Goal: Task Accomplishment & Management: Complete application form

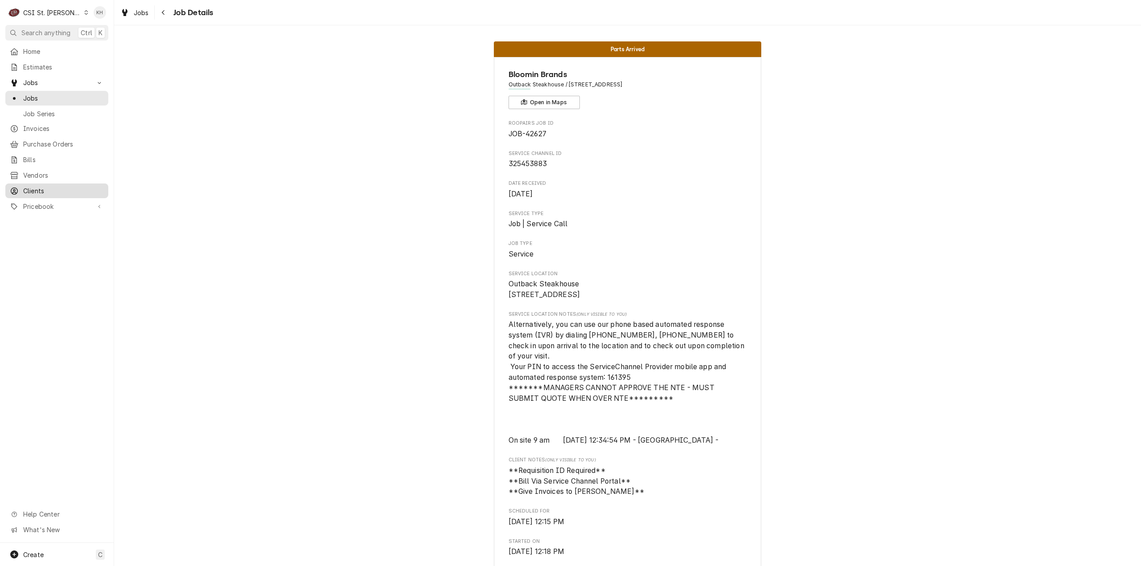
click at [65, 186] on span "Clients" at bounding box center [63, 190] width 81 height 9
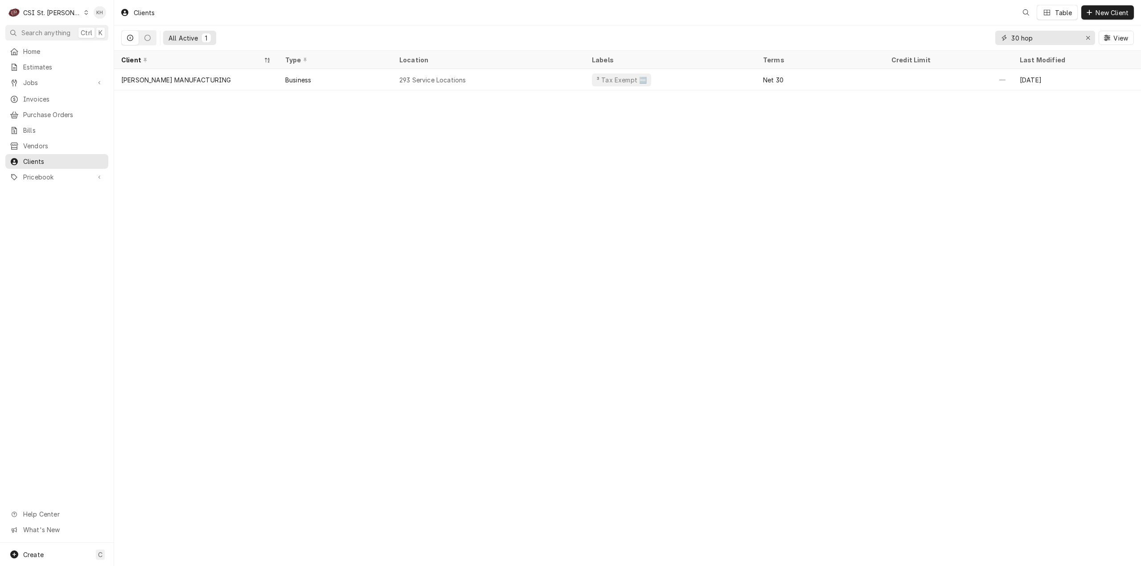
drag, startPoint x: 1046, startPoint y: 39, endPoint x: 875, endPoint y: 26, distance: 171.6
click at [875, 26] on div "All Active 1 30 hop View" at bounding box center [627, 37] width 1012 height 25
type input "1735 S river"
click at [266, 236] on div "Clients KH Table New Client All Active 2 1735 S river View Client Type Location…" at bounding box center [627, 283] width 1027 height 566
click at [63, 555] on div "Create C" at bounding box center [57, 554] width 114 height 23
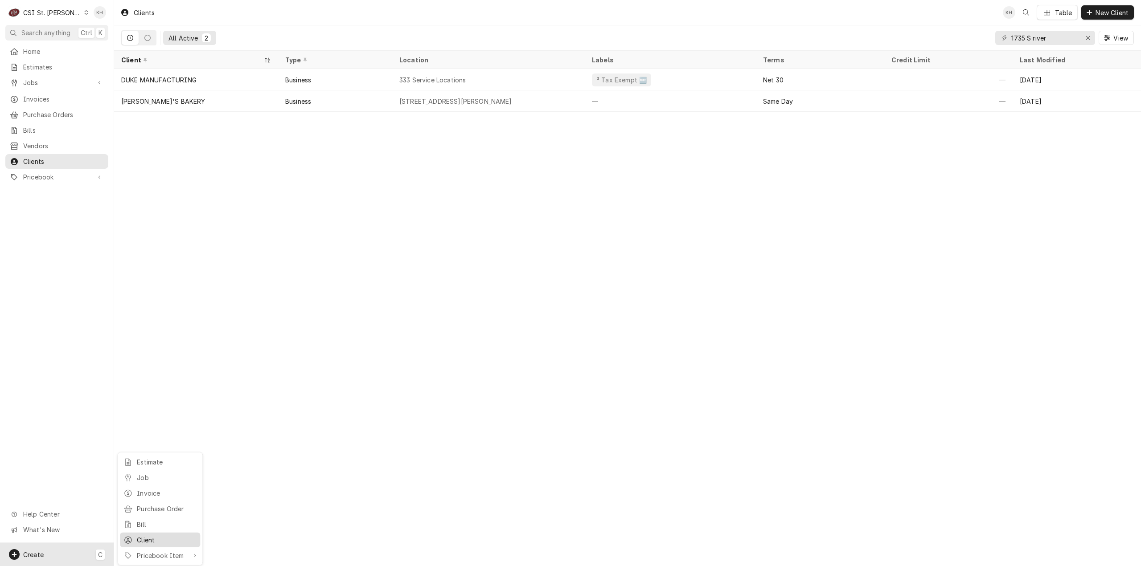
click at [145, 537] on div "Client" at bounding box center [167, 540] width 60 height 9
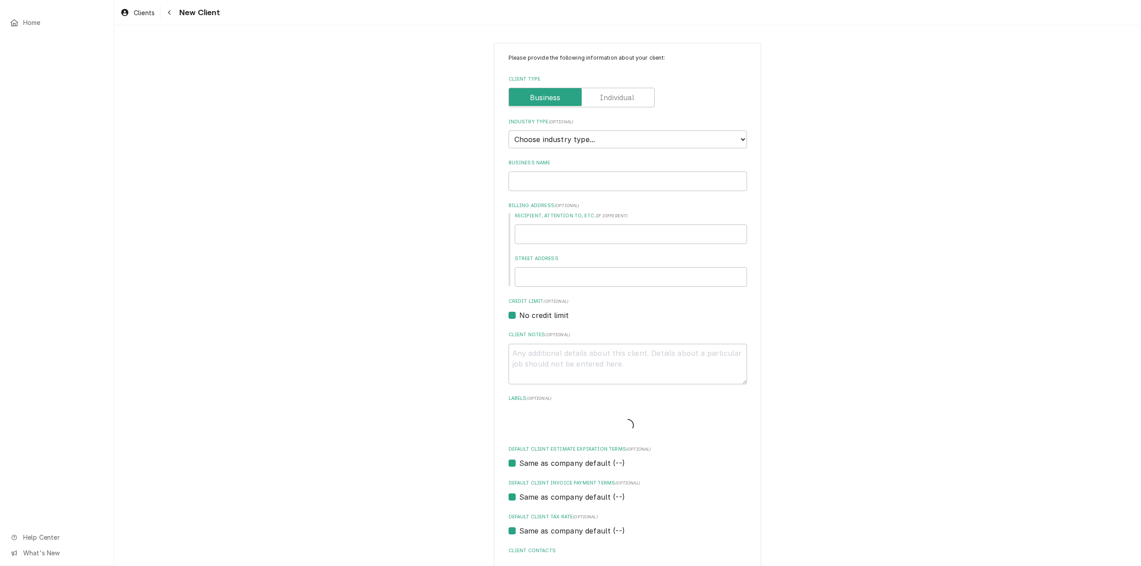
type textarea "x"
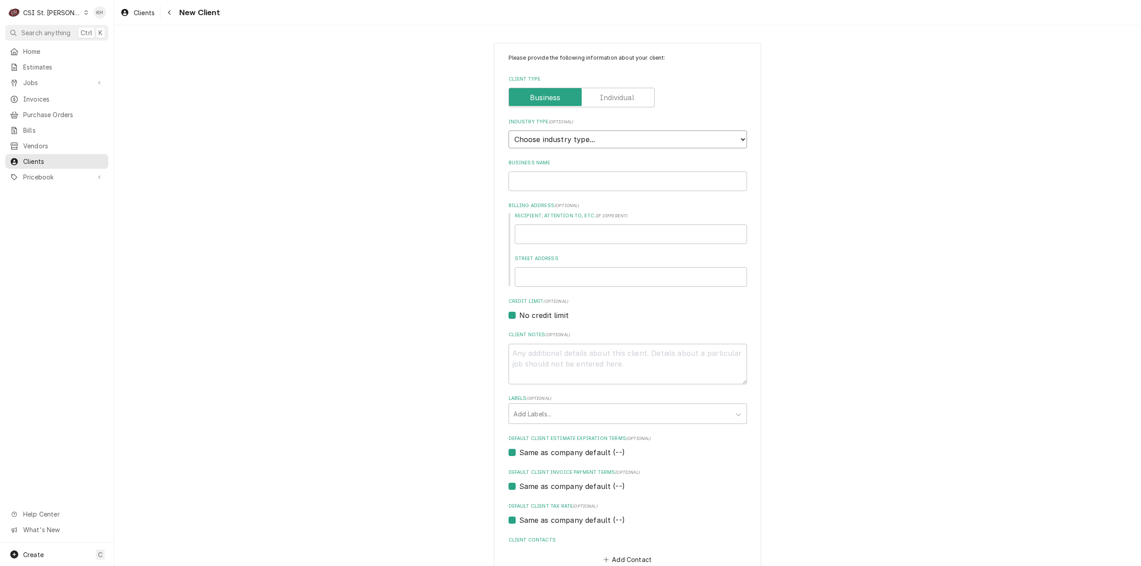
click at [563, 134] on select "Choose industry type... Residential Commercial Industrial Government" at bounding box center [627, 140] width 238 height 18
select select "2"
click at [508, 131] on select "Choose industry type... Residential Commercial Industrial Government" at bounding box center [627, 140] width 238 height 18
click at [550, 182] on input "Business Name" at bounding box center [627, 182] width 238 height 20
type textarea "x"
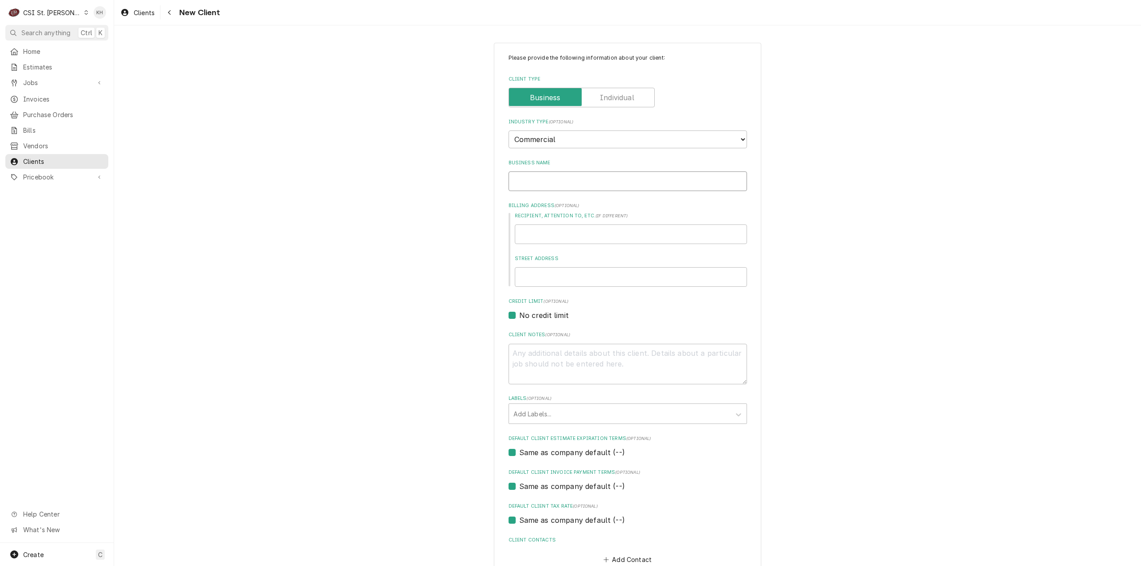
type input "S"
type textarea "x"
type input "So"
type textarea "x"
type input "Sog"
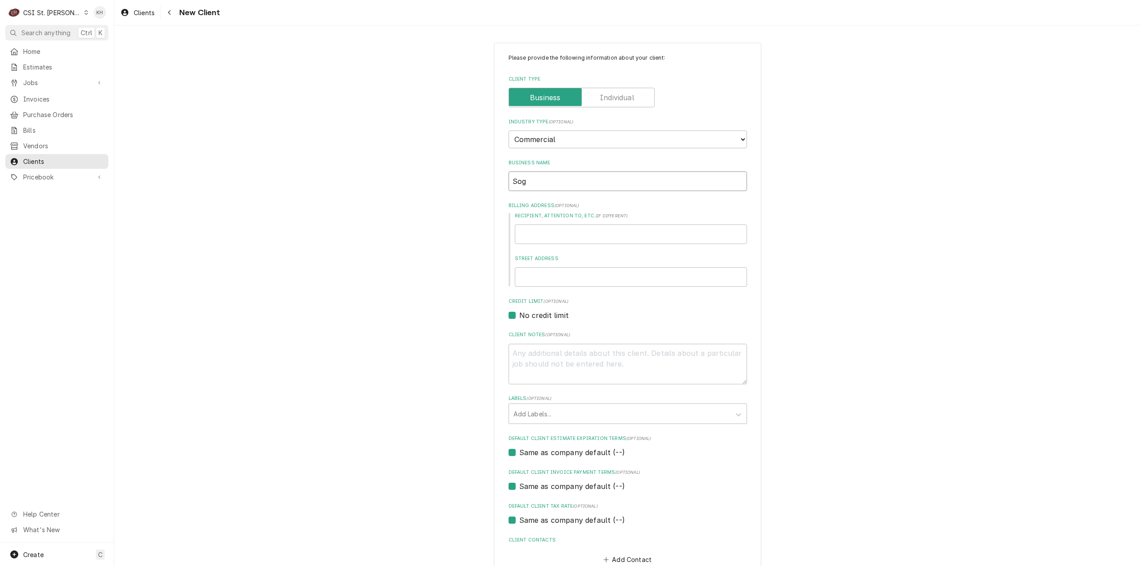
type textarea "x"
type input "Sogi"
type textarea "x"
type input "Sogil"
type textarea "x"
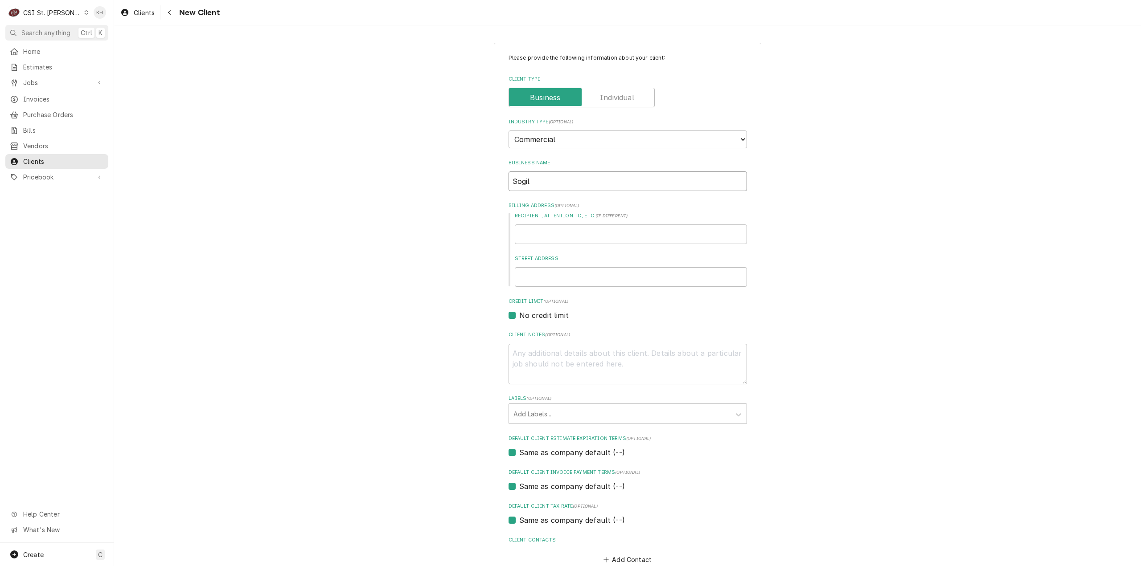
type input "Sogili"
type textarea "x"
type input "Sogilit"
type textarea "x"
type input "Sogility"
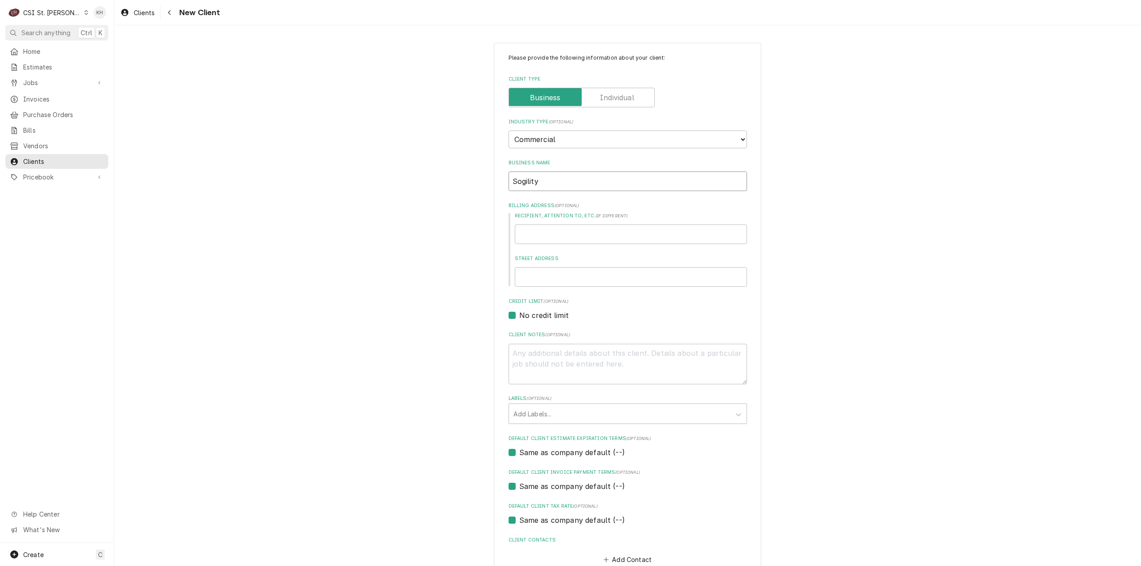
type textarea "x"
type input "Sogility"
type textarea "x"
type input "Sogility S"
type textarea "x"
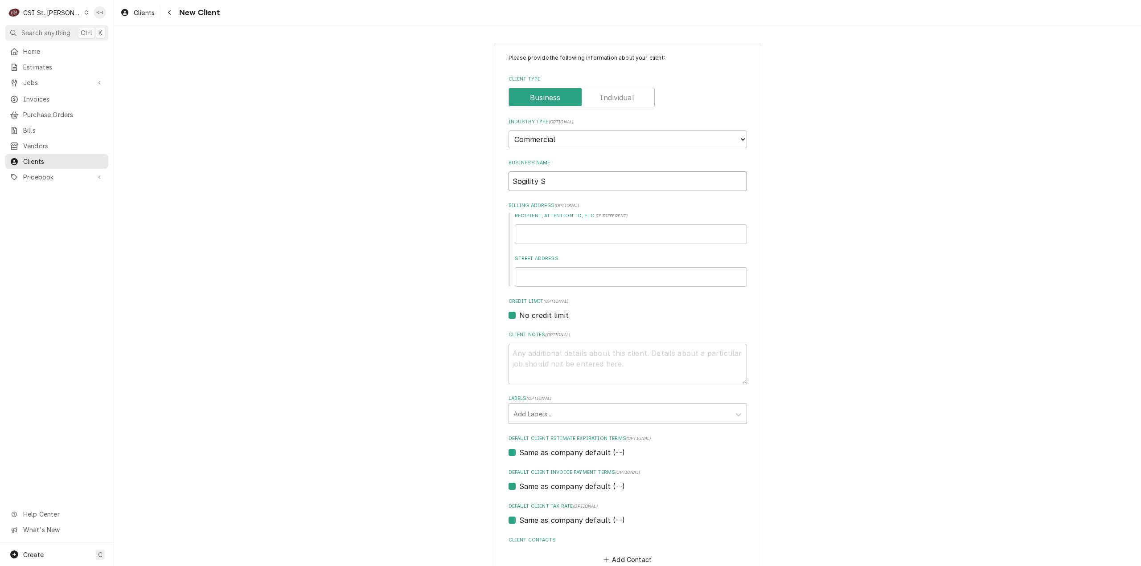
type input "Sogility St"
type textarea "x"
type input "Sogility St :"
type textarea "x"
type input "Sogility St :L"
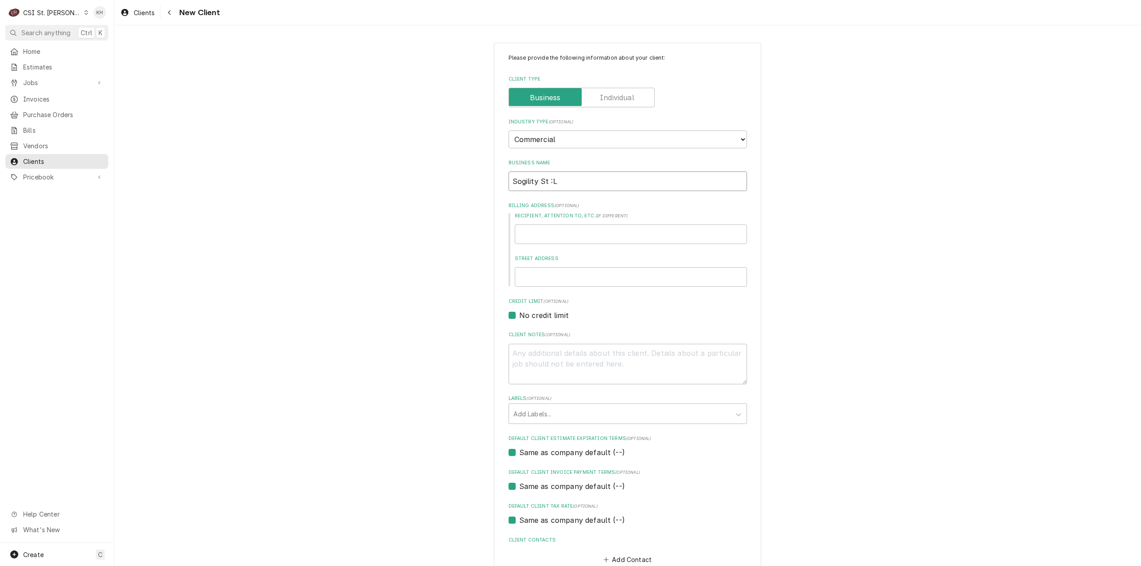
type textarea "x"
type input "Sogility St :"
type textarea "x"
type input "Sogility St"
type textarea "x"
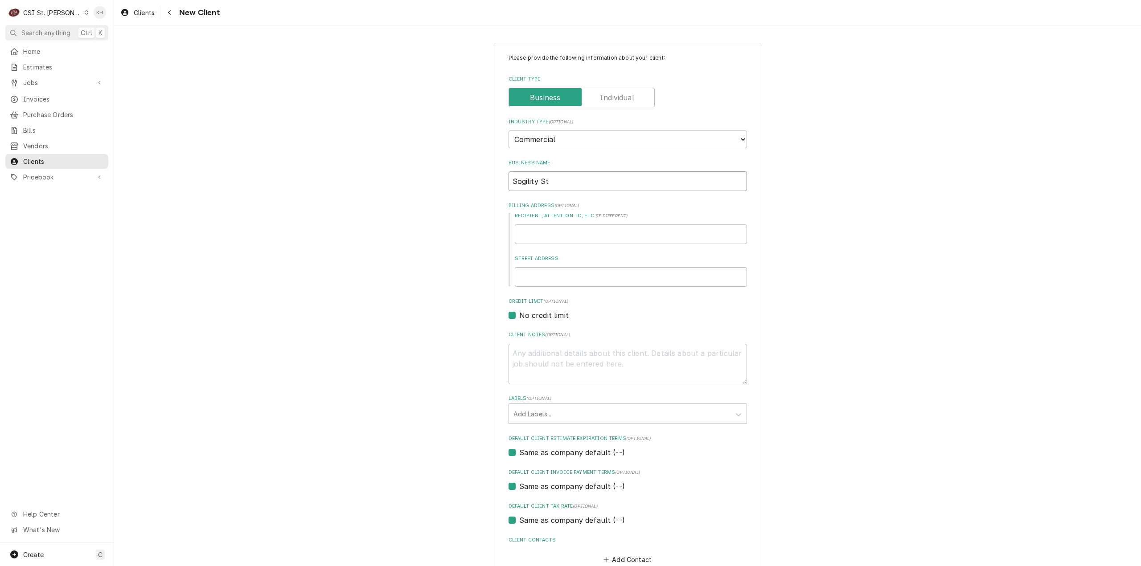
type input "Sogility St L"
type textarea "x"
type input "Sogility St Lo"
type textarea "x"
type input "Sogility St Lou"
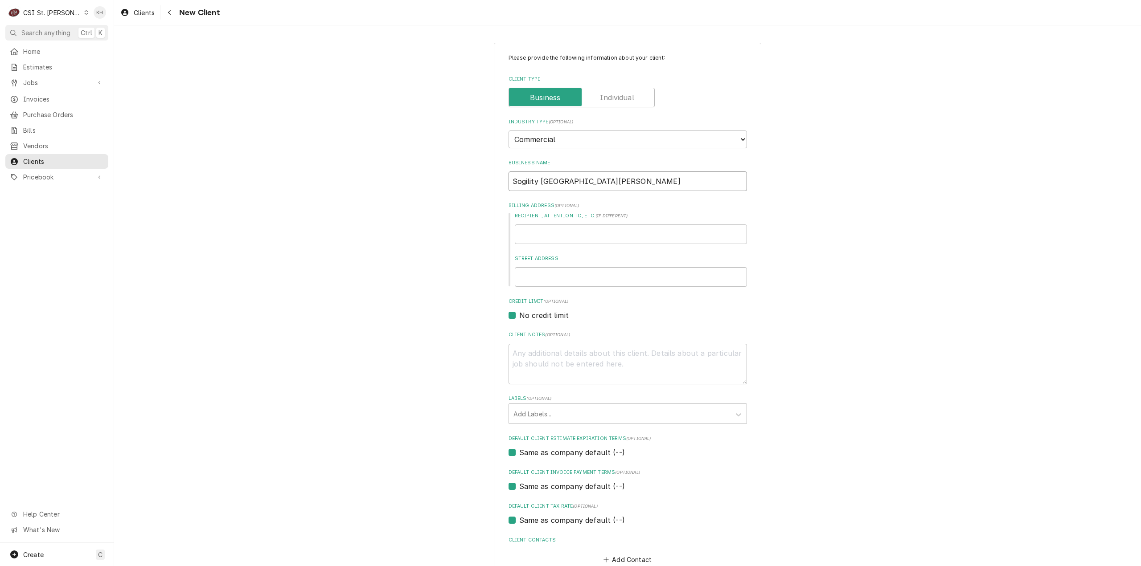
type textarea "x"
type input "Sogility St Loui"
type textarea "x"
type input "Sogility St Louis"
type textarea "x"
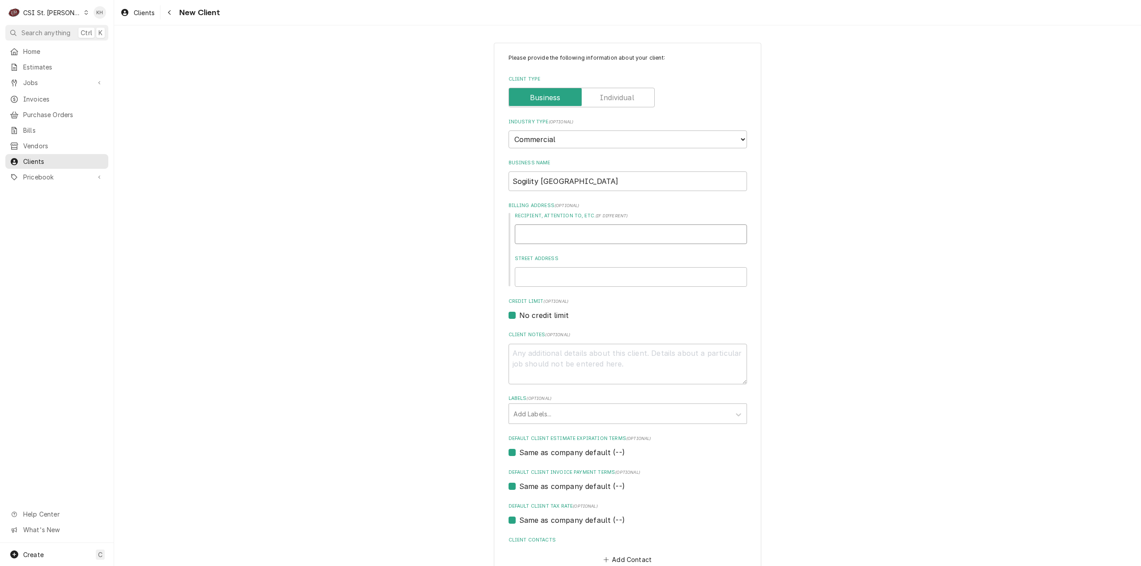
type input "1"
type textarea "x"
type input "17"
type textarea "x"
type input "173"
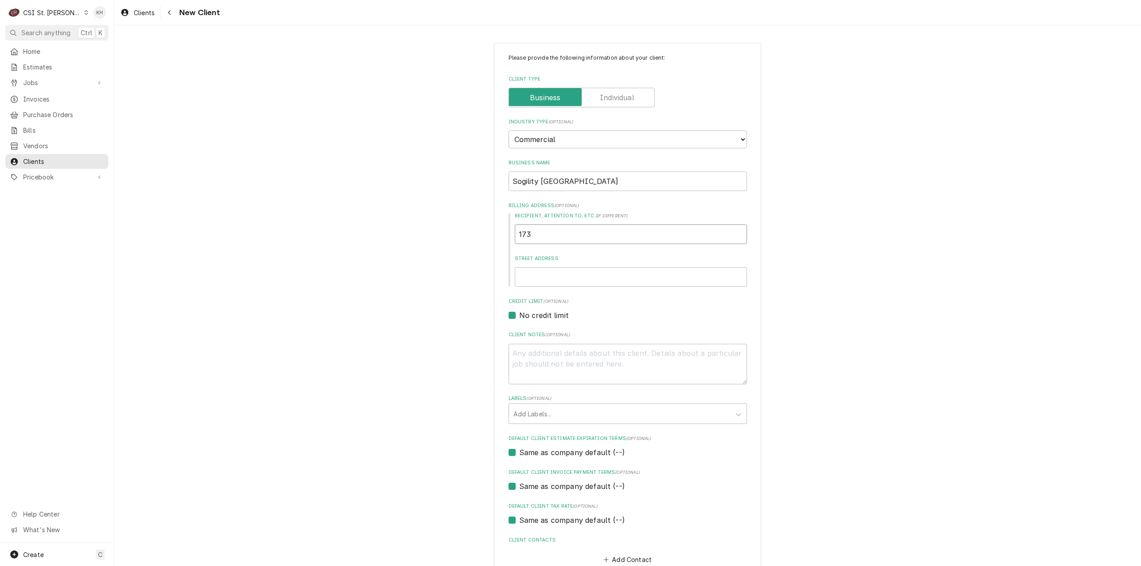
type textarea "x"
type input "1735"
type textarea "x"
type input "1735"
type textarea "x"
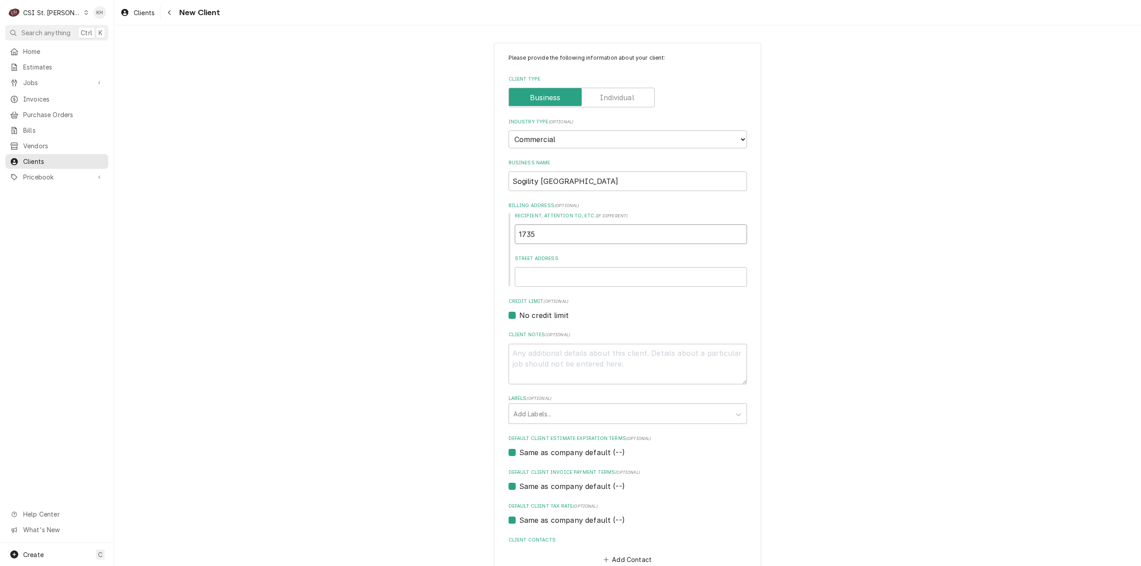
type input "1735 s"
type textarea "x"
type input "1735 s"
type textarea "x"
type input "1735 s ri"
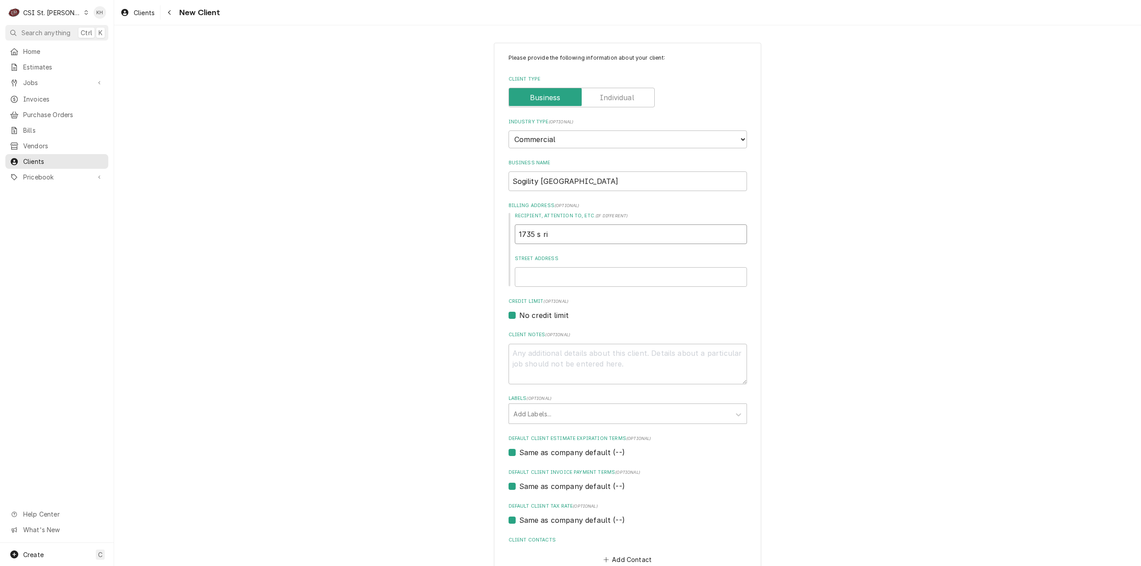
type textarea "x"
type input "1735 s riv"
type textarea "x"
type input "1735 s rive"
type textarea "x"
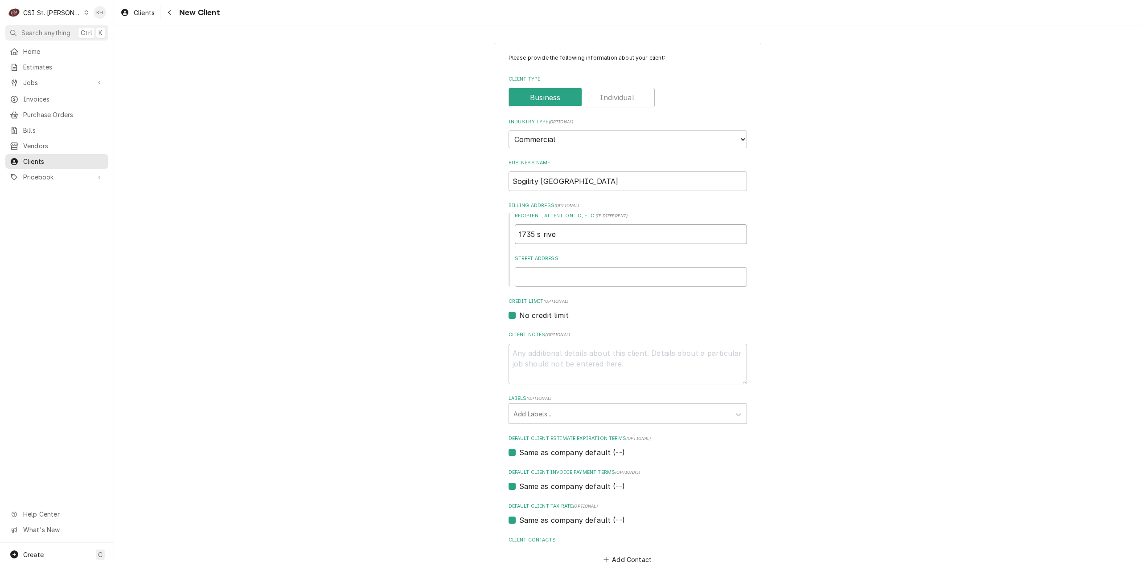
type input "1735 s river"
type textarea "x"
type input "1735 s river"
type textarea "x"
type input "1735 s river r"
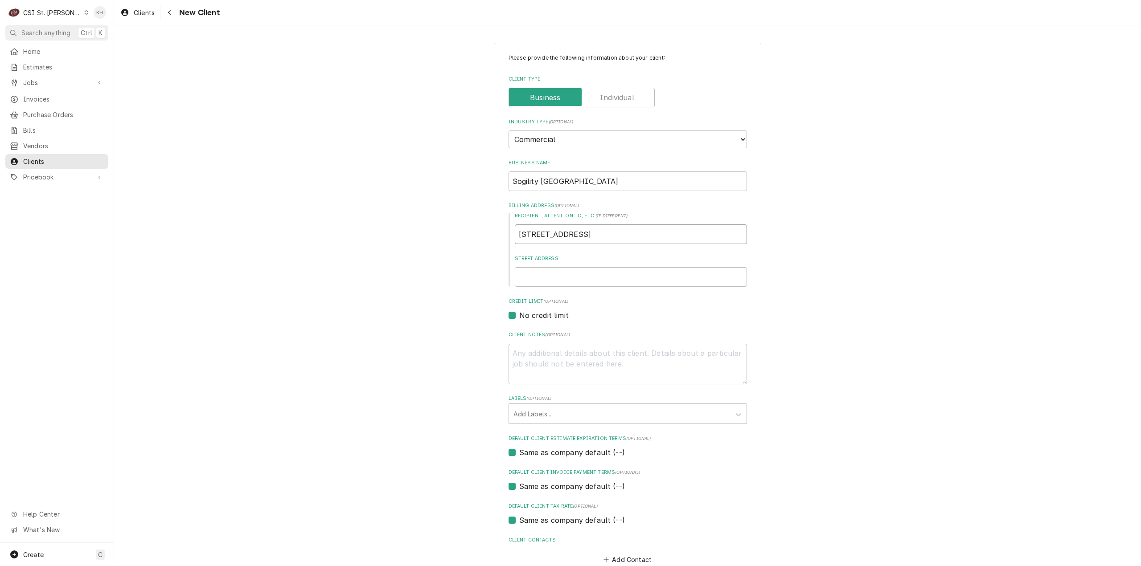
type textarea "x"
type input "1735 s river ro"
type textarea "x"
type input "1735 s river roa"
type textarea "x"
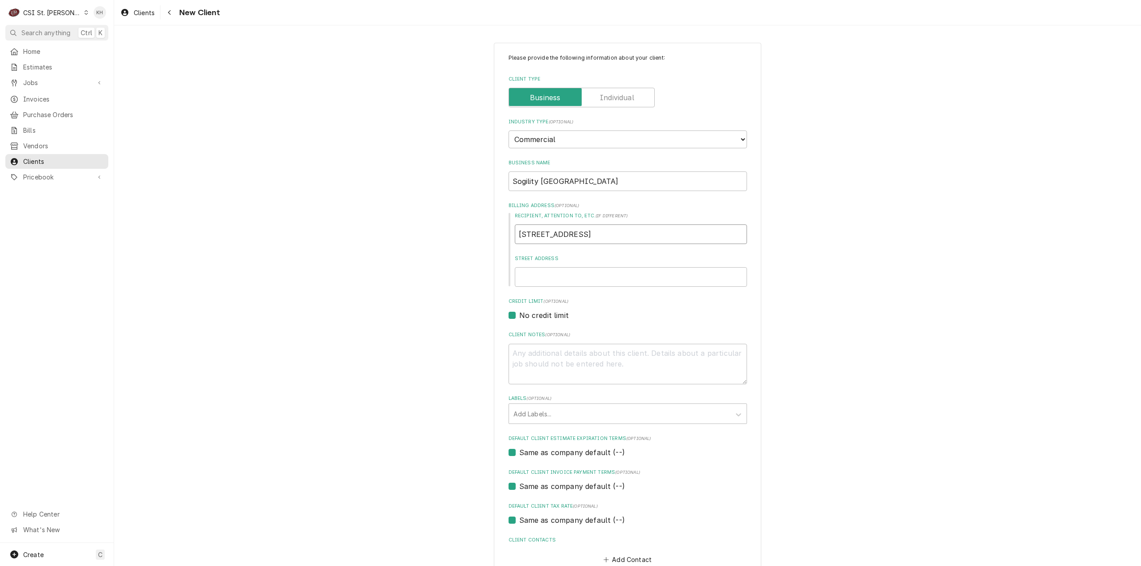
drag, startPoint x: 574, startPoint y: 239, endPoint x: 450, endPoint y: 246, distance: 124.1
click at [450, 246] on div "Please provide the following information about your client: Client Type Industr…" at bounding box center [627, 328] width 1027 height 586
type input "1735 s river road"
drag, startPoint x: 552, startPoint y: 281, endPoint x: 552, endPoint y: 288, distance: 7.6
click at [553, 280] on input "Street Address" at bounding box center [631, 277] width 232 height 20
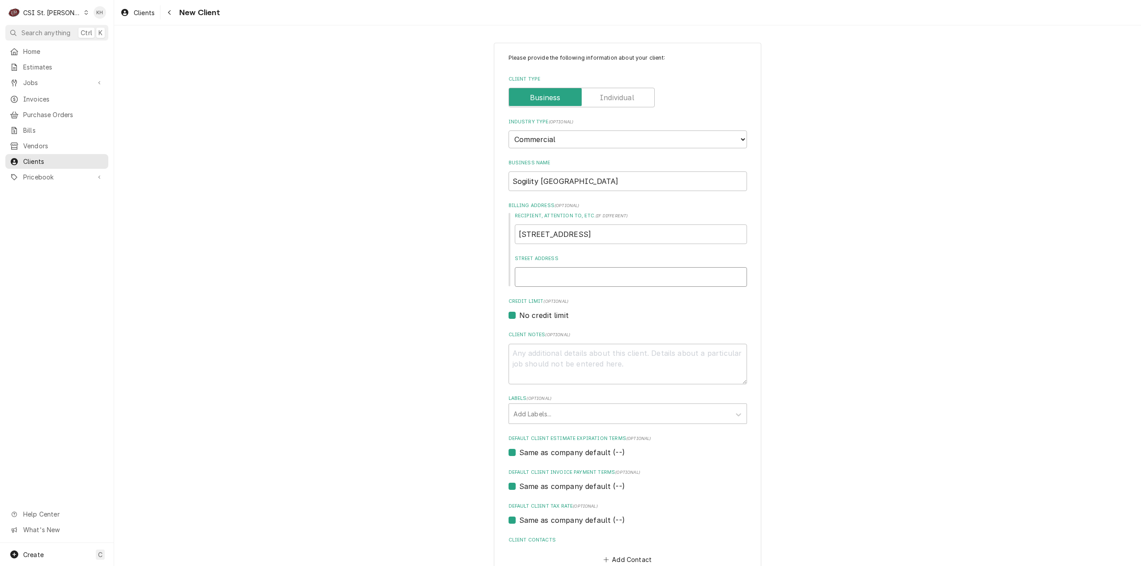
paste input "1735 s river road"
type textarea "x"
type input "1735 s river road"
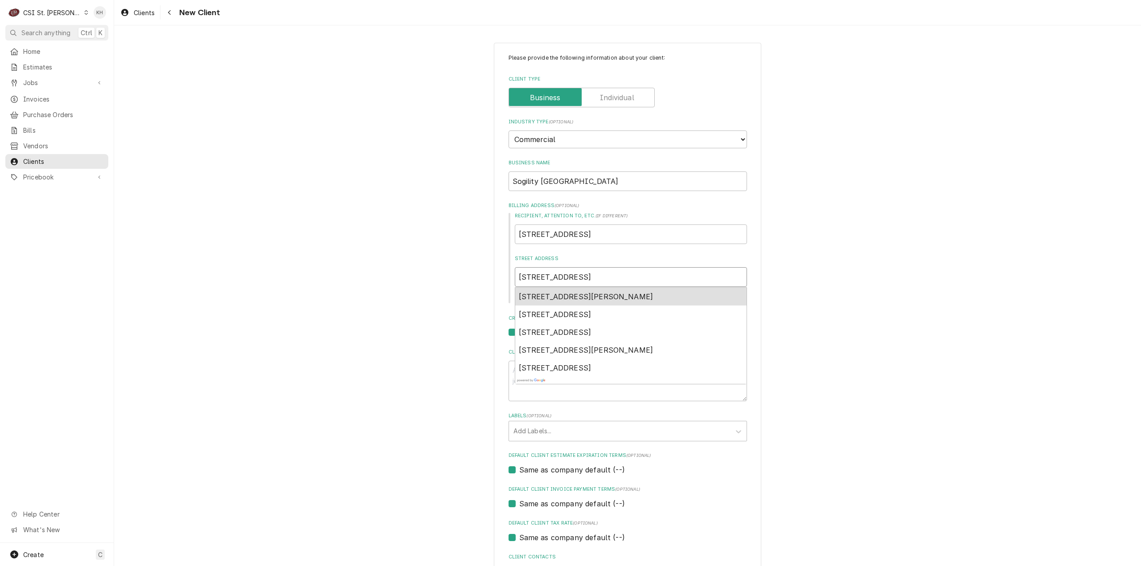
drag, startPoint x: 601, startPoint y: 294, endPoint x: 572, endPoint y: 235, distance: 65.8
click at [597, 287] on div "1735 South River Road, Saint Charles, MO, USA 1735 South River Road, West Lafay…" at bounding box center [631, 335] width 232 height 97
click at [614, 298] on span "1735 South River Road, Saint Charles, MO, USA" at bounding box center [586, 296] width 135 height 9
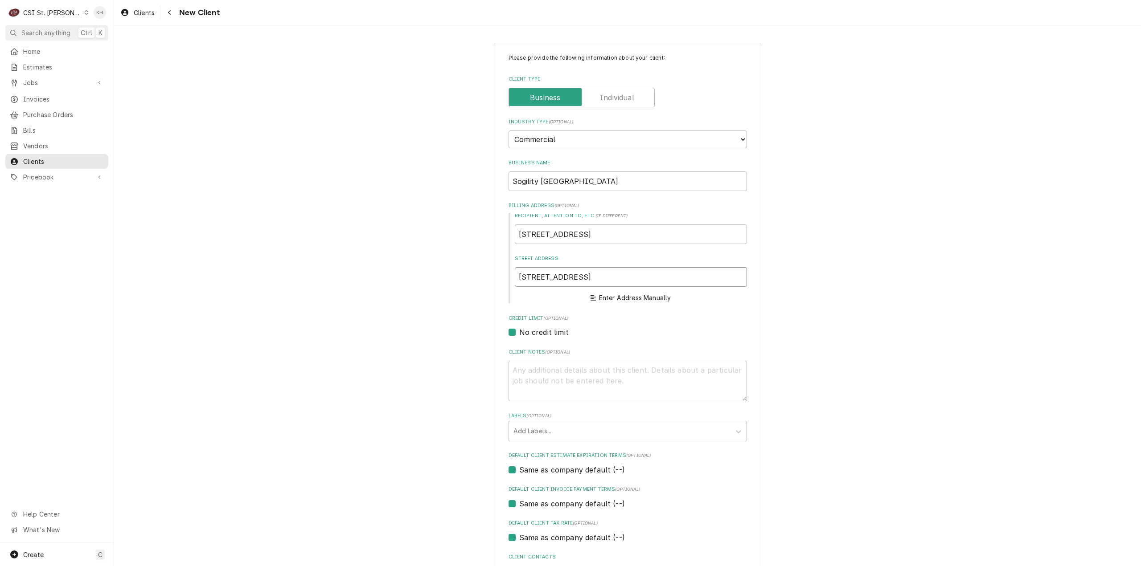
type textarea "x"
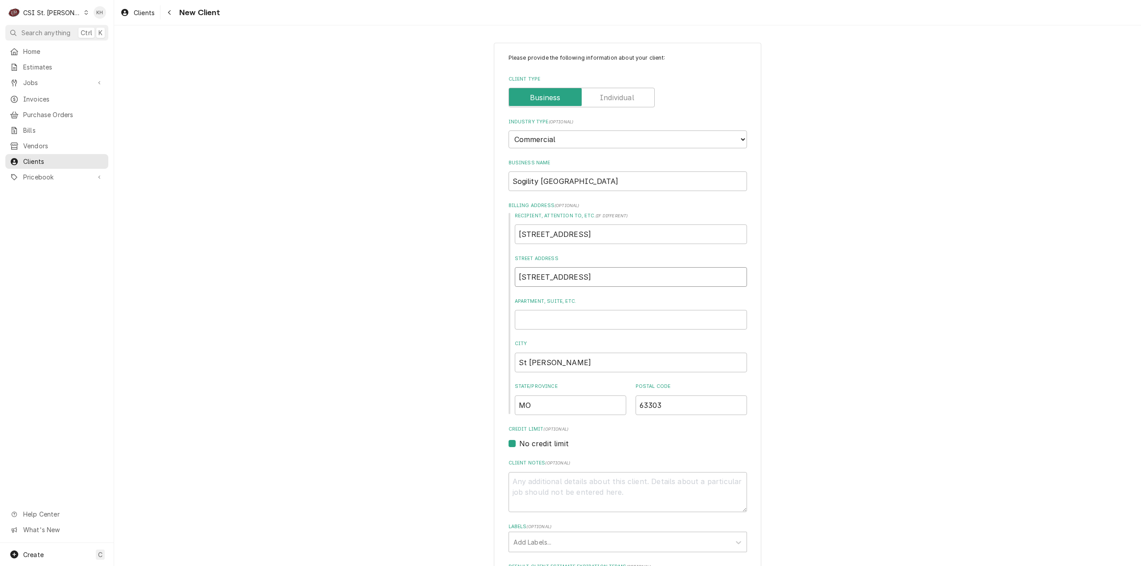
type input "1735 S River Rd"
drag, startPoint x: 590, startPoint y: 236, endPoint x: 469, endPoint y: 251, distance: 122.1
click at [469, 251] on div "Please provide the following information about your client: Client Type Industr…" at bounding box center [627, 392] width 1027 height 714
type textarea "x"
click at [876, 291] on div "Please provide the following information about your client: Client Type Industr…" at bounding box center [627, 392] width 1027 height 714
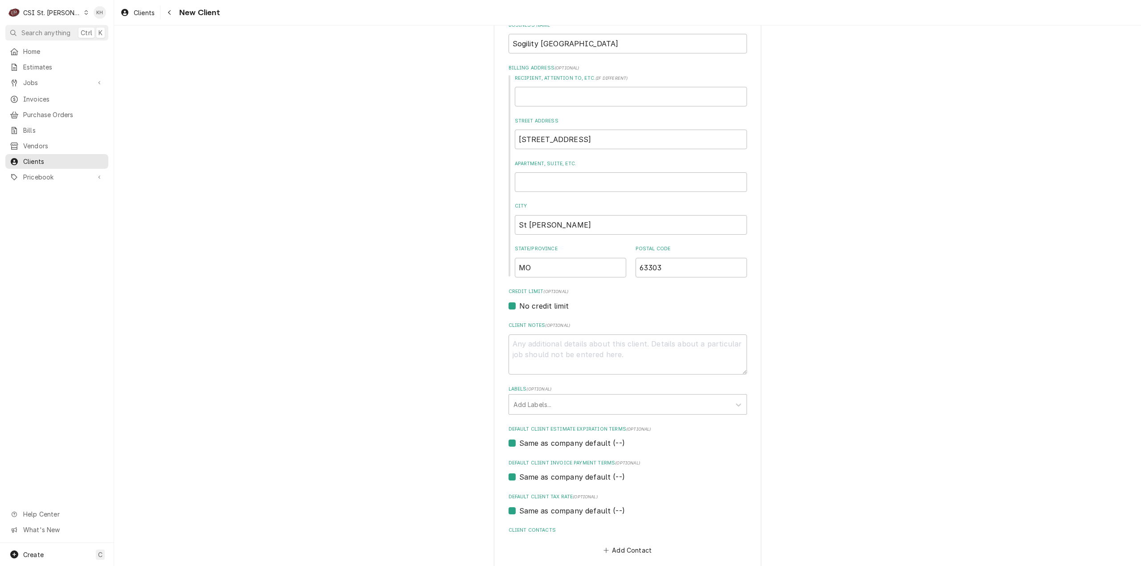
scroll to position [182, 0]
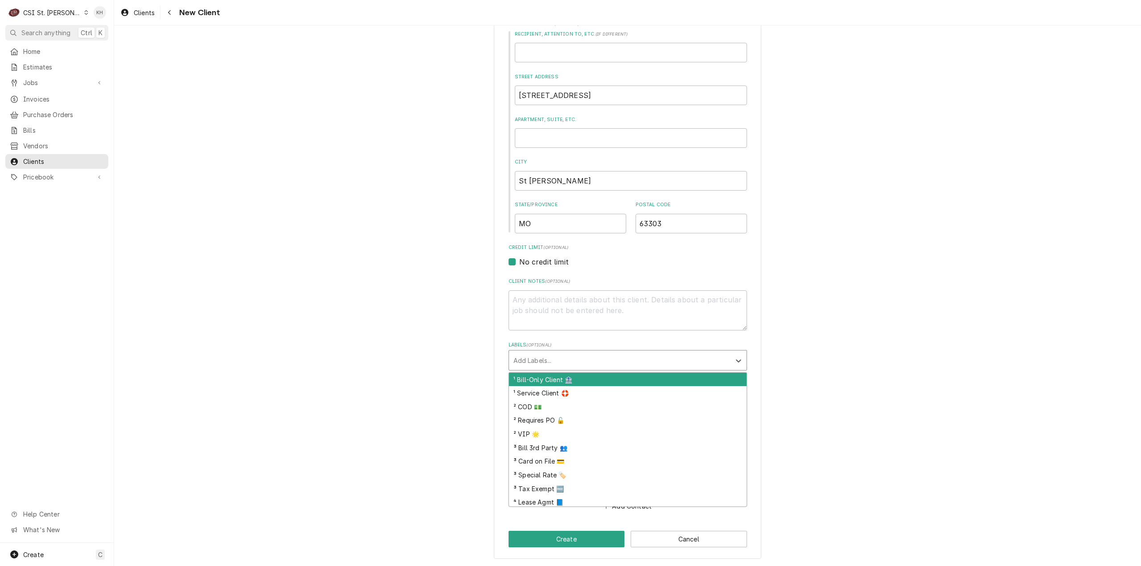
drag, startPoint x: 672, startPoint y: 363, endPoint x: 663, endPoint y: 369, distance: 10.8
click at [672, 364] on div "Labels" at bounding box center [619, 360] width 213 height 16
drag, startPoint x: 405, startPoint y: 348, endPoint x: 479, endPoint y: 362, distance: 75.8
click at [417, 349] on div "Please provide the following information about your client: Client Type Industr…" at bounding box center [627, 210] width 1027 height 714
drag, startPoint x: 596, startPoint y: 357, endPoint x: 594, endPoint y: 366, distance: 9.2
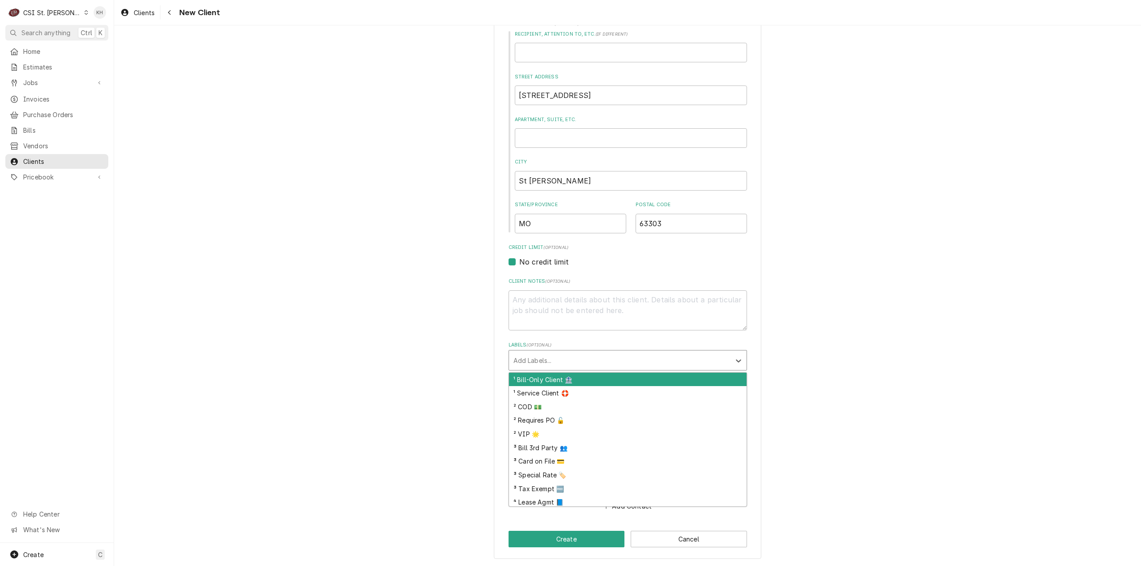
click at [596, 358] on div "Labels" at bounding box center [619, 360] width 213 height 16
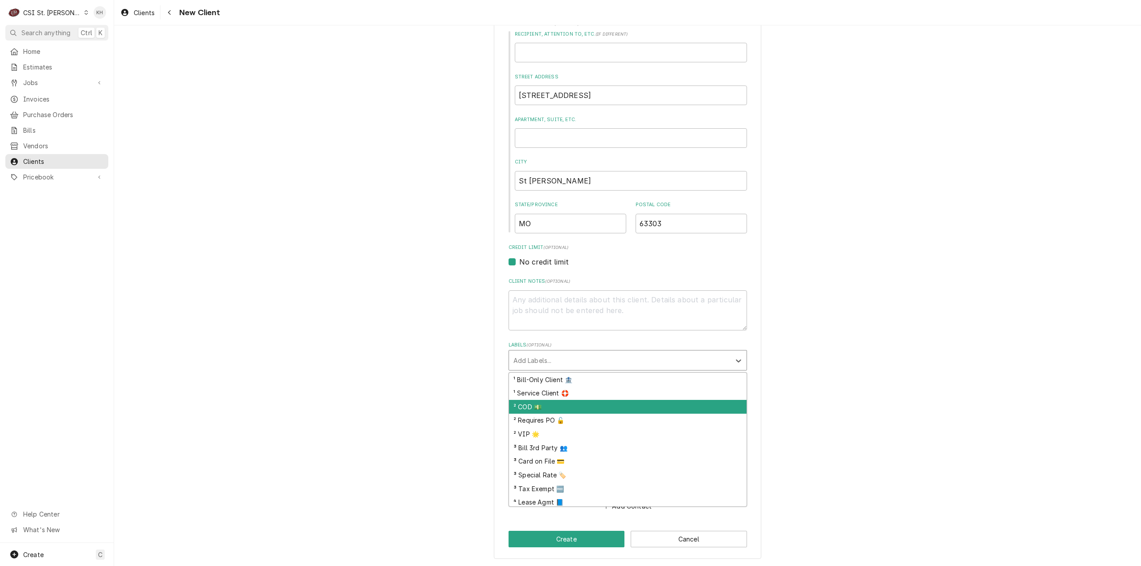
drag, startPoint x: 558, startPoint y: 404, endPoint x: 580, endPoint y: 426, distance: 31.2
click at [558, 405] on div "² COD 💵" at bounding box center [628, 407] width 238 height 14
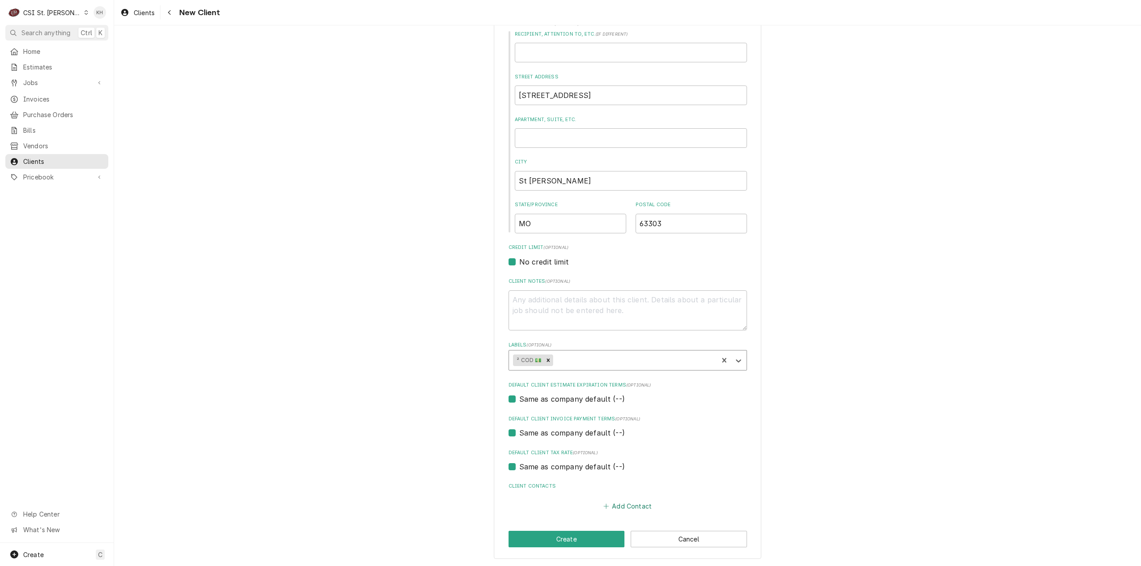
click at [624, 507] on button "Add Contact" at bounding box center [627, 506] width 51 height 12
type textarea "x"
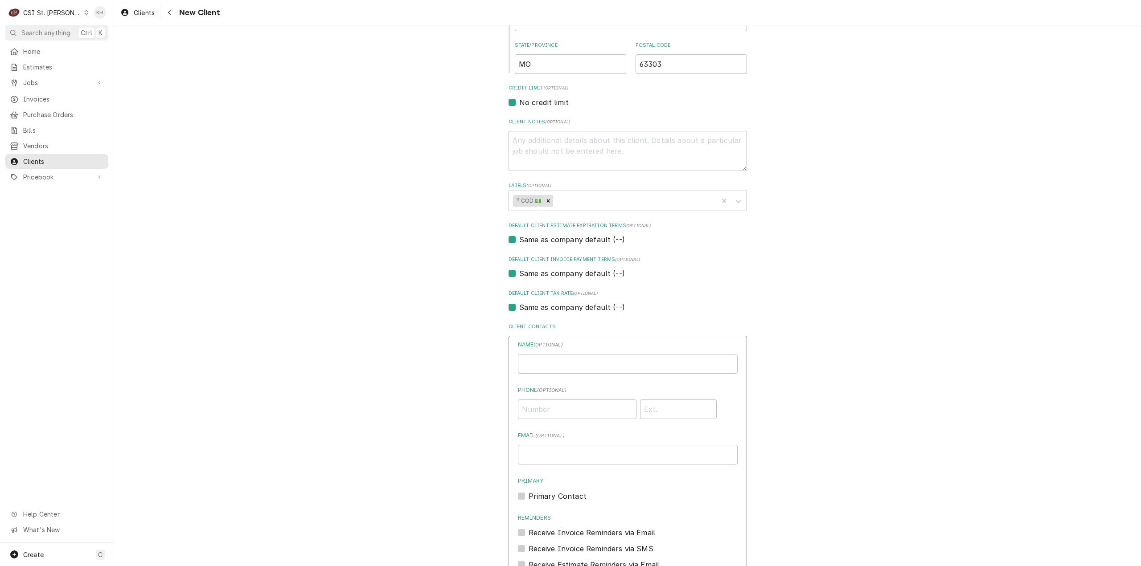
scroll to position [449, 0]
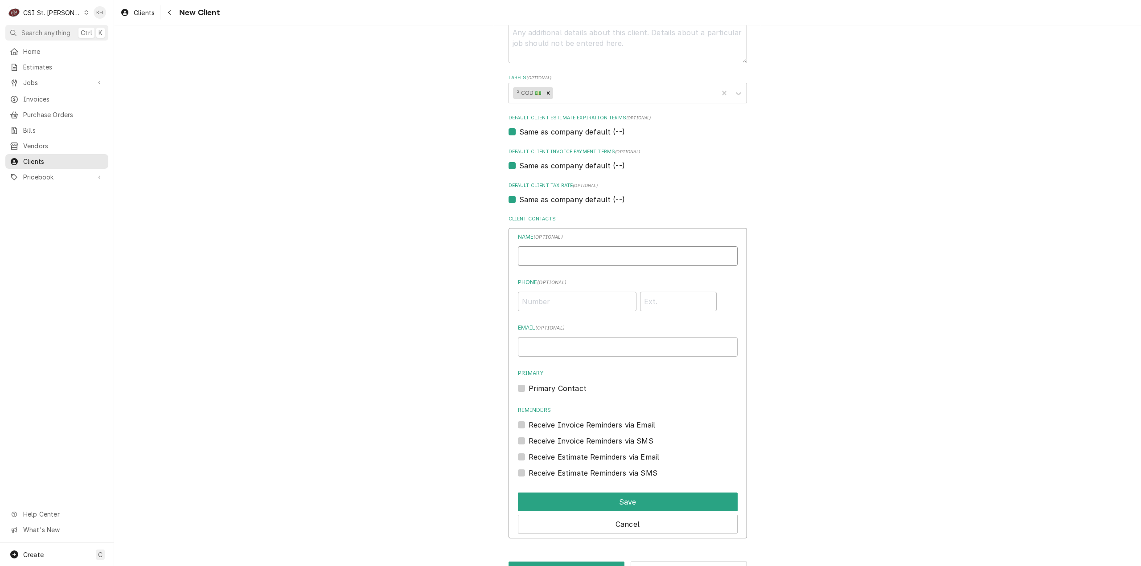
click at [568, 254] on input "Business Name" at bounding box center [628, 256] width 220 height 20
type input "Benjamin"
type input "[PHONE_NUMBER]"
click at [640, 500] on button "Save" at bounding box center [628, 502] width 220 height 19
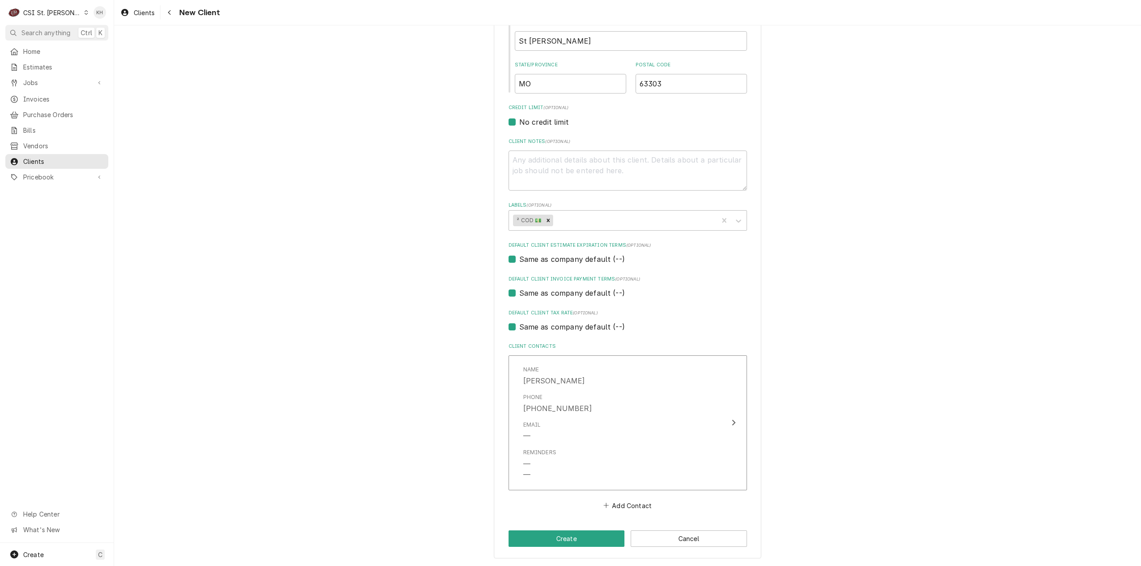
scroll to position [322, 0]
click at [594, 179] on textarea "Client Notes ( optional )" at bounding box center [627, 171] width 238 height 41
type textarea "x"
type textarea "3"
type textarea "x"
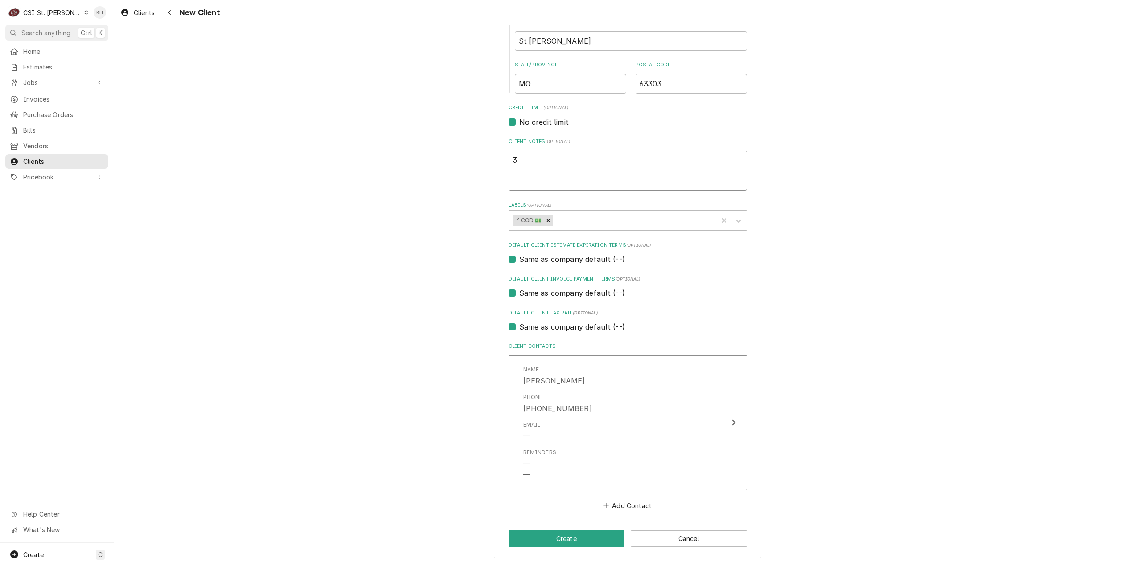
type textarea "37"
type textarea "x"
type textarea "372"
type textarea "x"
type textarea "3729"
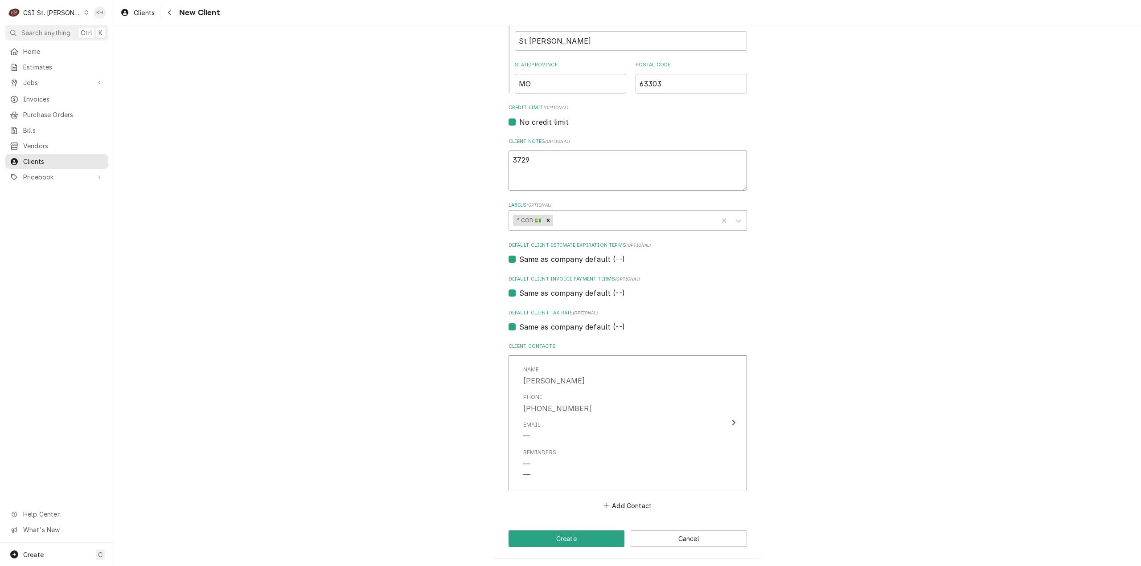
type textarea "x"
type textarea "37298"
type textarea "x"
type textarea "372985"
type textarea "x"
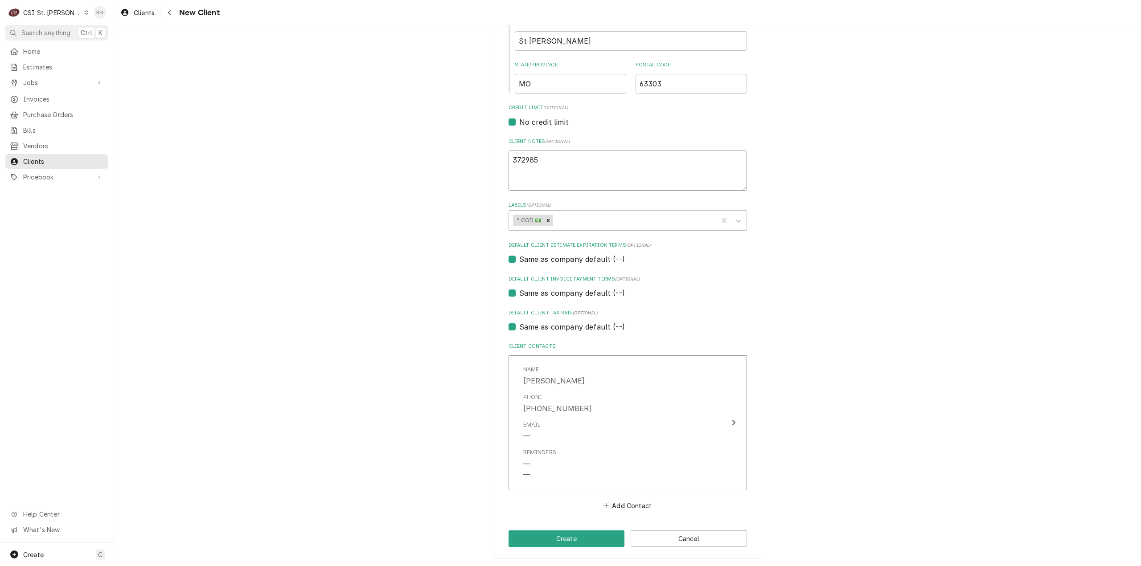
type textarea "3729851"
type textarea "x"
type textarea "37298511"
type textarea "x"
type textarea "372985113"
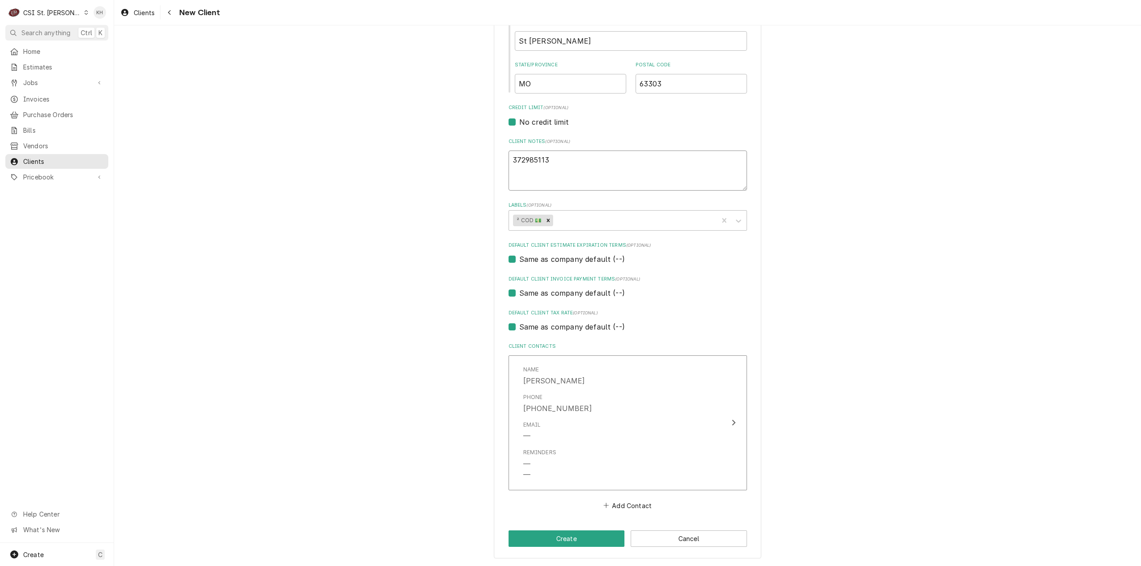
type textarea "x"
type textarea "3729851132"
type textarea "x"
type textarea "37298511329"
type textarea "x"
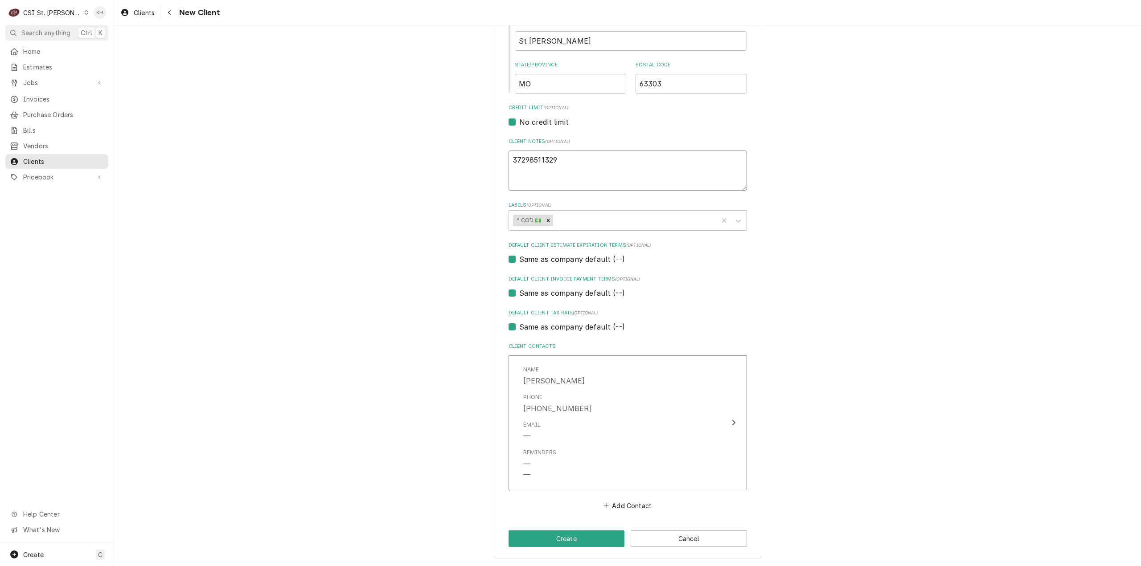
type textarea "372985113292"
type textarea "x"
type textarea "3729851132920"
type textarea "x"
type textarea "37298511329200"
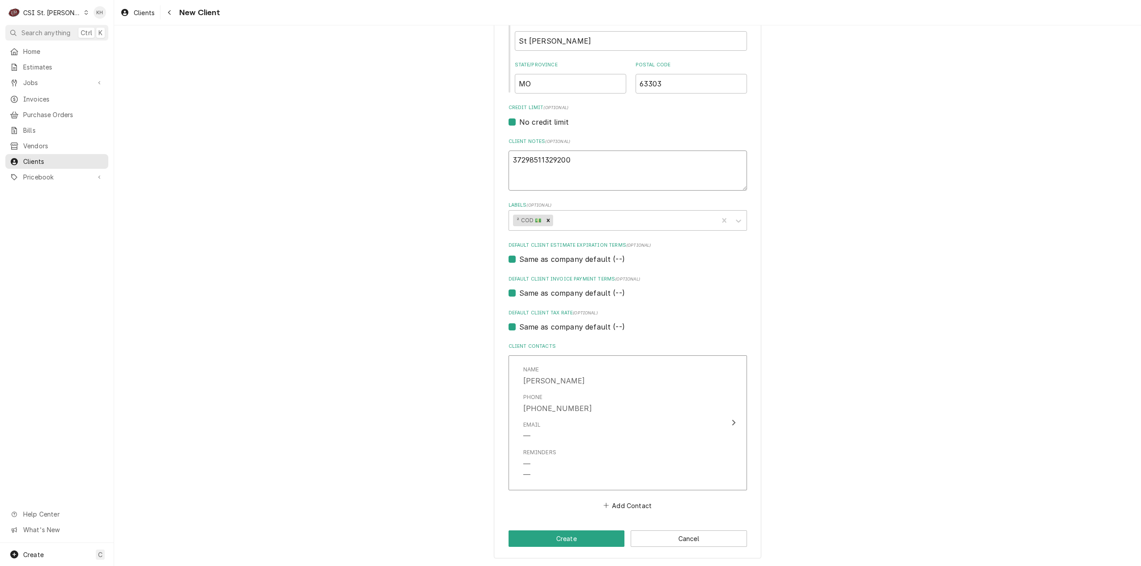
type textarea "x"
type textarea "372985113292009"
click at [514, 157] on textarea "372985113292009" at bounding box center [627, 171] width 238 height 41
click at [509, 158] on textarea "372985113292009" at bounding box center [627, 171] width 238 height 41
type textarea "x"
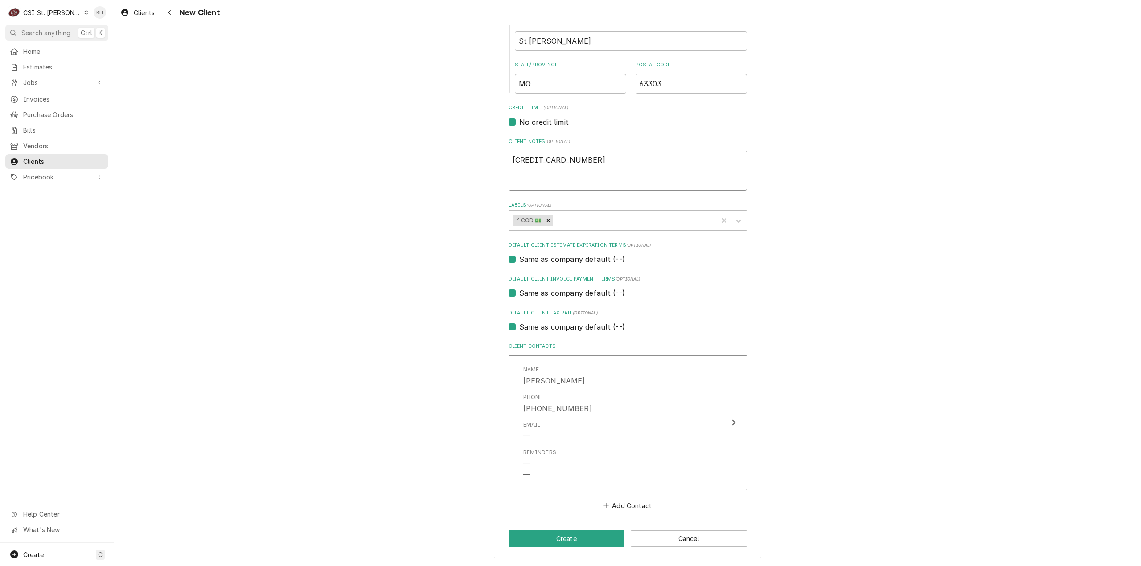
type textarea "A372985113292009"
type textarea "x"
type textarea "Am372985113292009"
type textarea "x"
type textarea "Ame372985113292009"
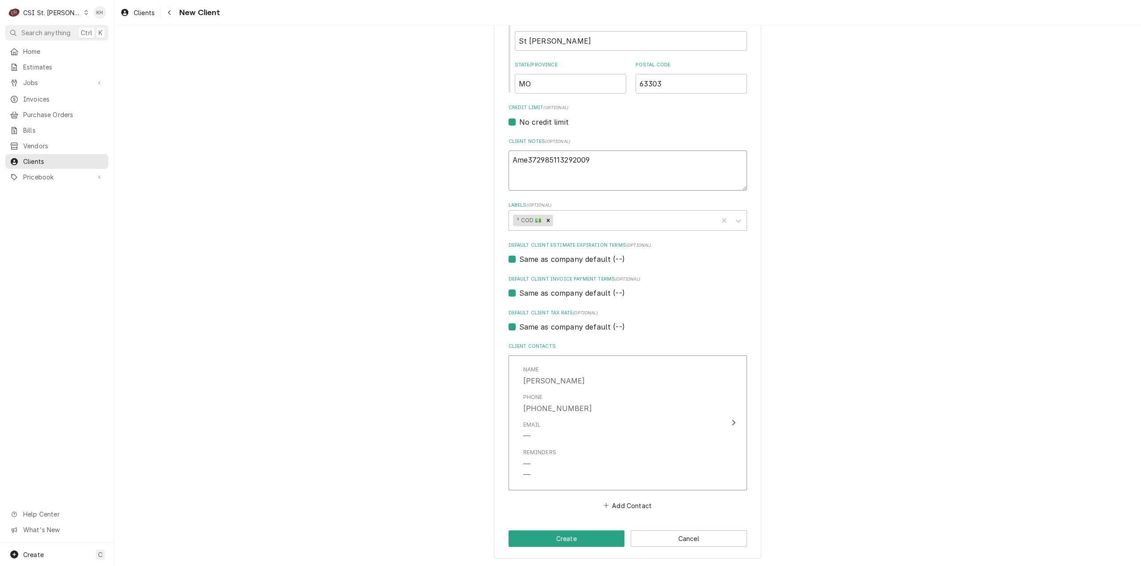
type textarea "x"
type textarea "Amex372985113292009"
type textarea "x"
type textarea "Amex 372985113292009"
click at [544, 168] on textarea "Amex 372985113292009" at bounding box center [627, 171] width 238 height 41
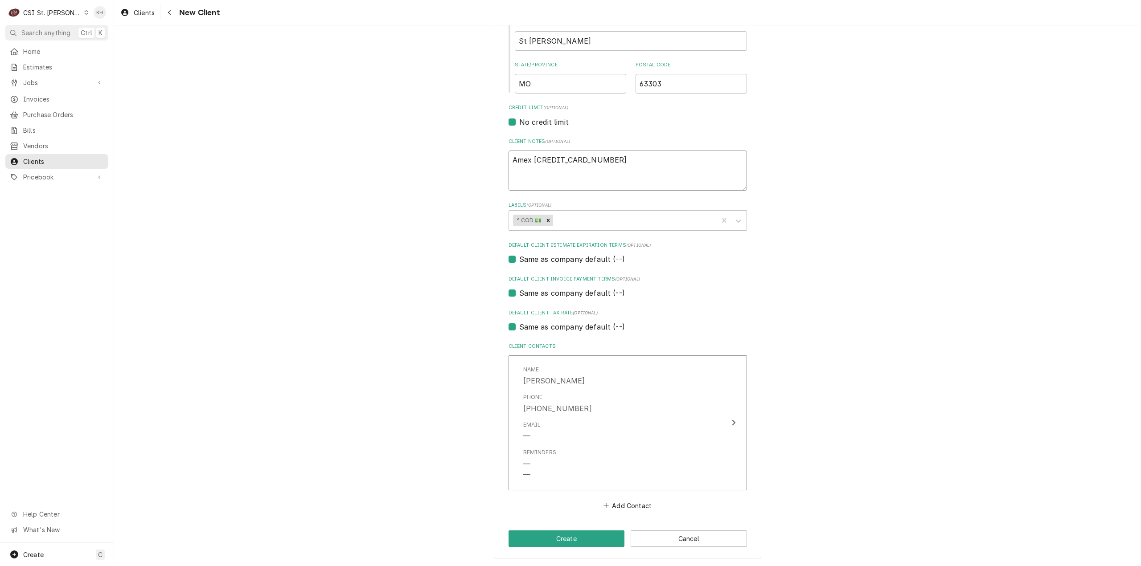
click at [629, 164] on textarea "Amex 372985113292009" at bounding box center [627, 171] width 238 height 41
type textarea "x"
type textarea "Amex 372985113292009"
type textarea "x"
type textarea "Amex 372985113292009 E"
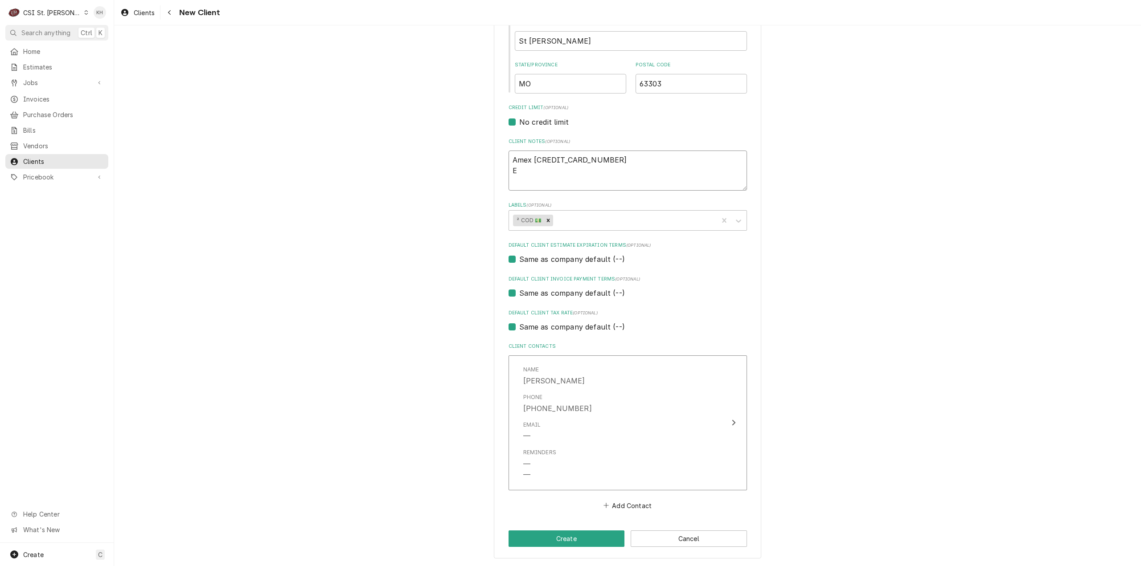
type textarea "x"
type textarea "Amex 372985113292009 Ex"
type textarea "x"
type textarea "Amex 372985113292009 Exp"
type textarea "x"
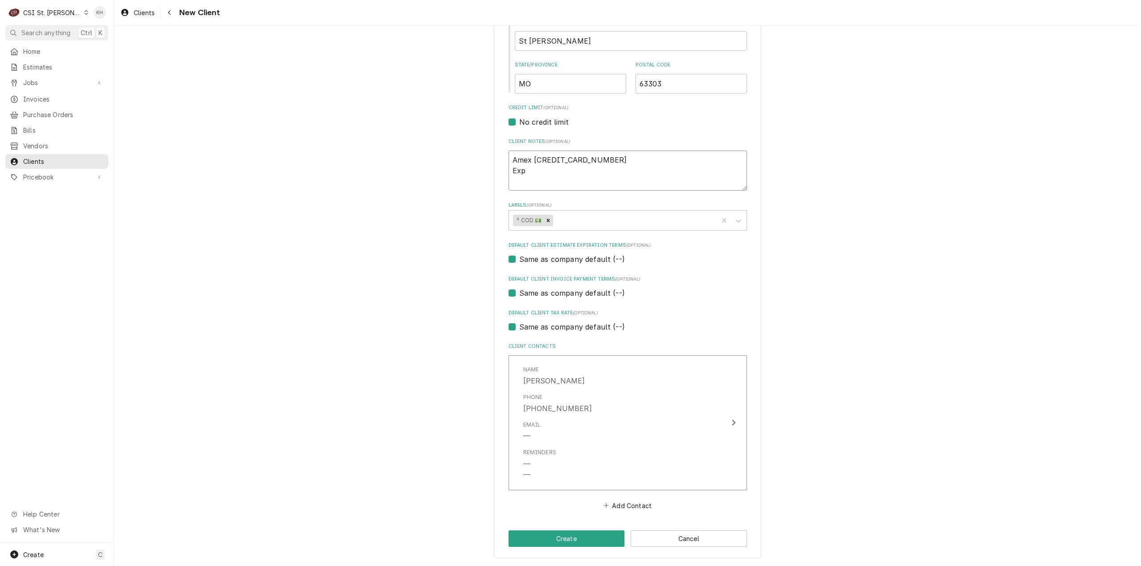
type textarea "Amex 372985113292009 Exp:"
type textarea "x"
type textarea "Amex 372985113292009 Exp:"
type textarea "x"
type textarea "Amex 372985113292009 Exp: 1"
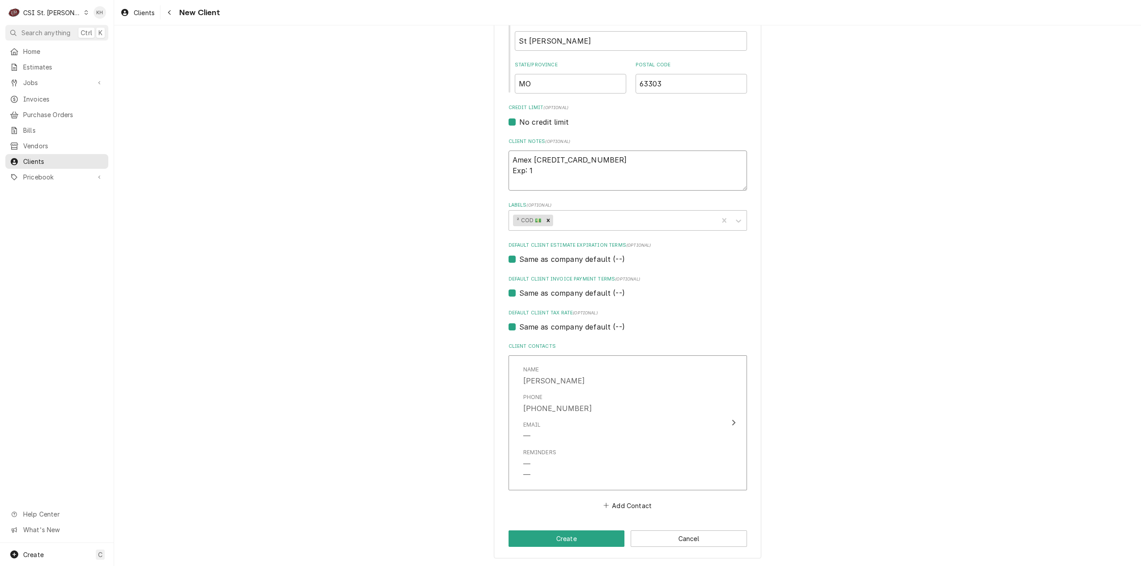
type textarea "x"
type textarea "Amex 372985113292009 Exp: 11"
type textarea "x"
type textarea "Amex 372985113292009 Exp: 11/"
type textarea "x"
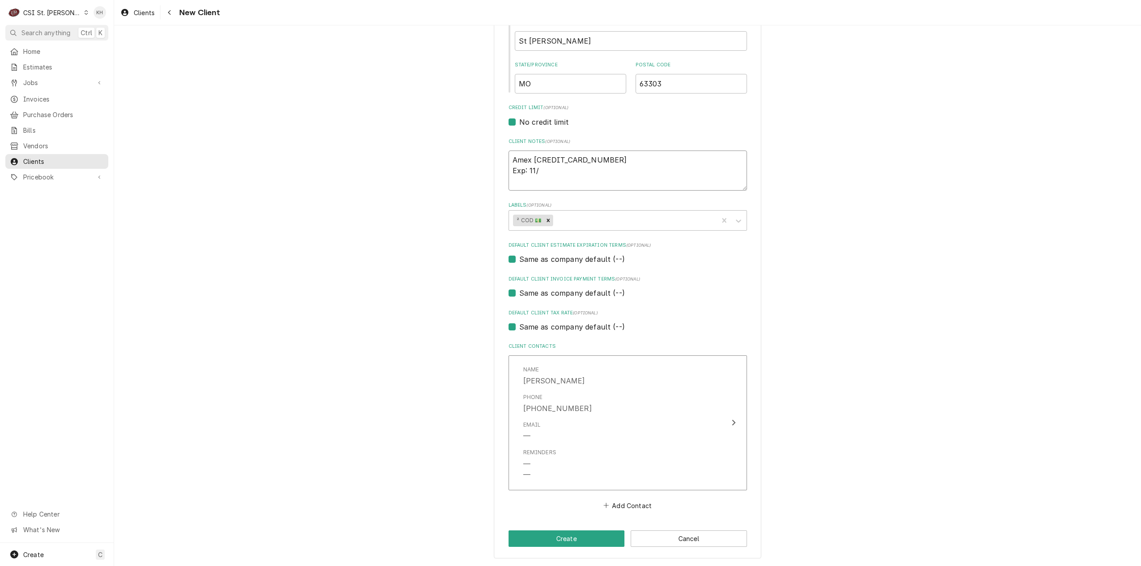
type textarea "Amex 372985113292009 Exp: 11/2"
type textarea "x"
type textarea "Amex 372985113292009 Exp: 11/29"
type textarea "x"
type textarea "Amex 372985113292009 Exp: 11/29"
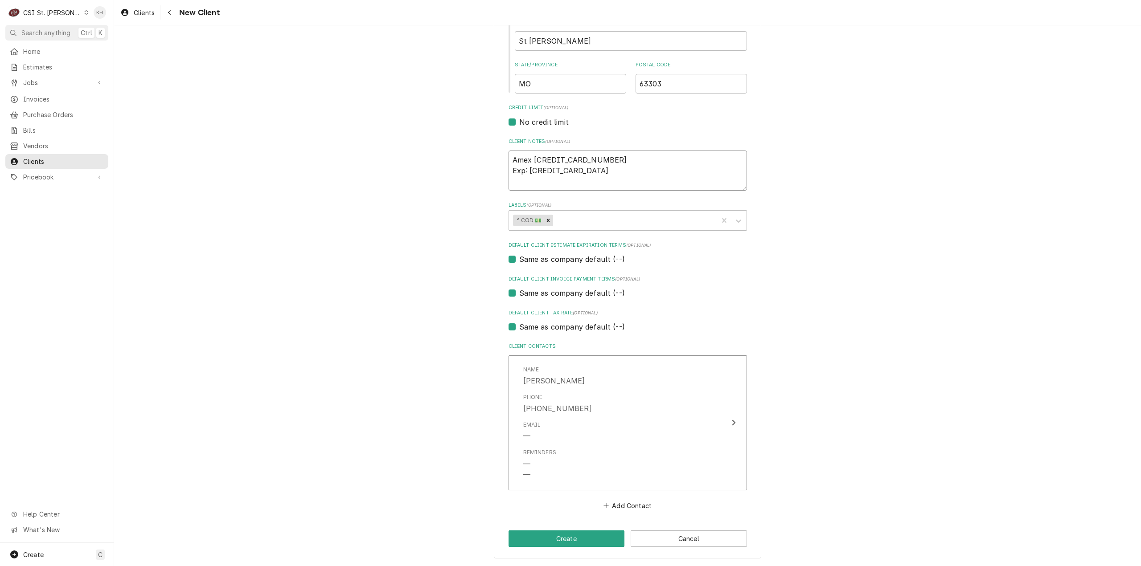
type textarea "x"
type textarea "Amex 372985113292009 Exp: 11/29 C"
type textarea "x"
type textarea "Amex 372985113292009 Exp: 11/29 CC"
type textarea "x"
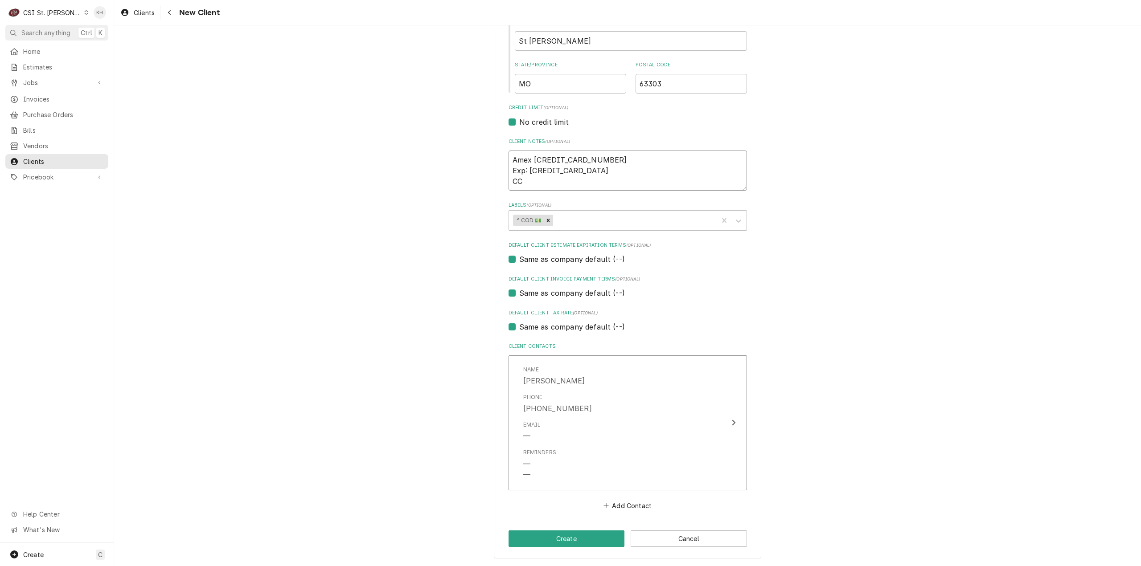
type textarea "Amex 372985113292009 Exp: 11/29 CCV"
type textarea "x"
type textarea "Amex 372985113292009 Exp: 11/29 CCV:"
type textarea "x"
type textarea "Amex 372985113292009 Exp: 11/29 CCV:"
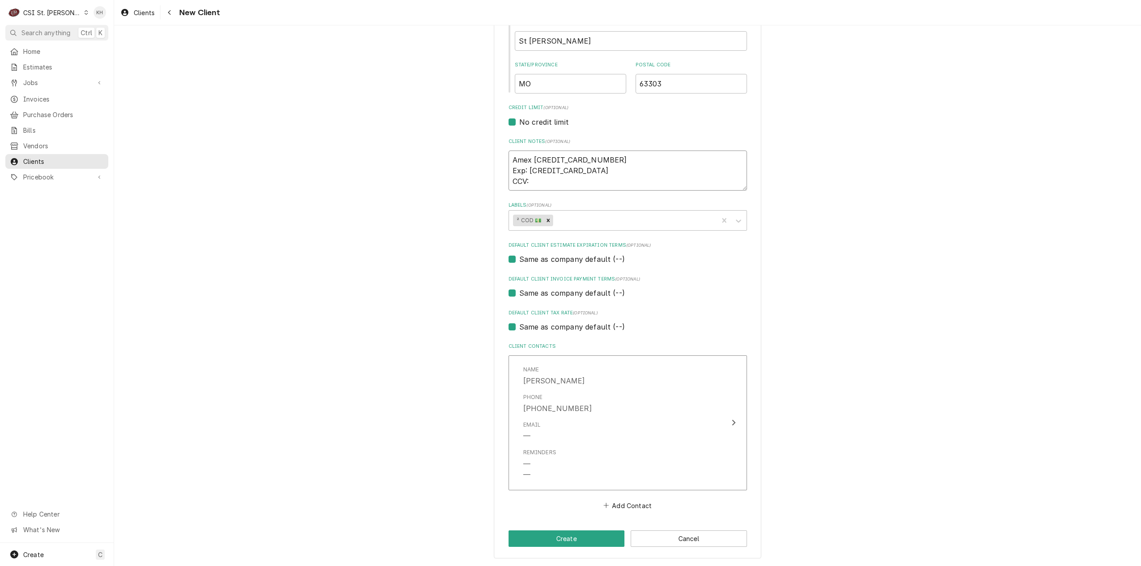
type textarea "x"
type textarea "Amex 372985113292009 Exp: 11/29 CCV: 0"
type textarea "x"
type textarea "Amex 372985113292009 Exp: 11/29 CCV: 07"
type textarea "x"
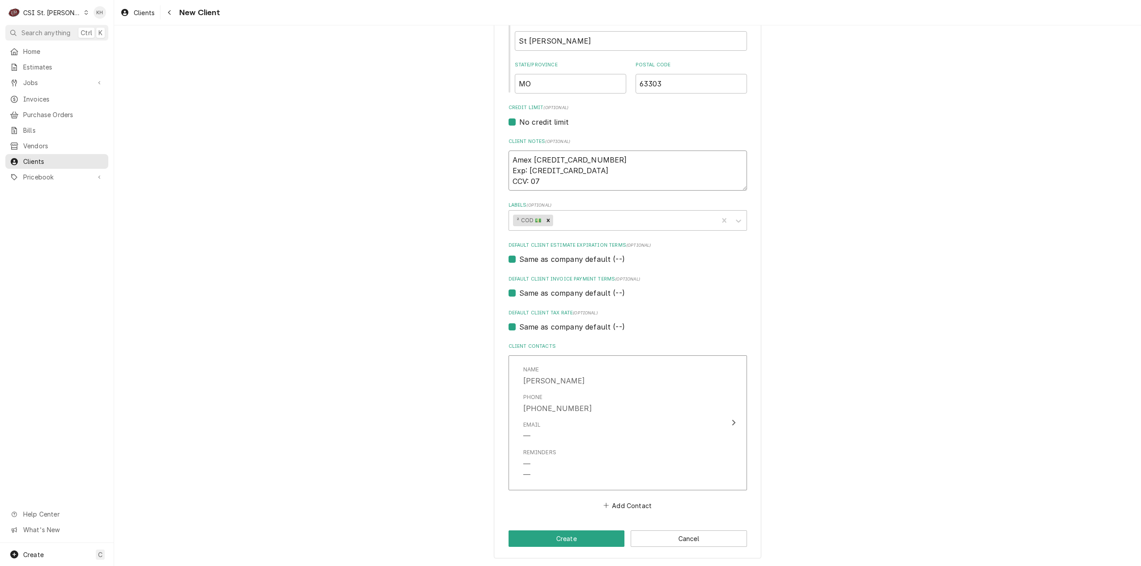
type textarea "Amex 372985113292009 Exp: 11/29 CCV: 070"
type textarea "x"
type textarea "Amex 372985113292009 Exp: 11/29 CCV: 0706"
type textarea "x"
type textarea "Amex 372985113292009 Exp: 11/29 CCV: 0706"
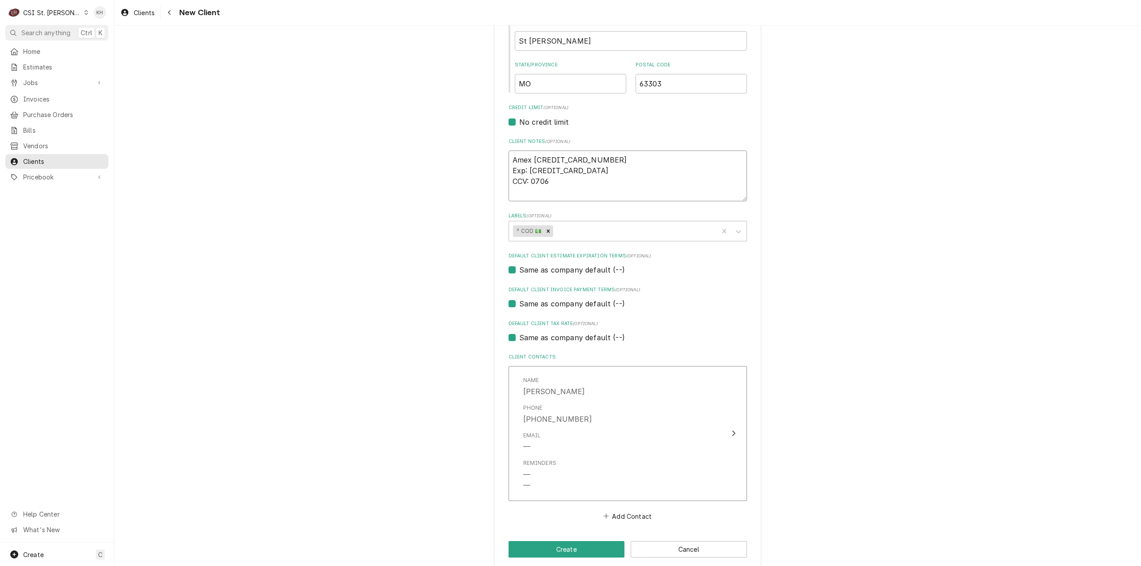
type textarea "x"
type textarea "Amex 372985113292009 Exp: 11/29 CCV: 0706 N"
type textarea "x"
type textarea "Amex 372985113292009 Exp: 11/29 CCV: 0706 Na"
type textarea "x"
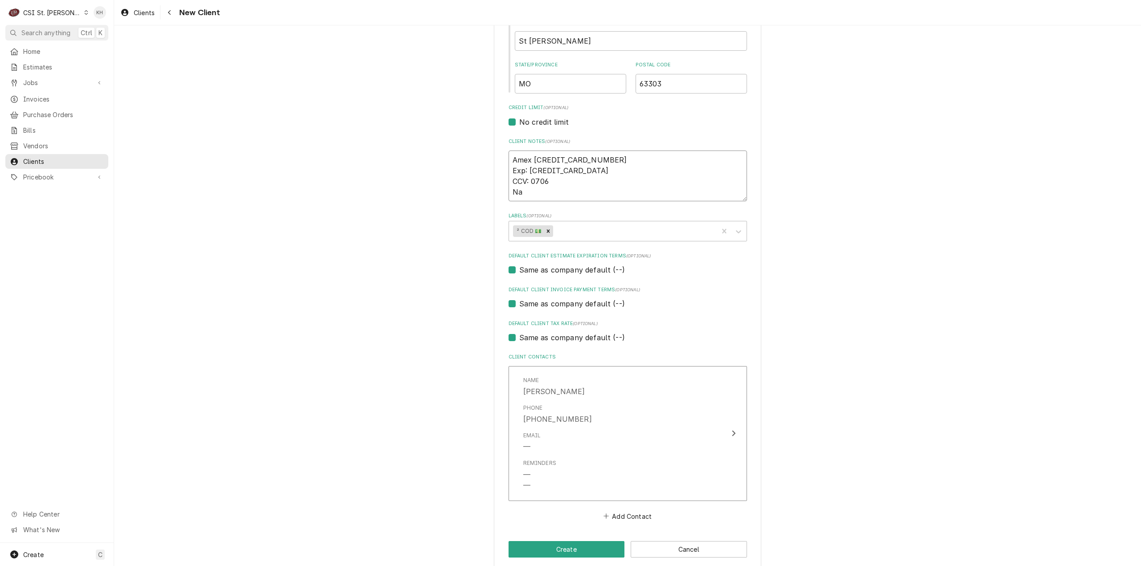
type textarea "Amex 372985113292009 Exp: 11/29 CCV: 0706 Nam"
type textarea "x"
type textarea "Amex 372985113292009 Exp: 11/29 CCV: 0706 Name"
type textarea "x"
type textarea "Amex 372985113292009 Exp: 11/29 CCV: 0706 Name:"
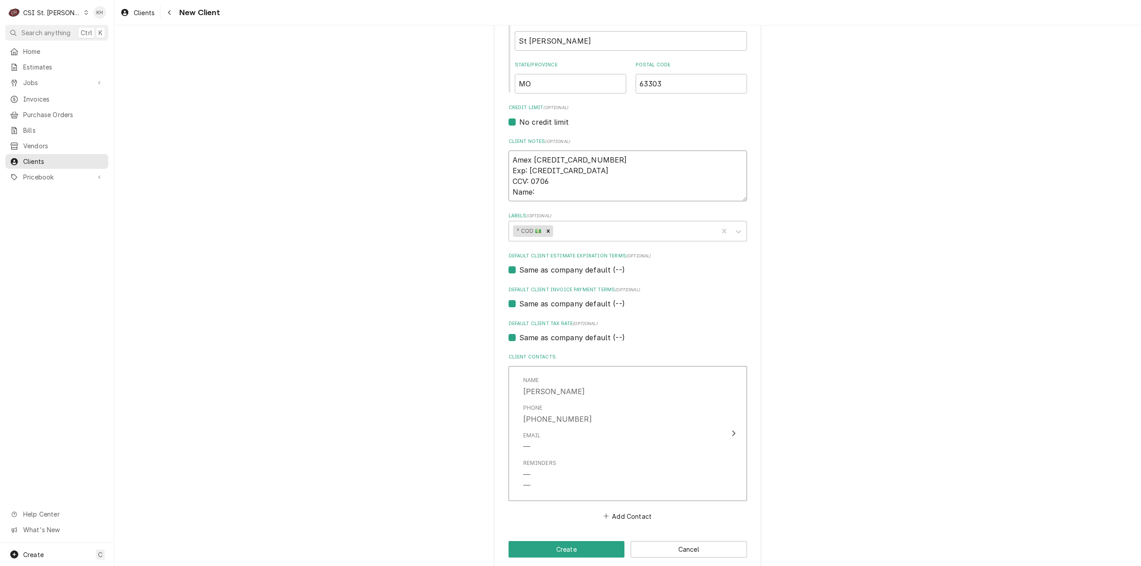
type textarea "x"
type textarea "Amex 372985113292009 Exp: 11/29 CCV: 0706 Name:"
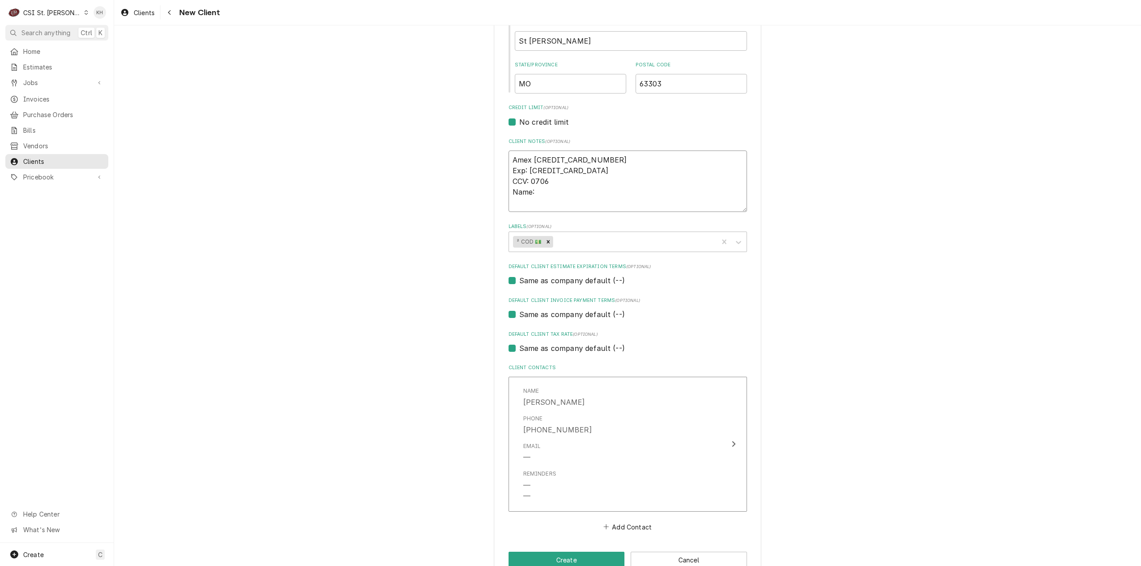
type textarea "x"
type textarea "Amex 372985113292009 Exp: 11/29 CCV: 0706 Name: Z"
type textarea "x"
type textarea "Amex 372985113292009 Exp: 11/29 CCV: 0706 Name: Zi"
type textarea "x"
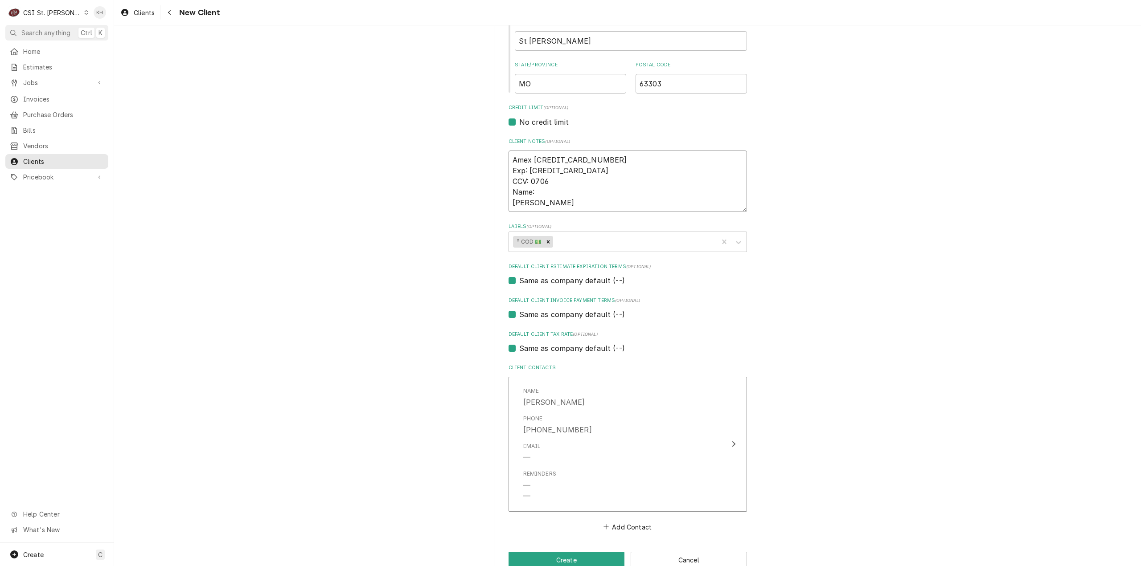
type textarea "Amex 372985113292009 Exp: 11/29 CCV: 0706 Name: Zip"
type textarea "x"
type textarea "Amex 372985113292009 Exp: 11/29 CCV: 0706 Name: Zip:"
type textarea "x"
type textarea "Amex 372985113292009 Exp: 11/29 CCV: 0706 Name: Zip:"
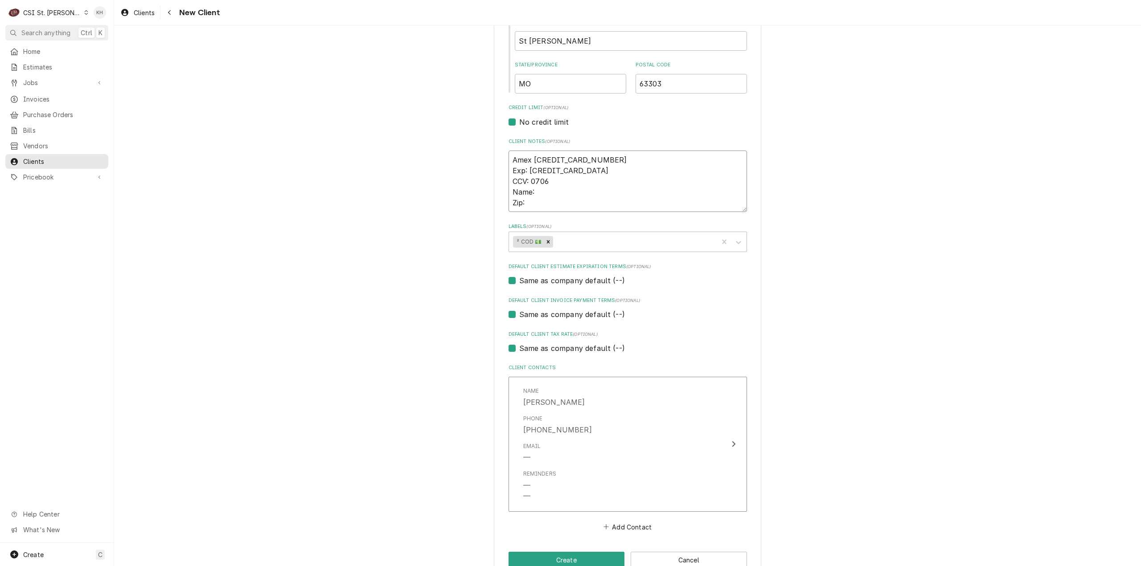
click at [569, 189] on textarea "Amex 372985113292009 Exp: 11/29 CCV: 0706 Name: Zip:" at bounding box center [627, 182] width 238 height 62
type textarea "x"
type textarea "Amex 372985113292009 Exp: 11/29 CCV: 0706 Name: Zip:"
type textarea "x"
type textarea "Amex 372985113292009 Exp: 11/29 CCV: 0706 Name: S Zip:"
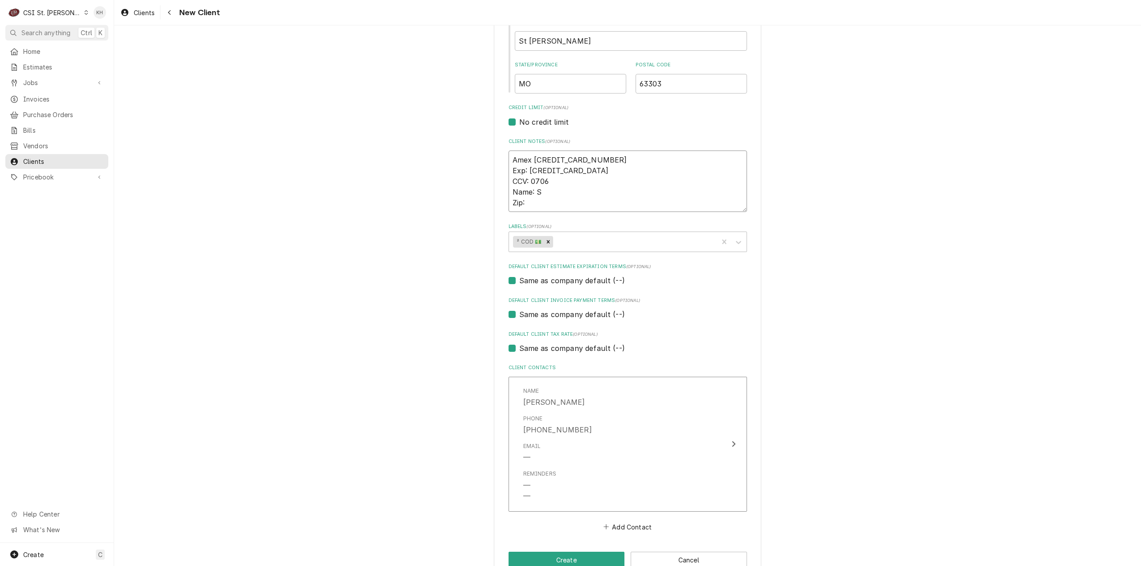
type textarea "x"
type textarea "Amex 372985113292009 Exp: 11/29 CCV: 0706 Name: Sa Zip:"
type textarea "x"
type textarea "Amex 372985113292009 Exp: 11/29 CCV: 0706 Name: Sar Zip:"
type textarea "x"
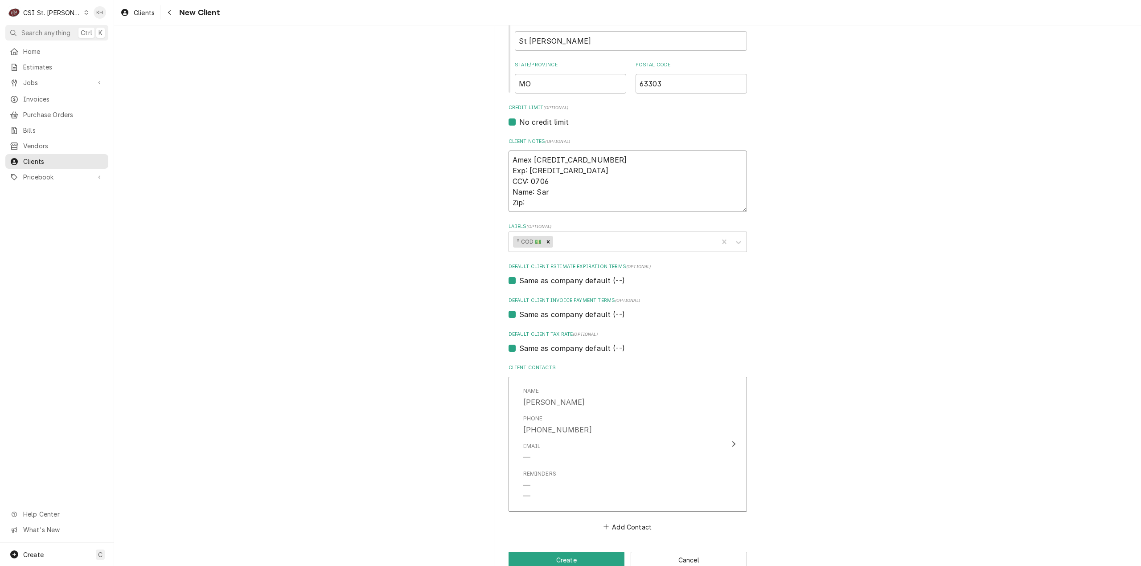
type textarea "Amex 372985113292009 Exp: 11/29 CCV: 0706 Name: Sara Zip:"
type textarea "x"
click at [552, 193] on textarea "Amex 372985113292009 Exp: 11/29 CCV: 0706 Name: Sarah Gladst Zip:" at bounding box center [627, 182] width 238 height 62
click at [600, 186] on textarea "Amex 372985113292009 Exp: 11/29 CCV: 0706 Name: Sara Gladst Zip:" at bounding box center [627, 182] width 238 height 62
click at [574, 202] on textarea "Amex 372985113292009 Exp: 11/29 CCV: 0706 Name: Sara Gladstein Zip:" at bounding box center [627, 182] width 238 height 62
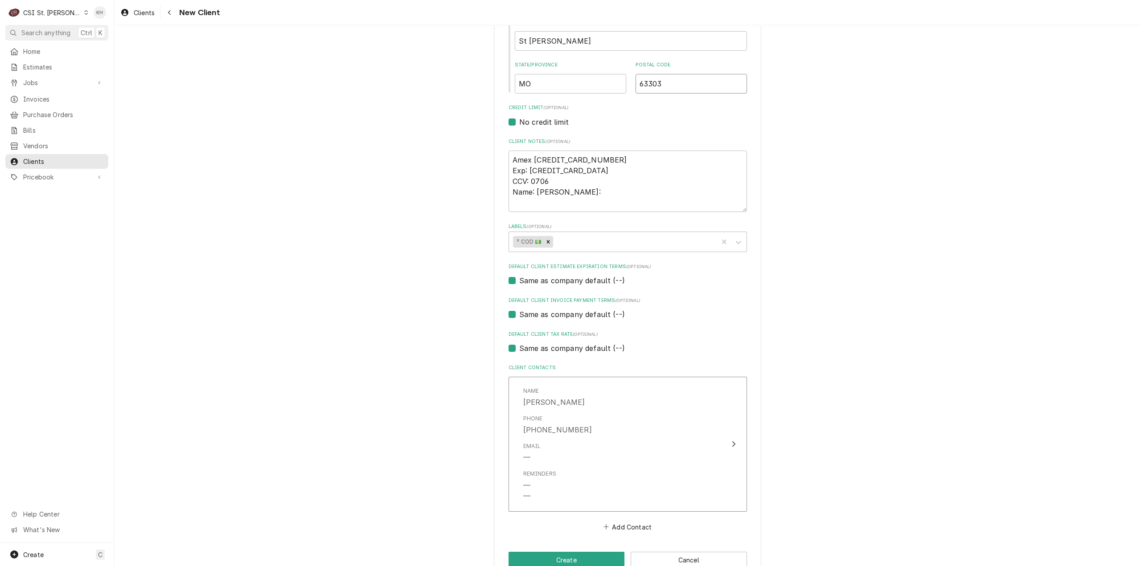
drag, startPoint x: 665, startPoint y: 82, endPoint x: 628, endPoint y: 82, distance: 37.0
click at [628, 82] on div "State/Province MO Postal Code 63303" at bounding box center [631, 77] width 232 height 32
click at [573, 204] on textarea "Amex 372985113292009 Exp: 11/29 CCV: 0706 Name: Sara Gladstein Zip:" at bounding box center [627, 182] width 238 height 62
paste textarea "63303"
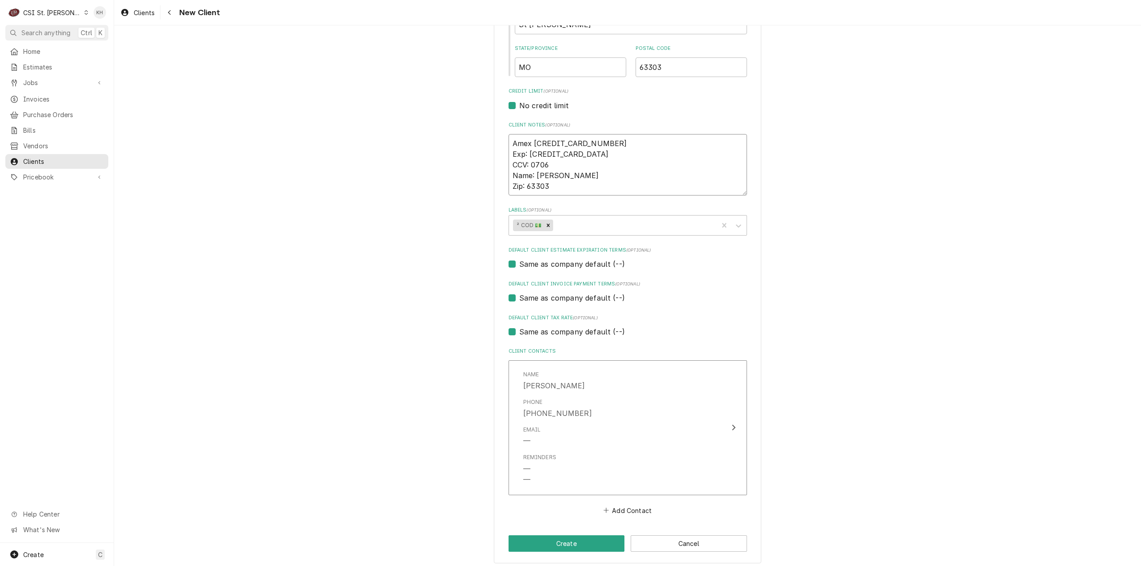
scroll to position [343, 0]
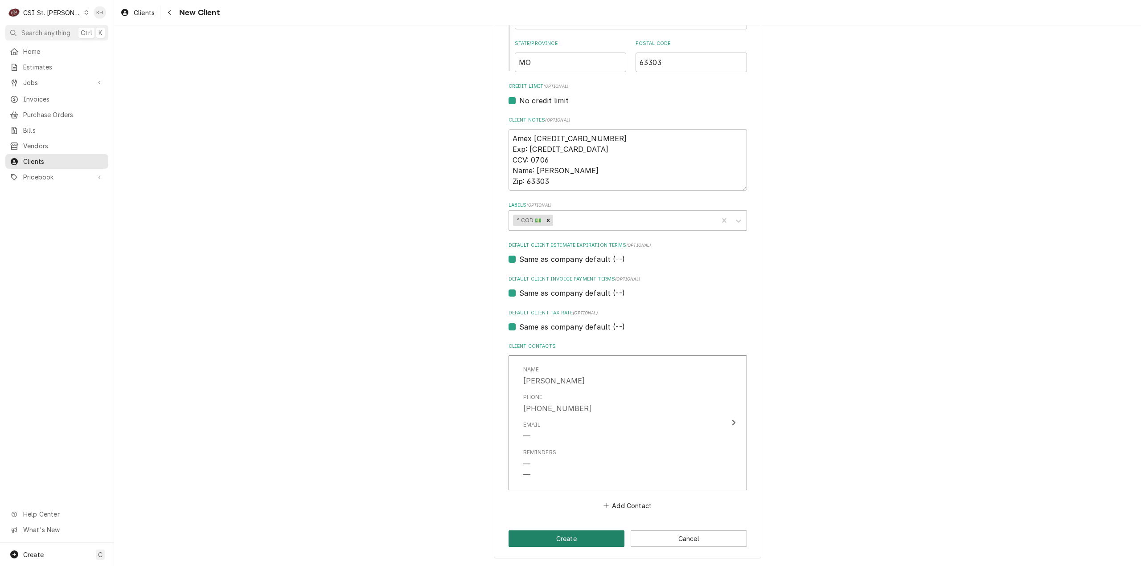
click at [562, 538] on button "Create" at bounding box center [566, 539] width 116 height 16
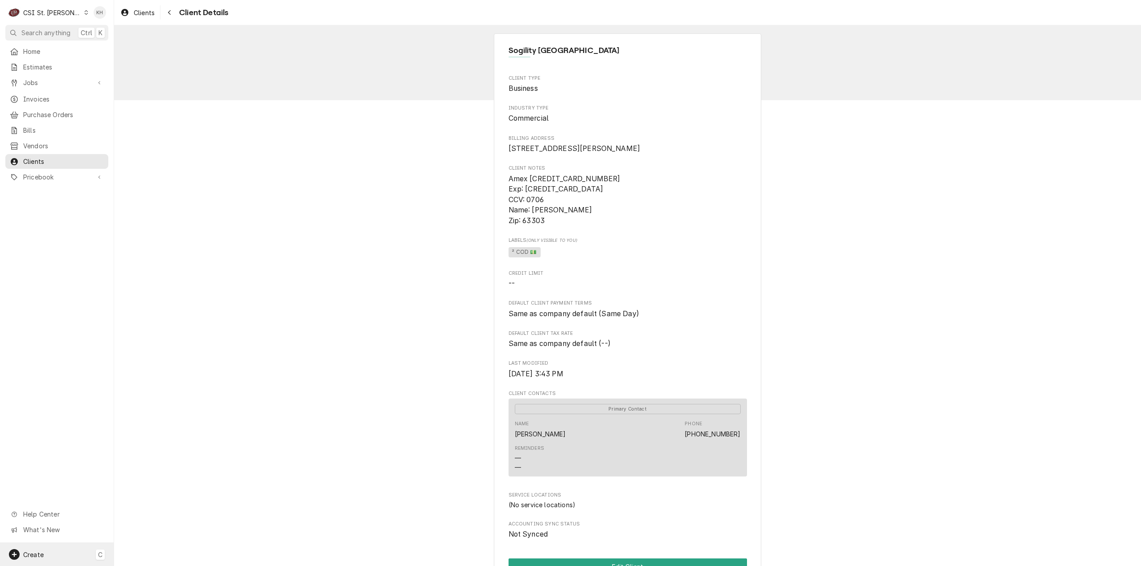
click at [52, 557] on div "Create C" at bounding box center [57, 554] width 114 height 23
click at [160, 476] on div "Job" at bounding box center [167, 477] width 60 height 9
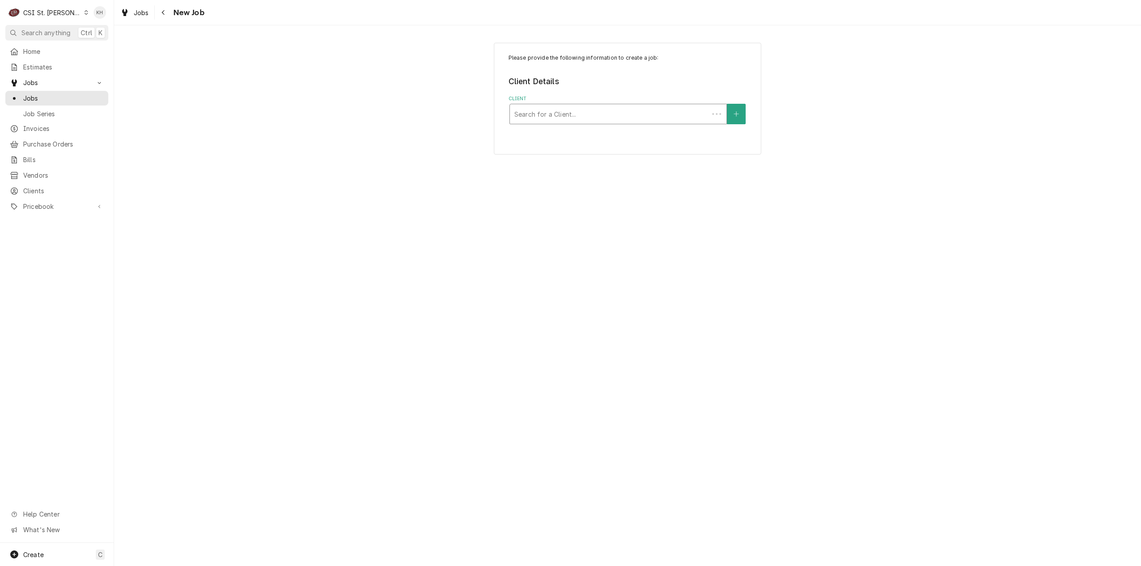
click at [653, 116] on div "Client" at bounding box center [609, 114] width 190 height 16
type input "true"
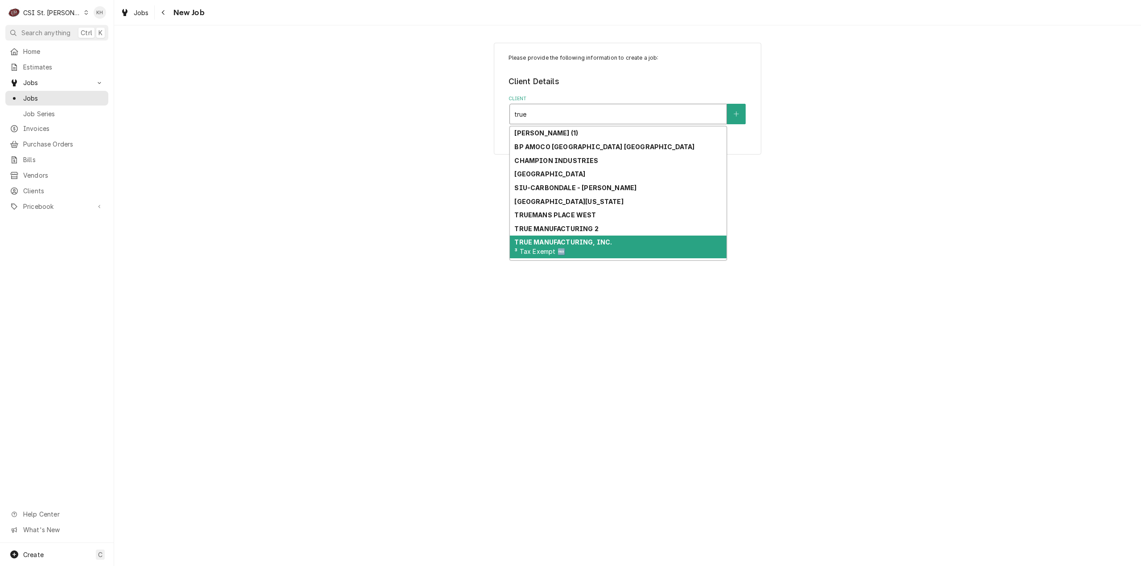
click at [596, 242] on strong "TRUE MANUFACTURING, INC." at bounding box center [563, 242] width 98 height 8
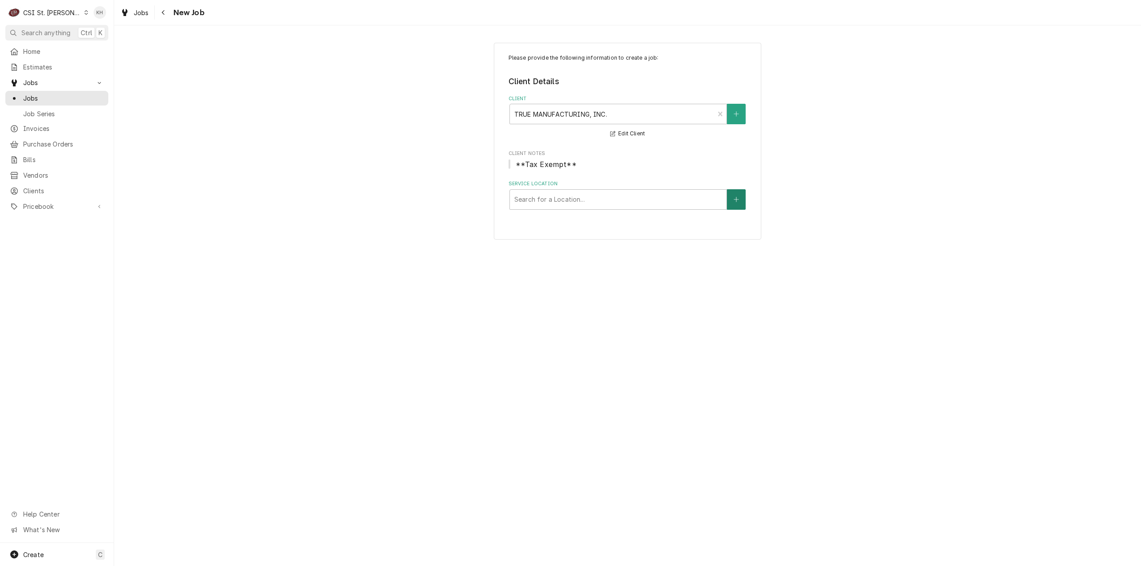
click at [738, 200] on icon "Create New Location" at bounding box center [735, 200] width 5 height 6
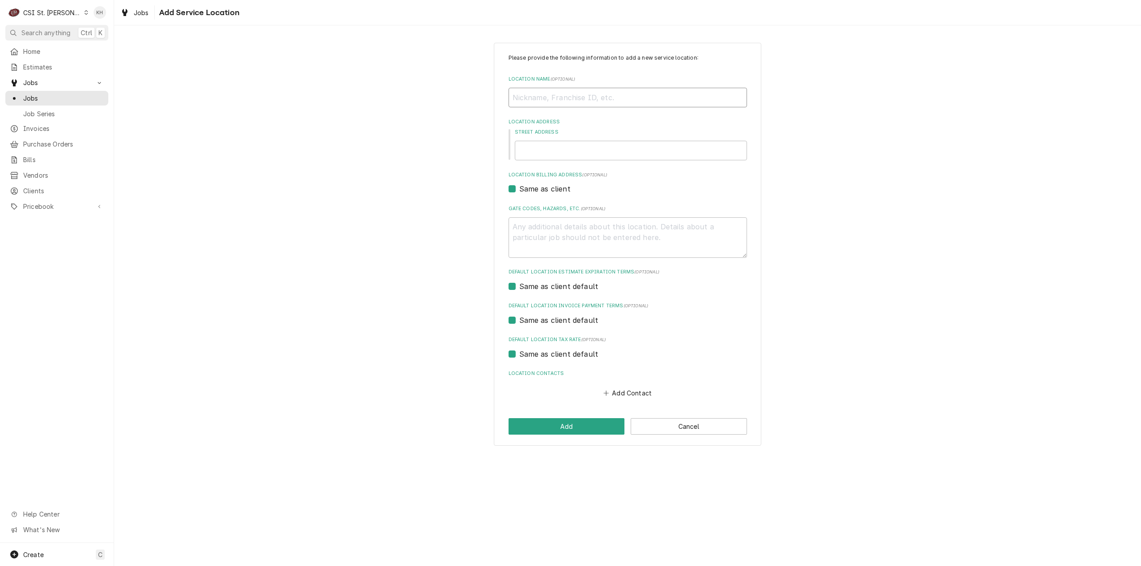
click at [594, 93] on input "Location Name ( optional )" at bounding box center [627, 98] width 238 height 20
type textarea "x"
type input "S"
type textarea "x"
type input "So"
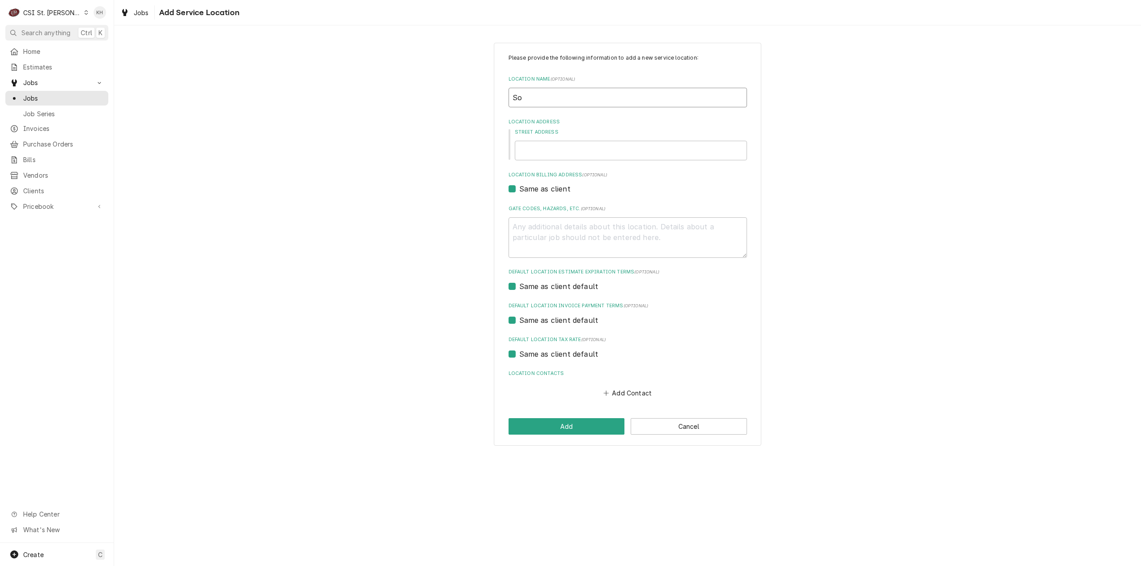
type textarea "x"
type input "Sog"
type textarea "x"
type input "Sogi"
type textarea "x"
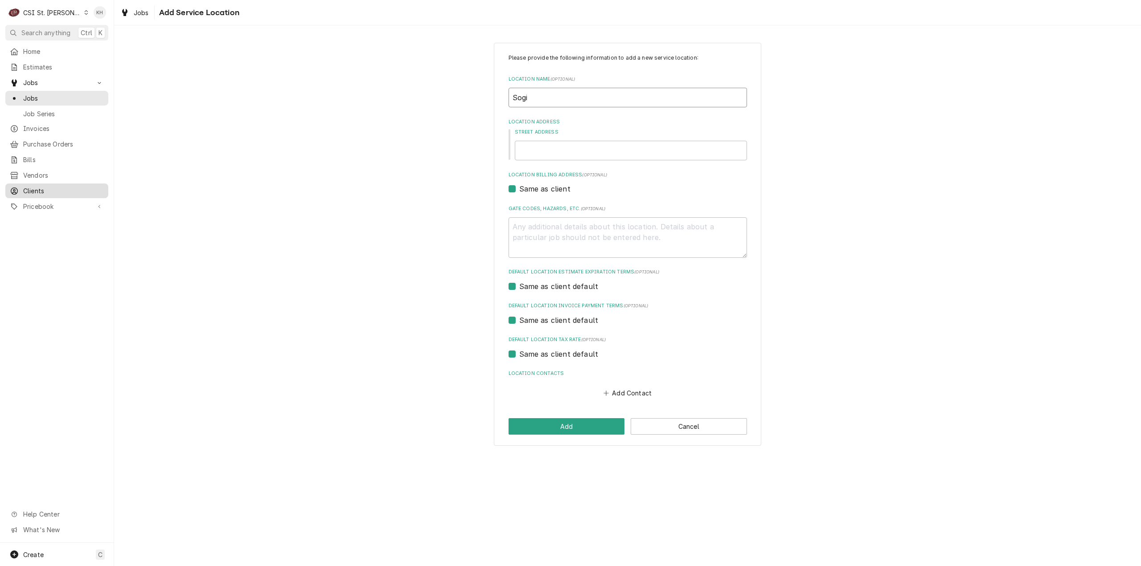
type input "Sogil"
type textarea "x"
type input "Sogili"
type textarea "x"
type input "Sogilit"
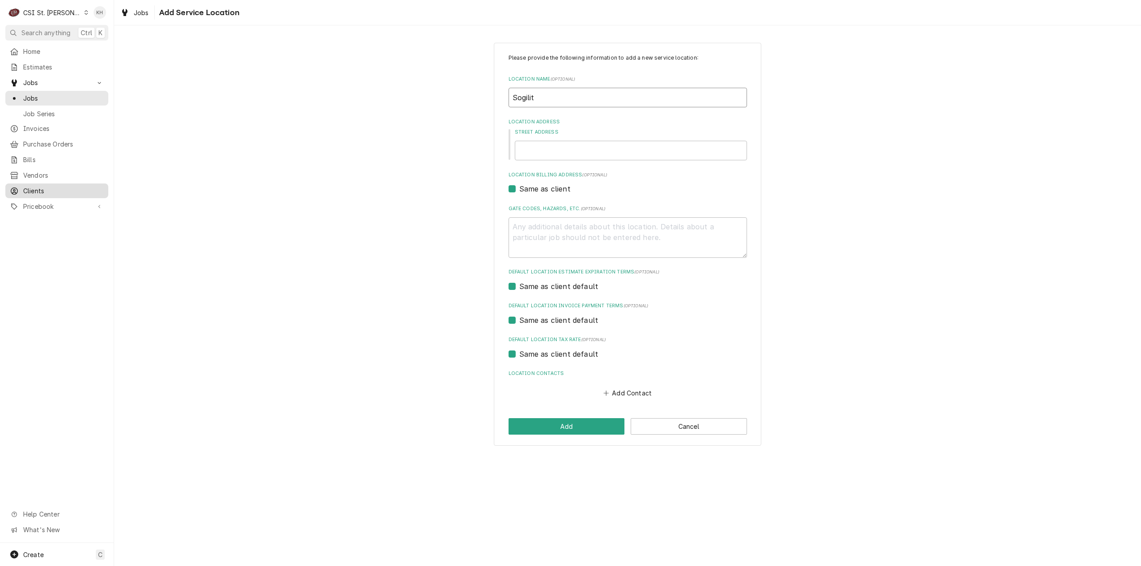
type textarea "x"
type input "Sogility"
type textarea "x"
type input "1"
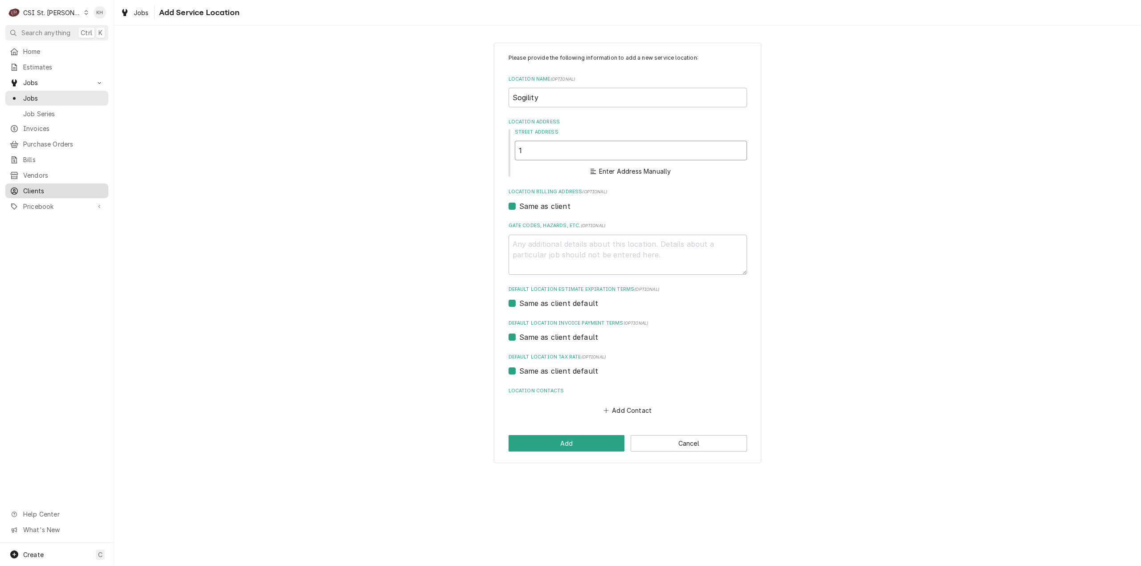
type textarea "x"
type input "17"
type textarea "x"
type input "1735"
type textarea "x"
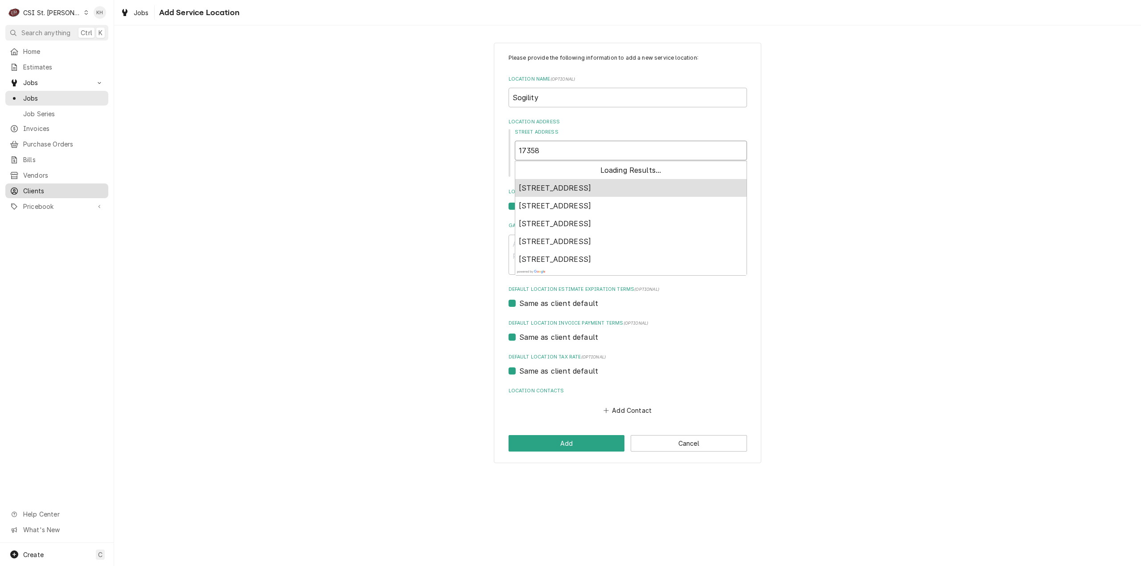
type input "17358 b"
type textarea "x"
type input "17358 bs"
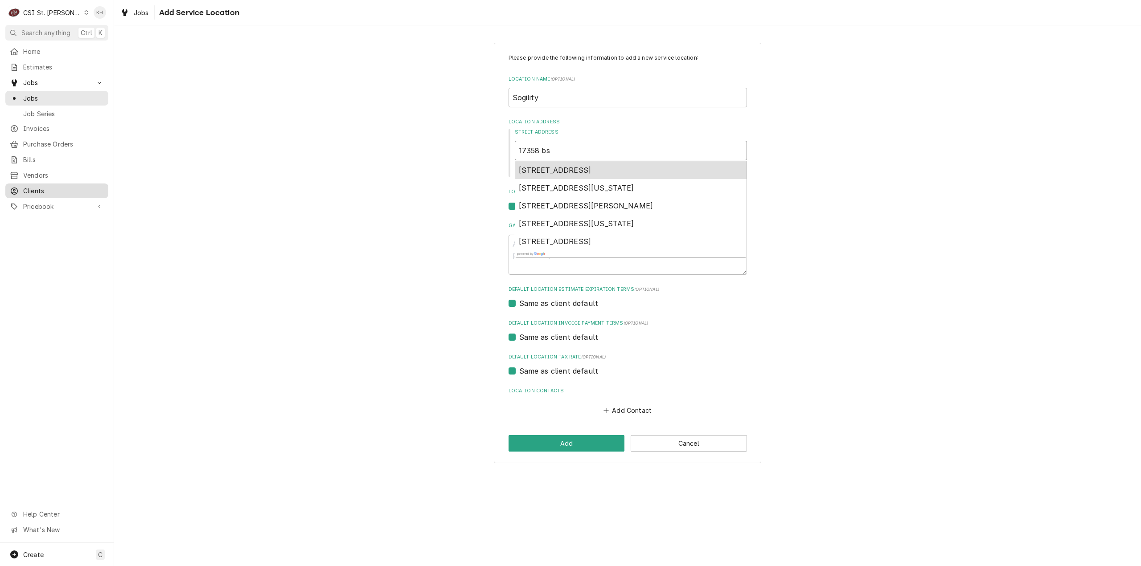
type textarea "x"
type input "17358 bs"
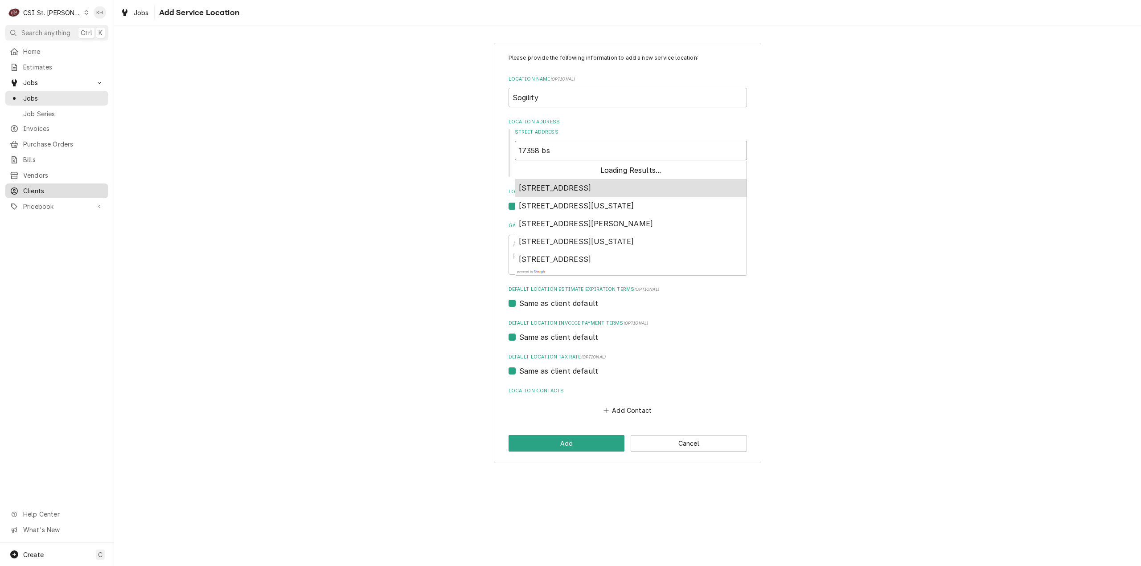
type textarea "x"
type input "17358 bs r"
type textarea "x"
type input "17358 bs ri"
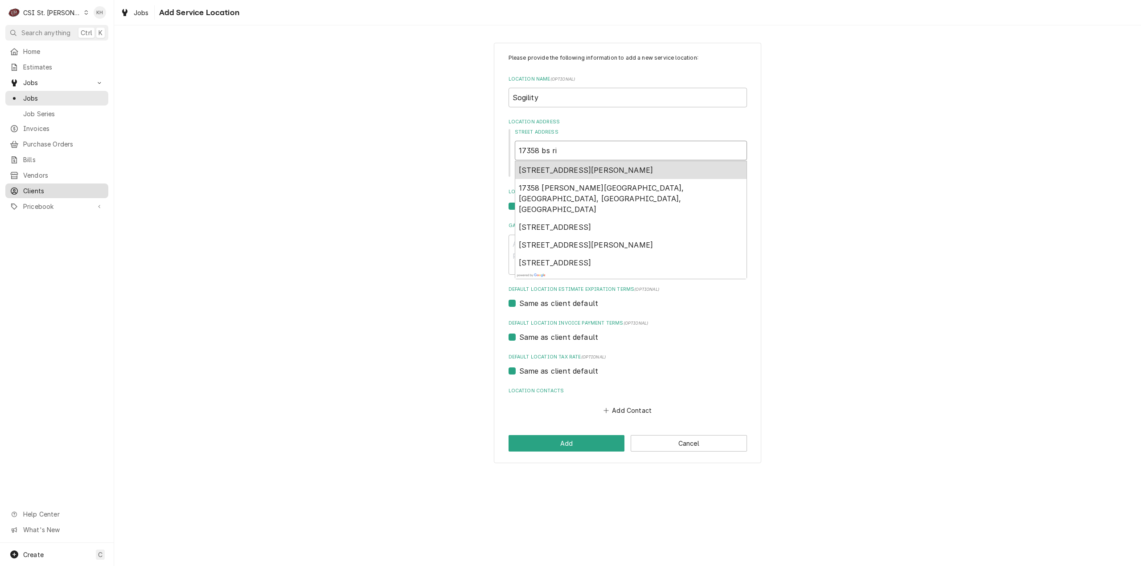
type textarea "x"
type input "17358 bs riv"
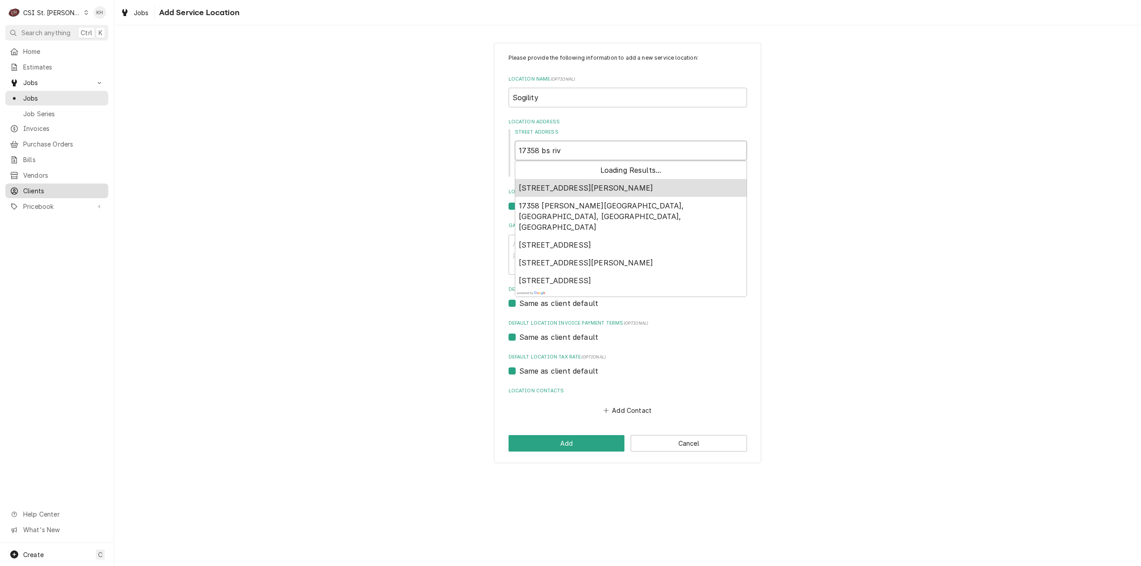
type textarea "x"
type input "17358 bs ri"
type textarea "x"
type input "17358 bs r"
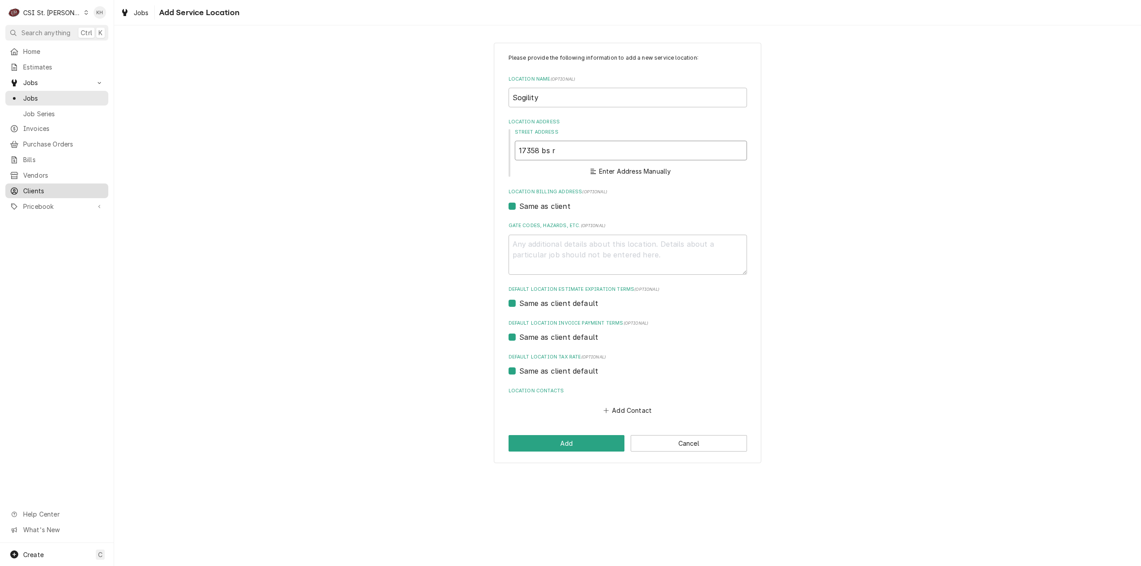
type textarea "x"
type input "17358 bs"
type textarea "x"
type input "17358 bs"
type textarea "x"
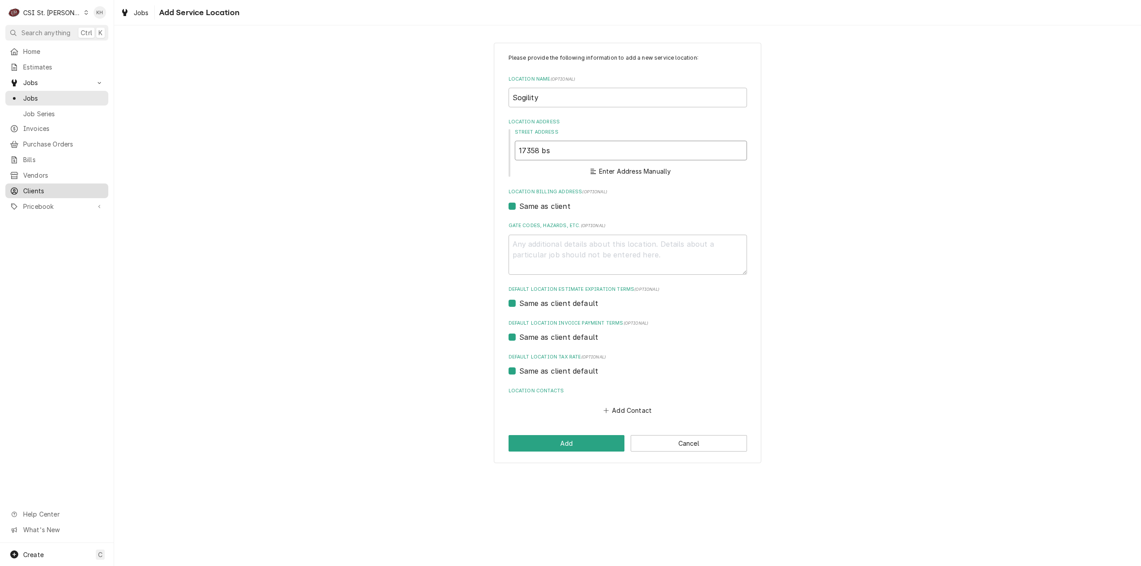
type input "17358 b"
type textarea "x"
type input "17358"
type textarea "x"
type input "17358 s"
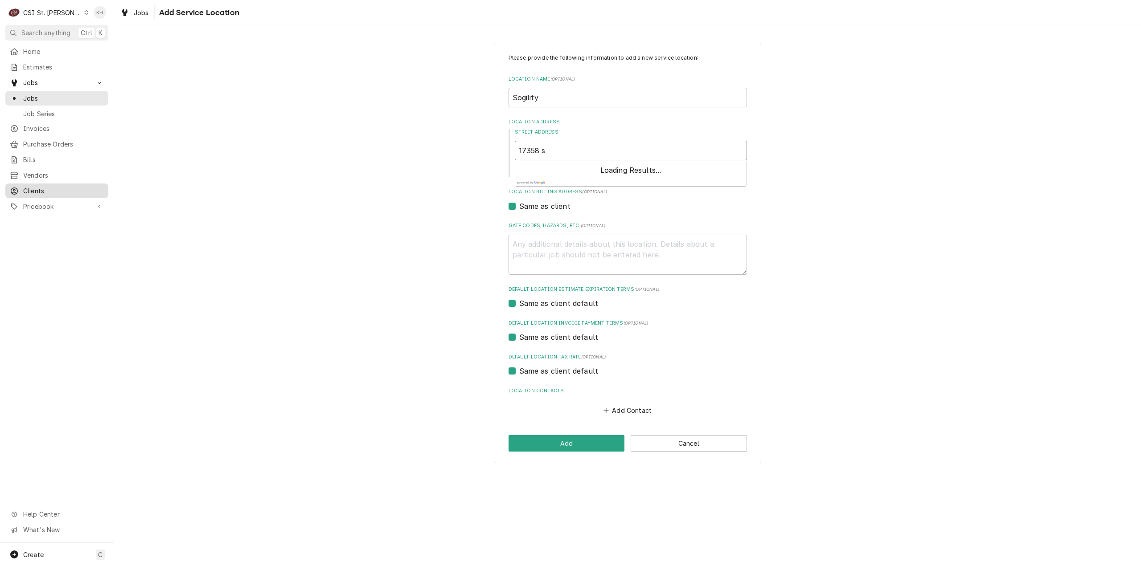
type textarea "x"
type input "17358 s"
type textarea "x"
type input "17358 s r"
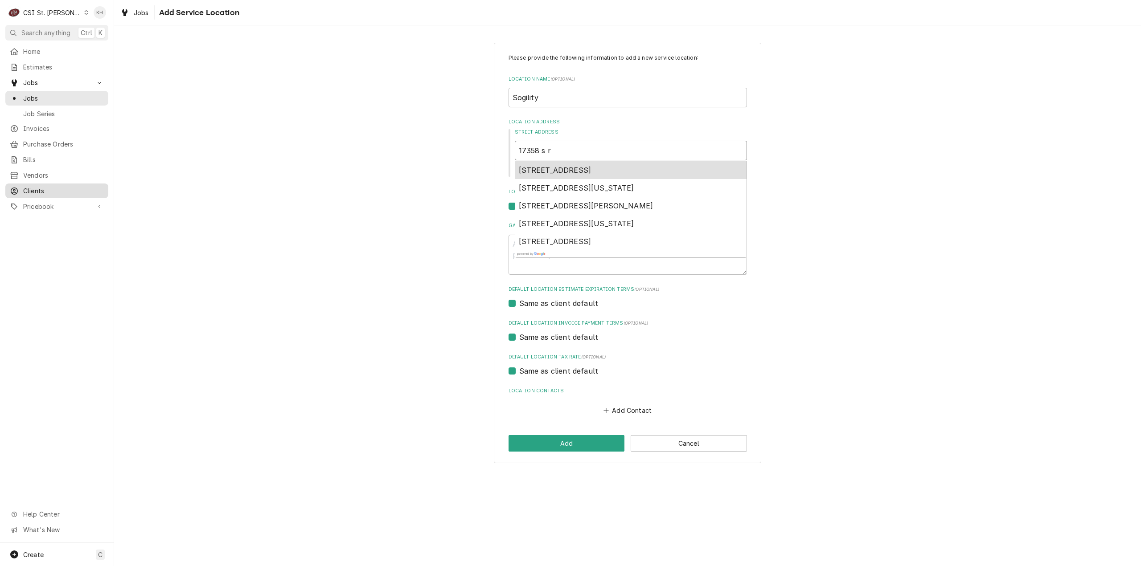
type textarea "x"
type input "17358 s ri"
type textarea "x"
type input "17358 s riv"
type textarea "x"
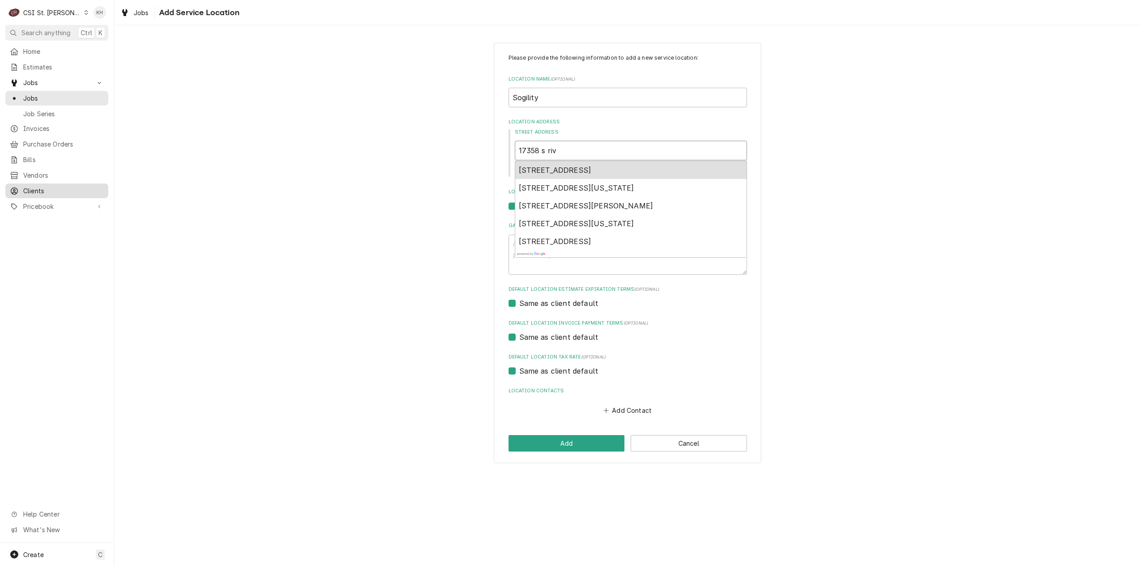
type input "17358 s rive"
type textarea "x"
type input "17358 s river"
click at [653, 169] on span "17358 South River Road, Saint Charles, MO, USA" at bounding box center [586, 170] width 135 height 9
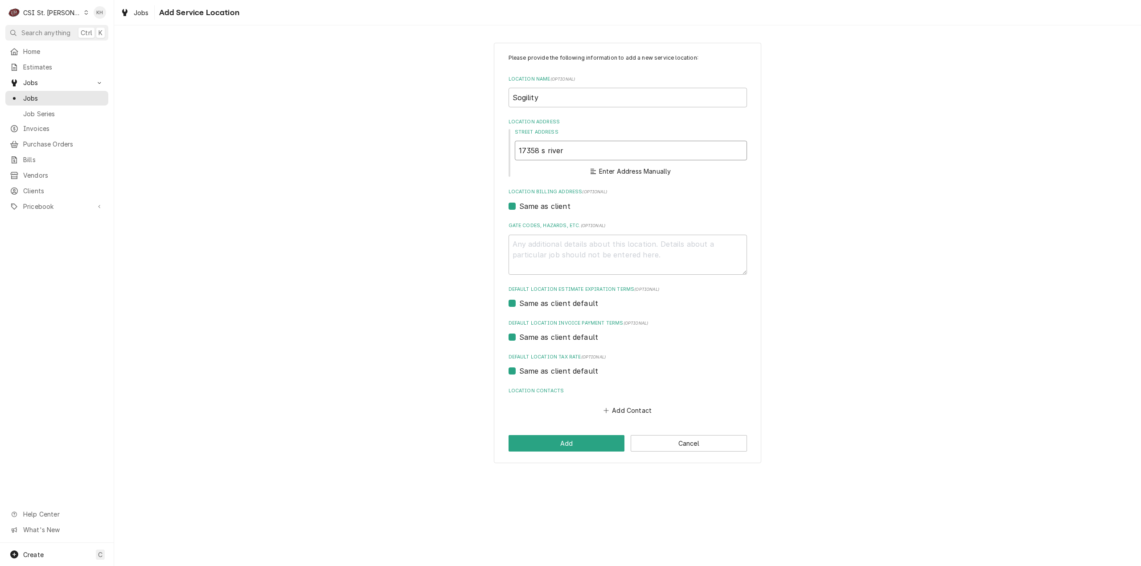
type textarea "x"
type input "S River Rd"
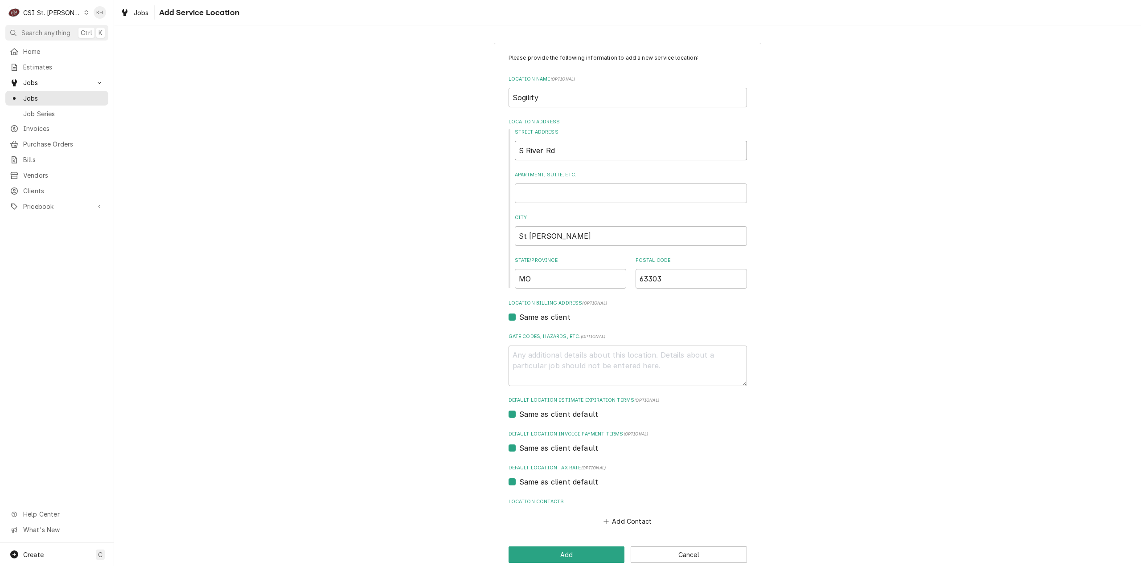
type textarea "x"
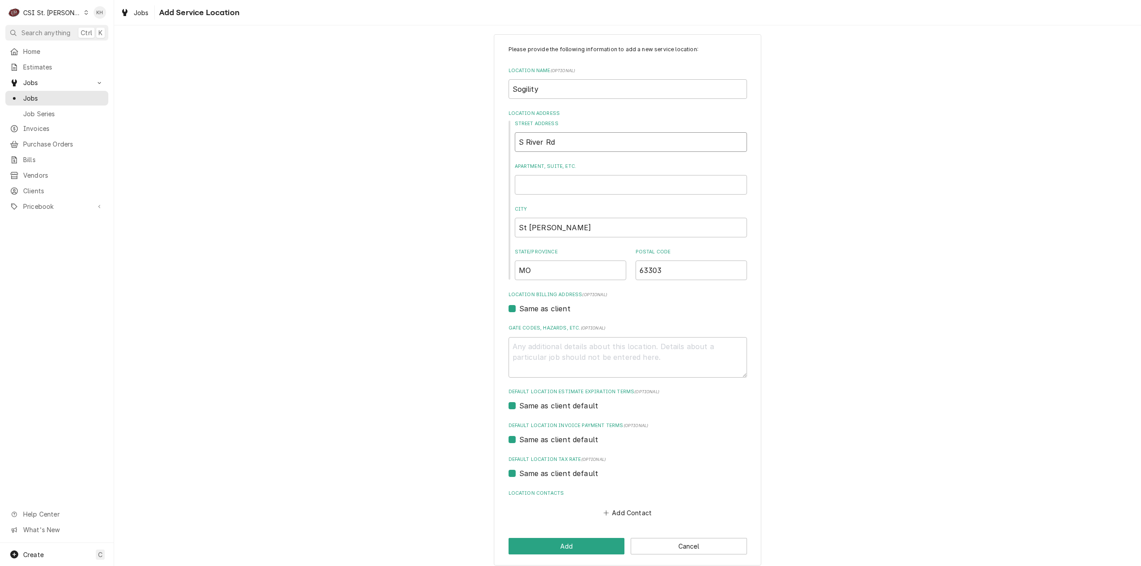
scroll to position [15, 0]
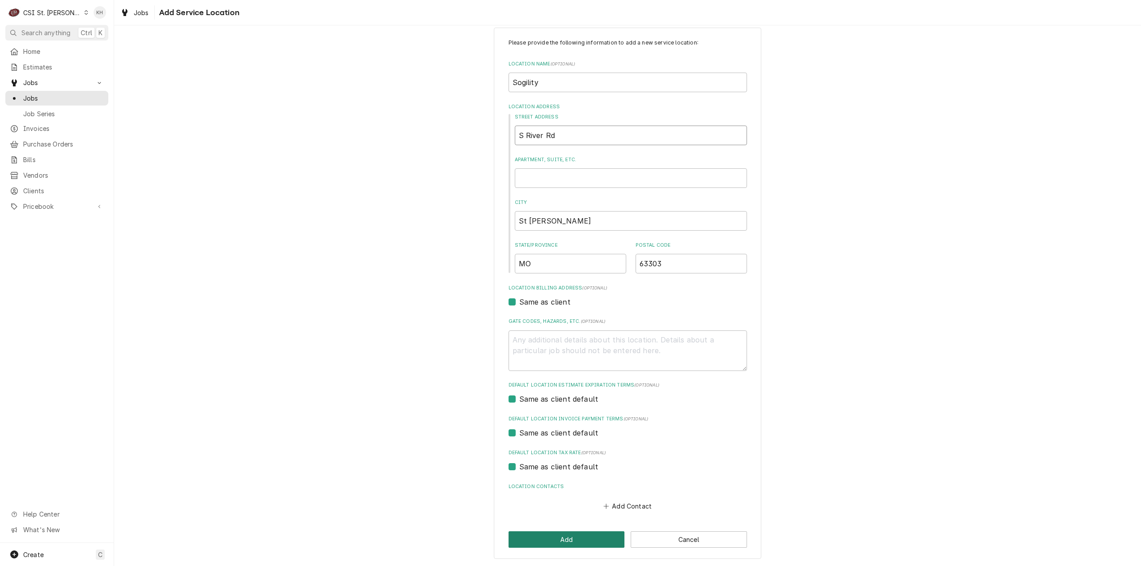
type input "S River Rd"
click at [593, 539] on button "Add" at bounding box center [566, 540] width 116 height 16
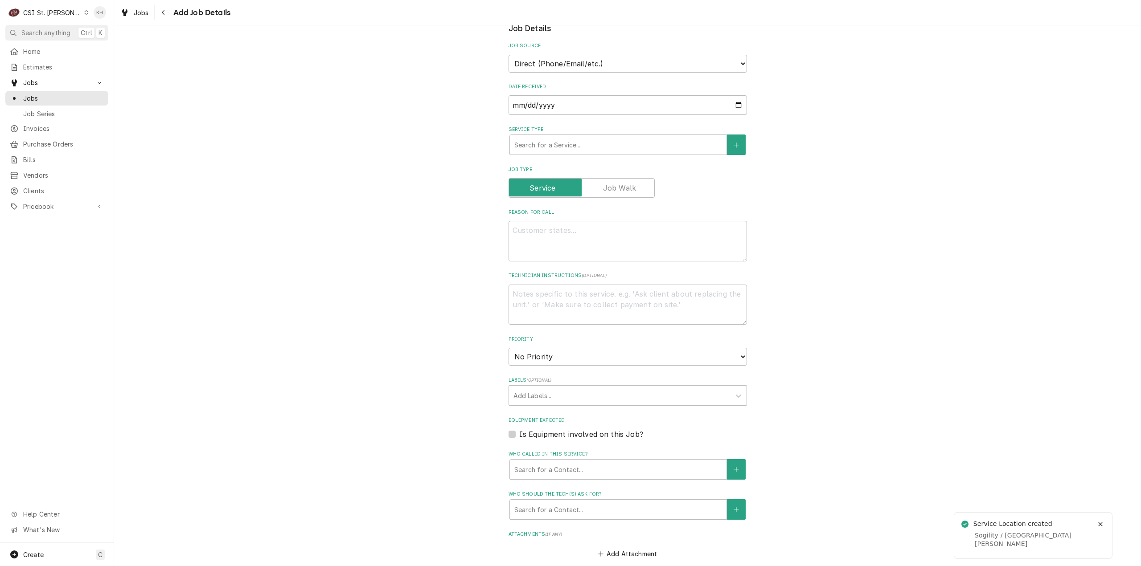
scroll to position [223, 0]
click at [628, 234] on textarea "Reason For Call" at bounding box center [627, 239] width 238 height 41
click at [664, 286] on textarea "Technician Instructions ( optional )" at bounding box center [627, 303] width 238 height 41
type textarea "x"
type textarea "S"
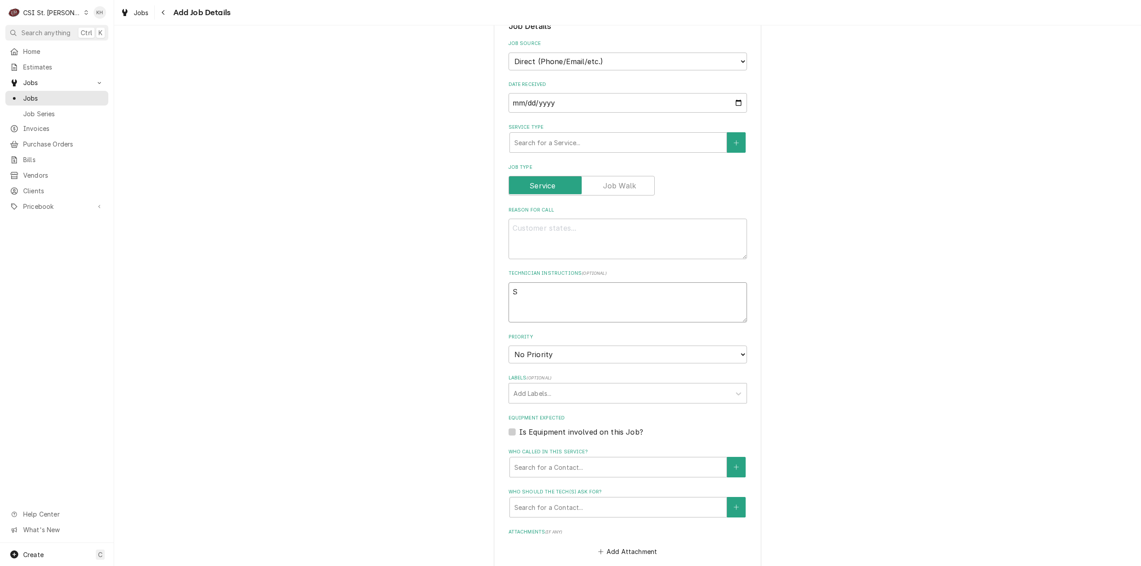
type textarea "x"
type textarea "Se"
type textarea "x"
type textarea "Ser"
type textarea "x"
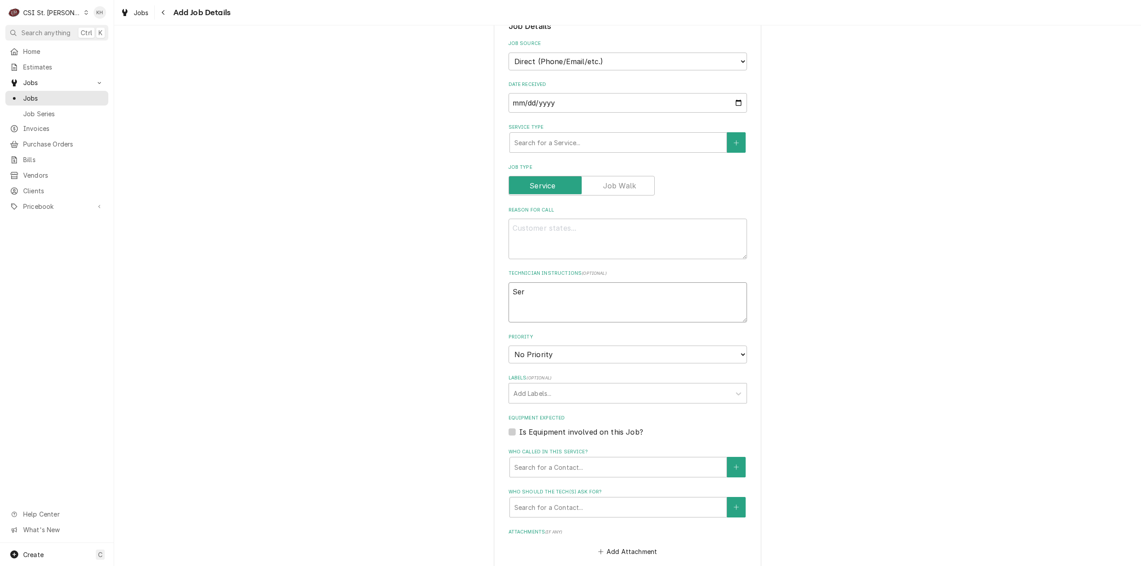
type textarea "Serv"
type textarea "x"
type textarea "Servi"
type textarea "x"
type textarea "Servic"
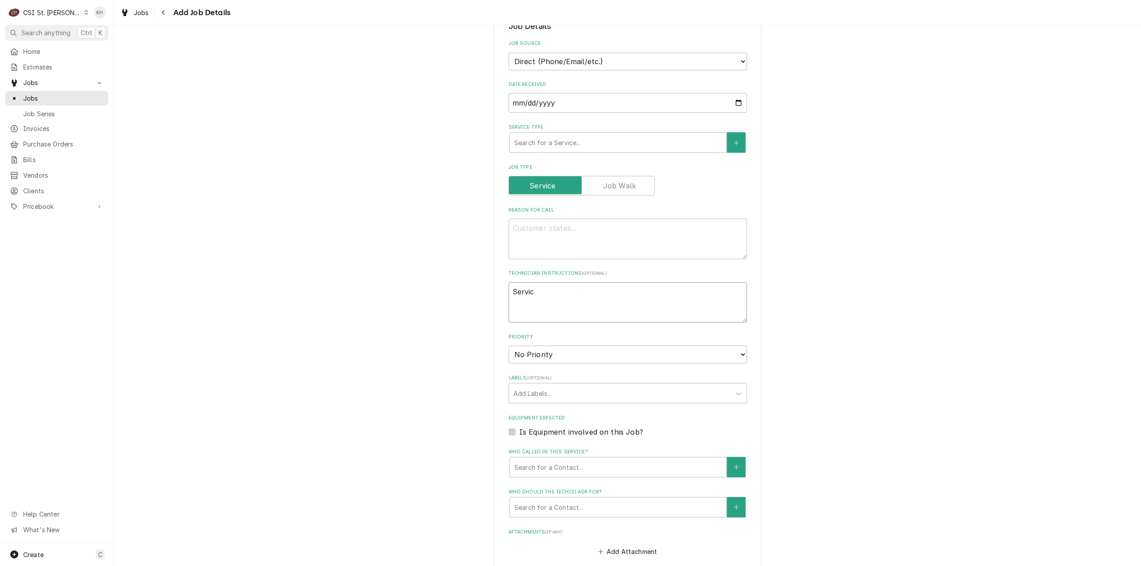
type textarea "x"
type textarea "Service"
type textarea "x"
type textarea "Service"
type textarea "x"
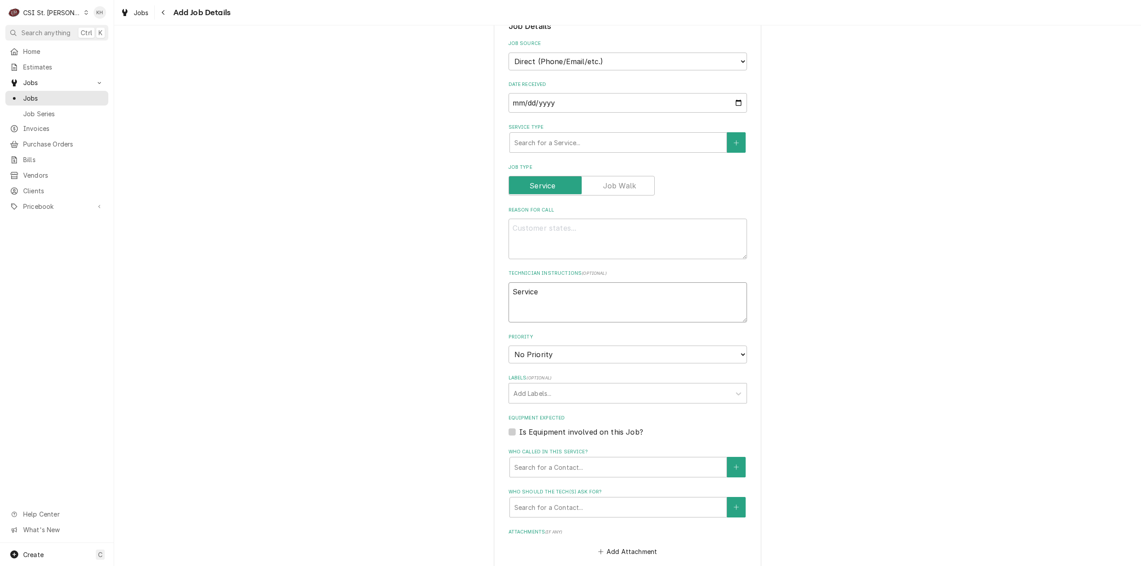
type textarea "Service C"
type textarea "x"
type textarea "Service Cal"
type textarea "x"
type textarea "Service Call"
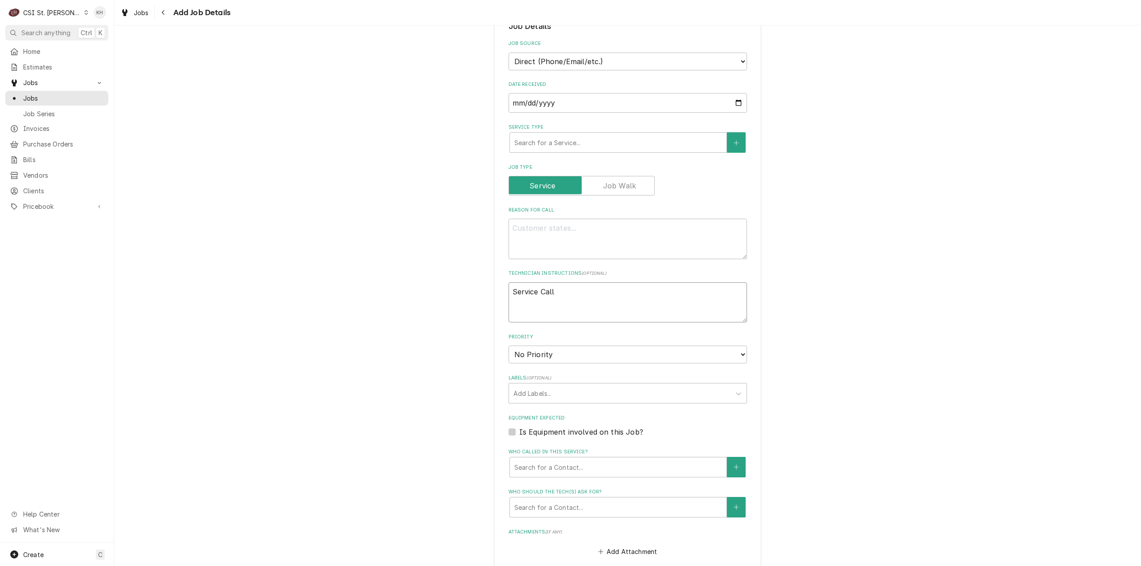
type textarea "x"
type textarea "Service Call:"
type textarea "x"
type textarea "Service Call:"
type textarea "x"
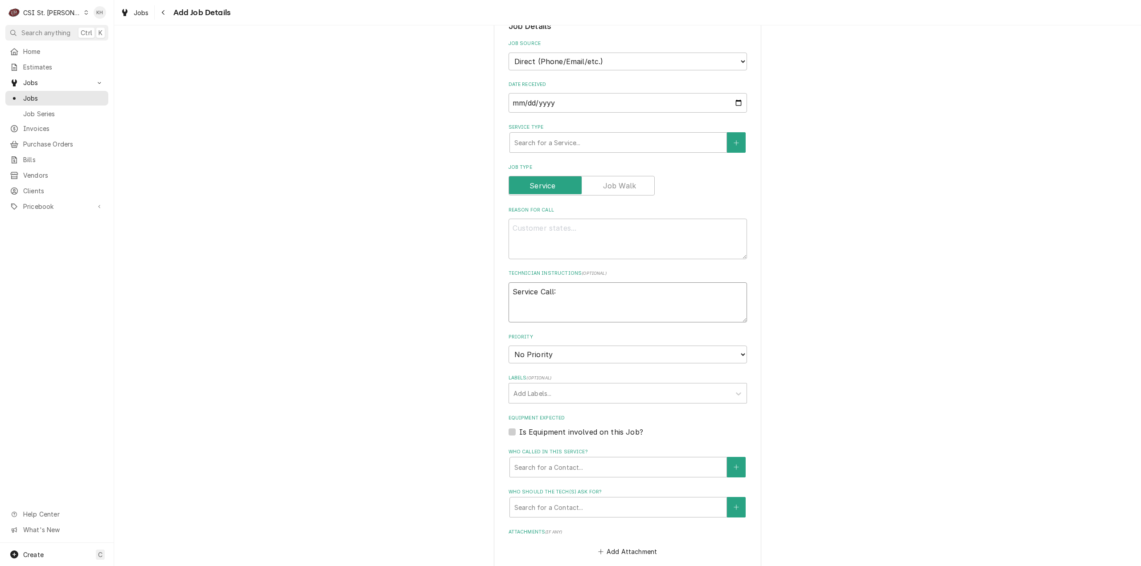
type textarea "Service Call:"
type textarea "x"
type textarea "Service Call"
type textarea "x"
type textarea "Service Cal"
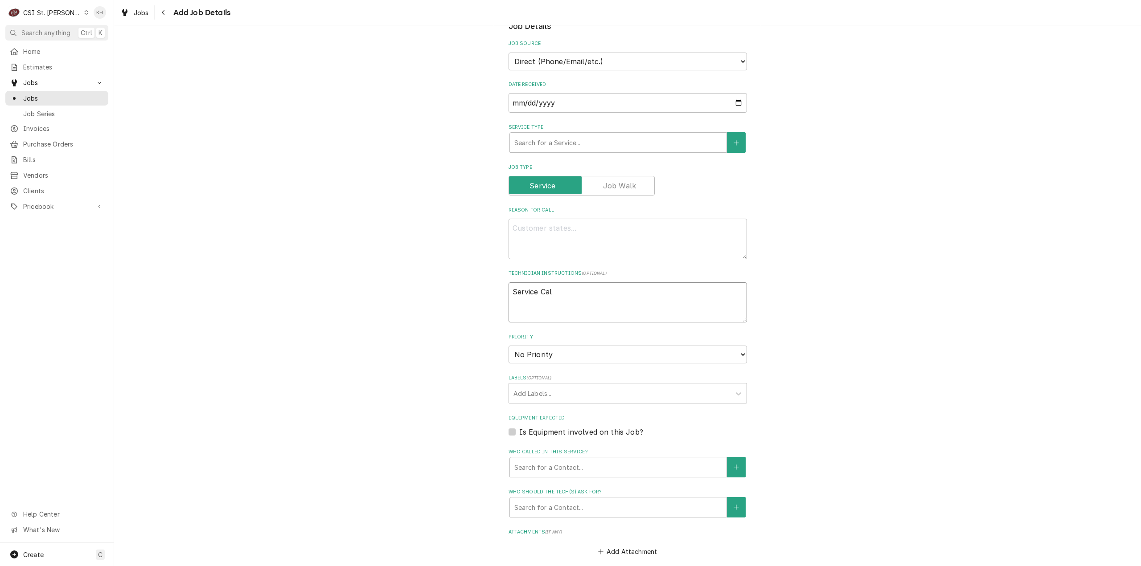
type textarea "x"
type textarea "Service Ca"
type textarea "x"
type textarea "Service C"
type textarea "x"
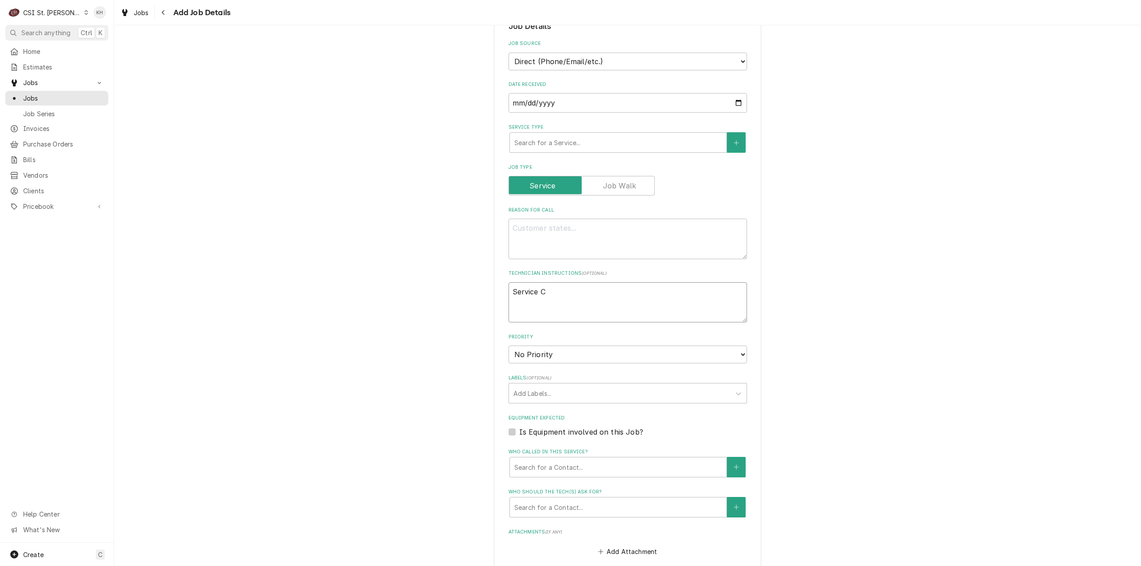
type textarea "Service"
type textarea "x"
type textarea "Service H"
type textarea "x"
type textarea "Service Ho"
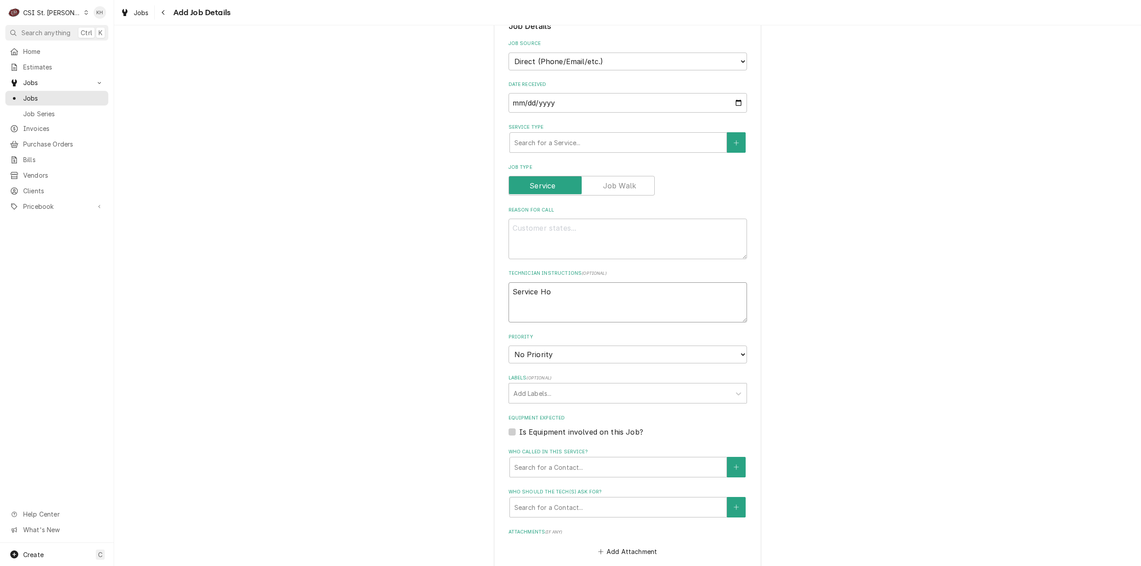
type textarea "x"
type textarea "Service Hou"
type textarea "x"
type textarea "Service Hour"
type textarea "x"
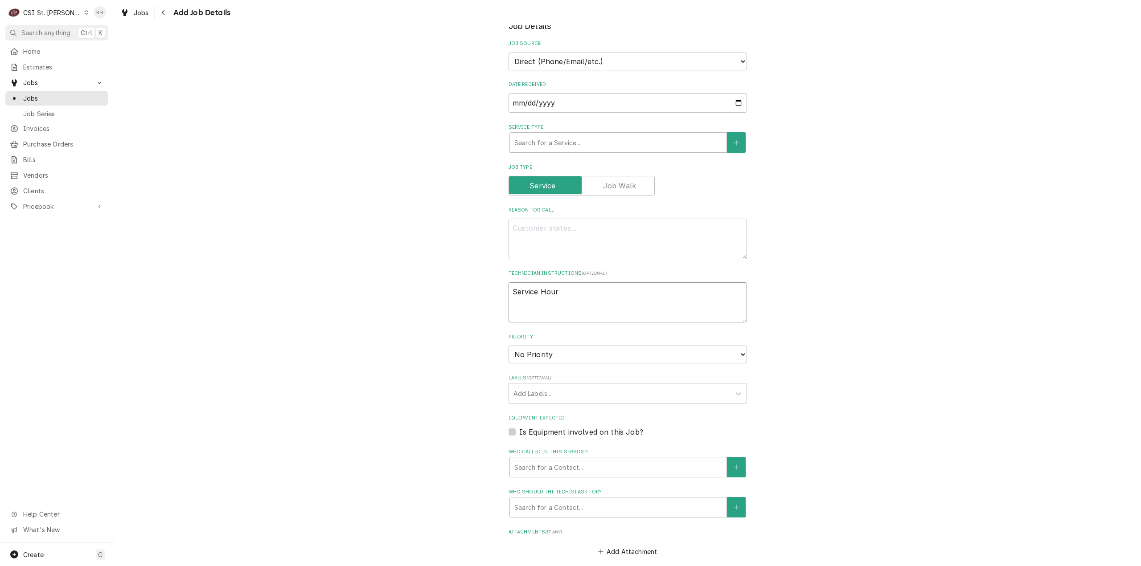
type textarea "Service Hours"
type textarea "x"
type textarea "Service Hours:"
type textarea "x"
type textarea "Service Hours:"
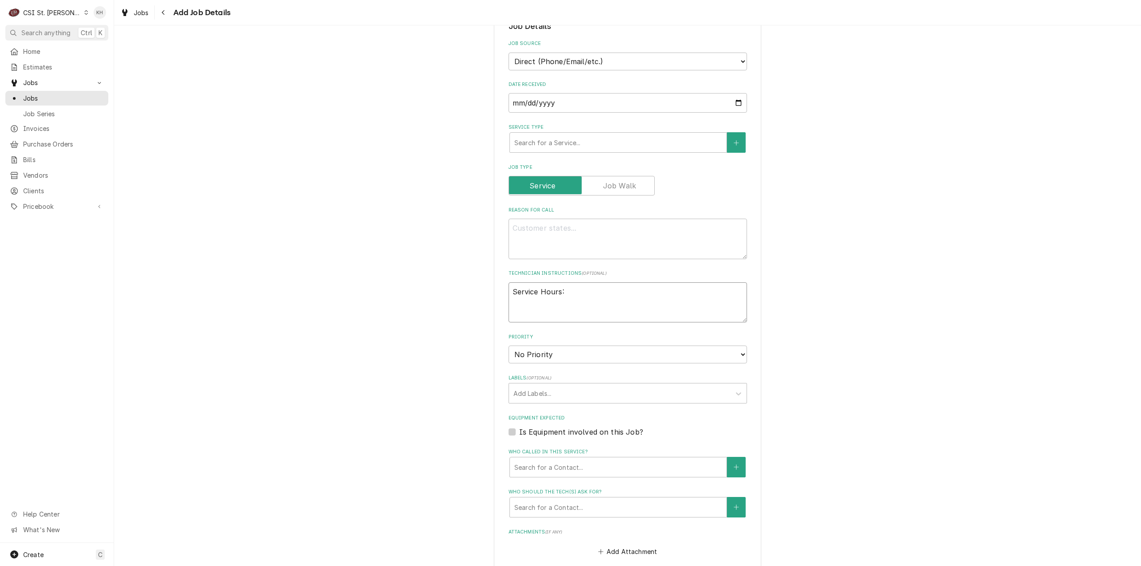
type textarea "x"
type textarea "Service Hours:"
click at [582, 245] on textarea "Reason For Call" at bounding box center [627, 239] width 238 height 41
type textarea "x"
type textarea "R"
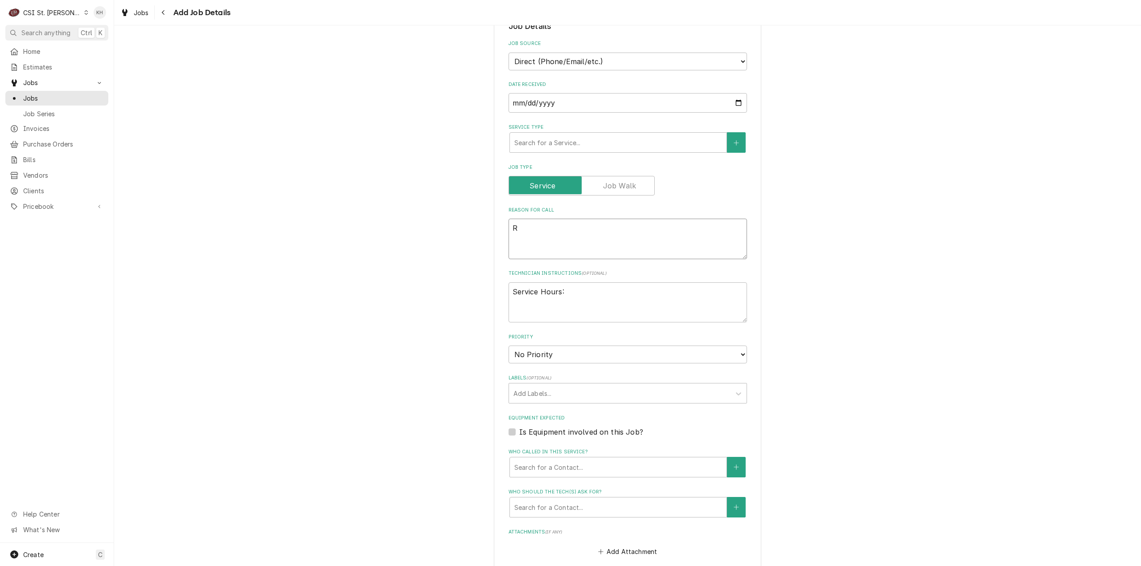
type textarea "x"
type textarea "RI"
type textarea "x"
type textarea "RIC"
type textarea "x"
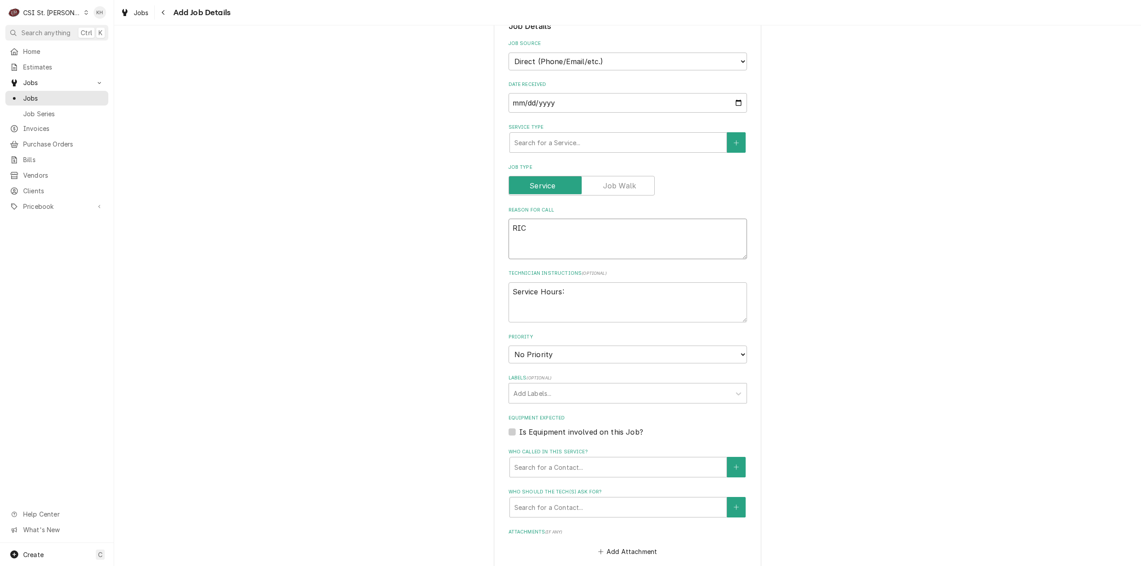
type textarea "RIC"
type textarea "x"
type textarea "RIC i"
type textarea "x"
type textarea "RIC is"
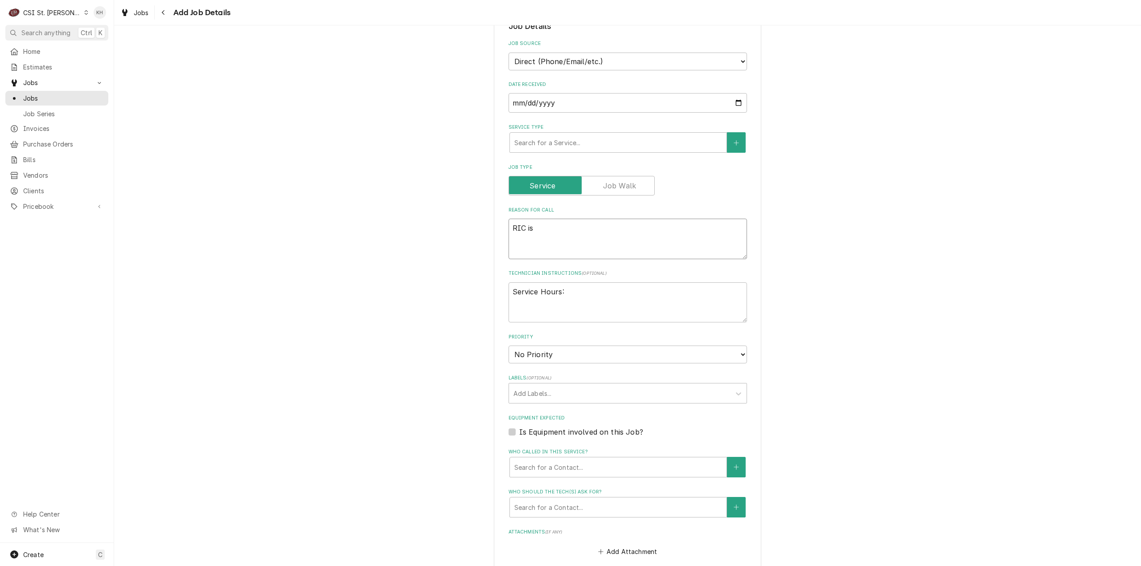
type textarea "x"
type textarea "RIC is l"
type textarea "x"
type textarea "RIC is le"
type textarea "x"
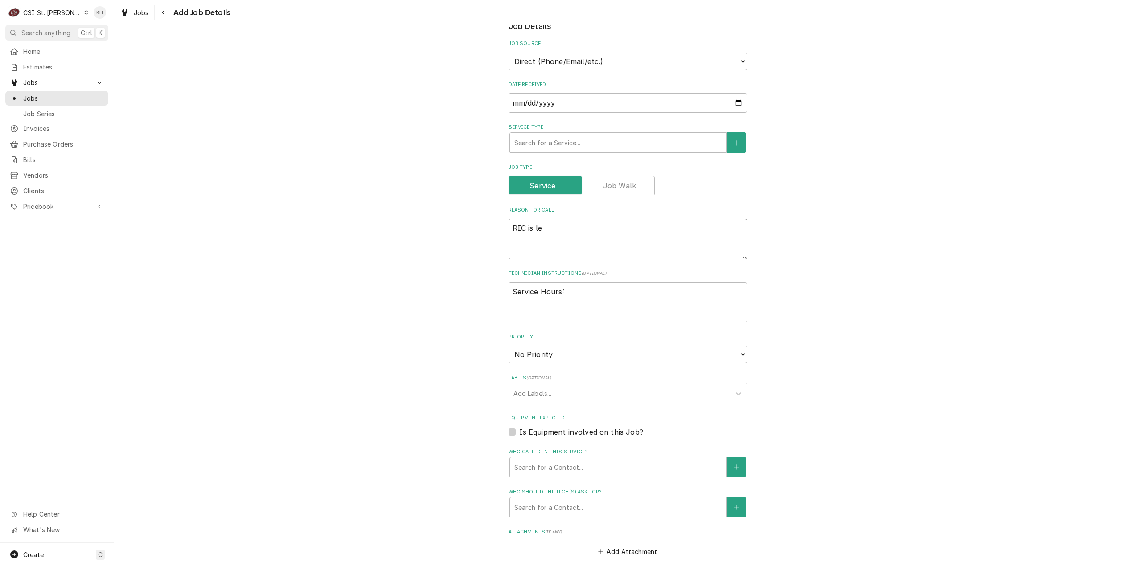
type textarea "RIC is lea"
type textarea "x"
type textarea "RIC is leak"
type textarea "x"
type textarea "RIC is leaki"
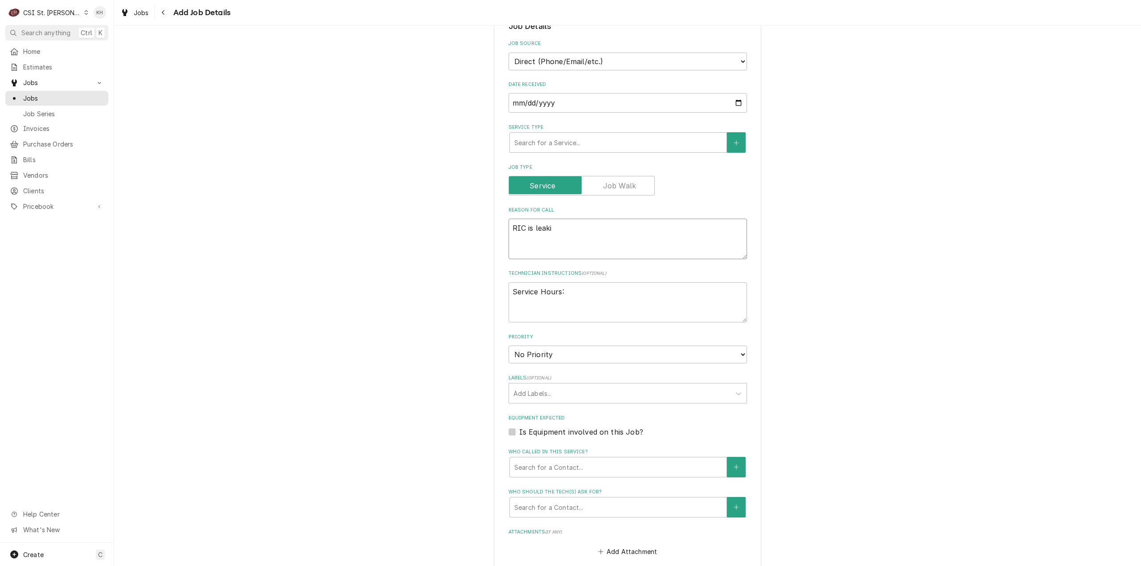
type textarea "x"
type textarea "RIC is leakin"
type textarea "x"
type textarea "RIC is leaking"
type textarea "x"
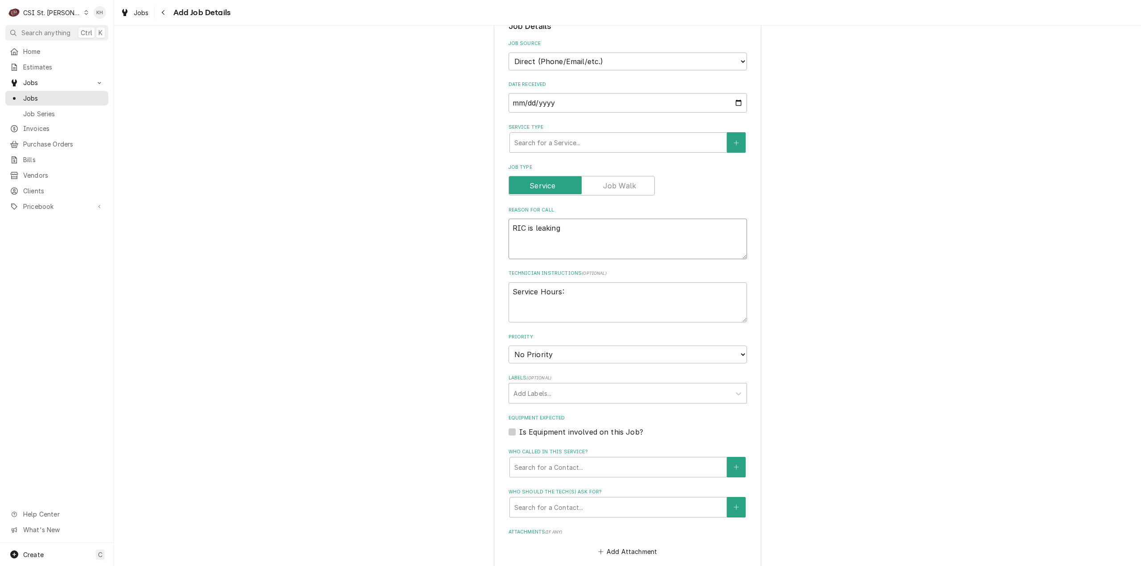
type textarea "RIC is leaking"
type textarea "x"
type textarea "RIC is leaking w"
type textarea "x"
type textarea "RIC is leaking wa"
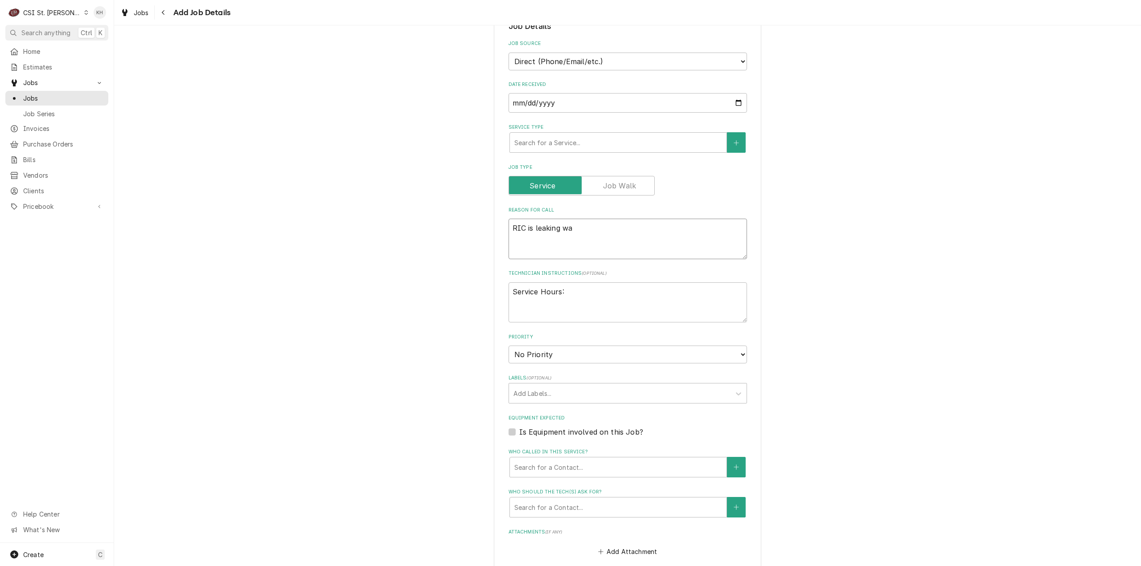
type textarea "x"
type textarea "RIC is leaking wat"
type textarea "x"
type textarea "RIC is leaking wate"
type textarea "x"
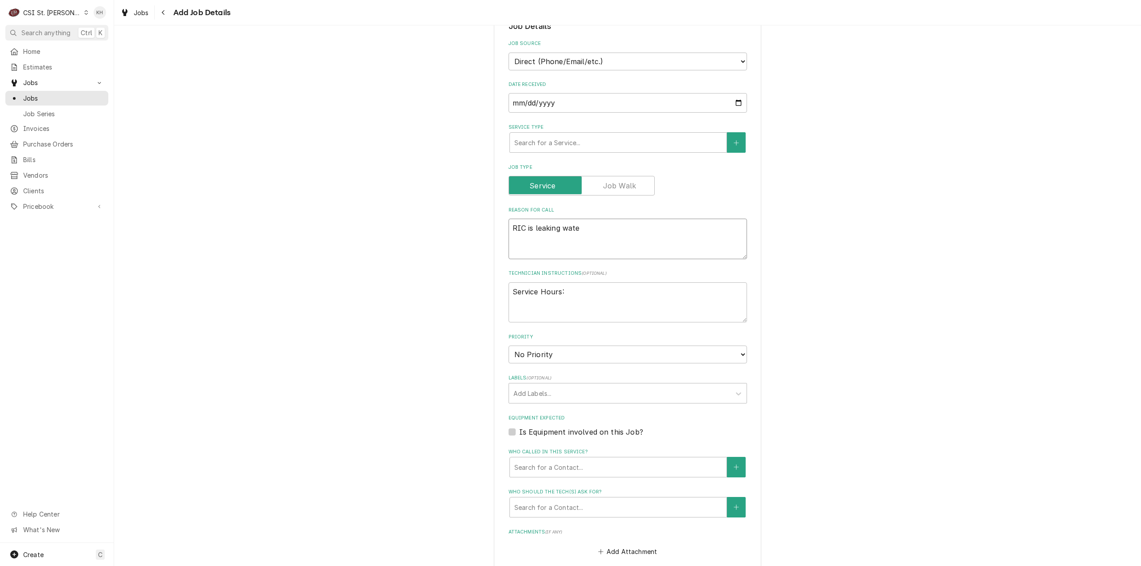
type textarea "RIC is leaking water"
type textarea "x"
type textarea "RIC is leaking water a"
type textarea "x"
type textarea "RIC is leaking water an"
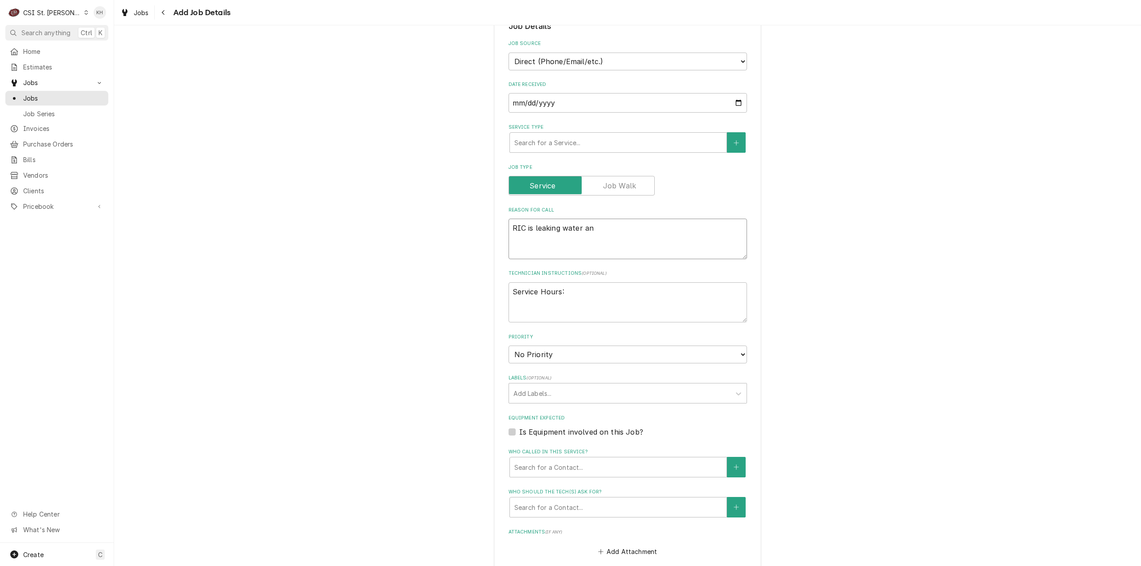
type textarea "x"
type textarea "RIC is leaking water and"
type textarea "x"
type textarea "RIC is leaking water and p"
type textarea "x"
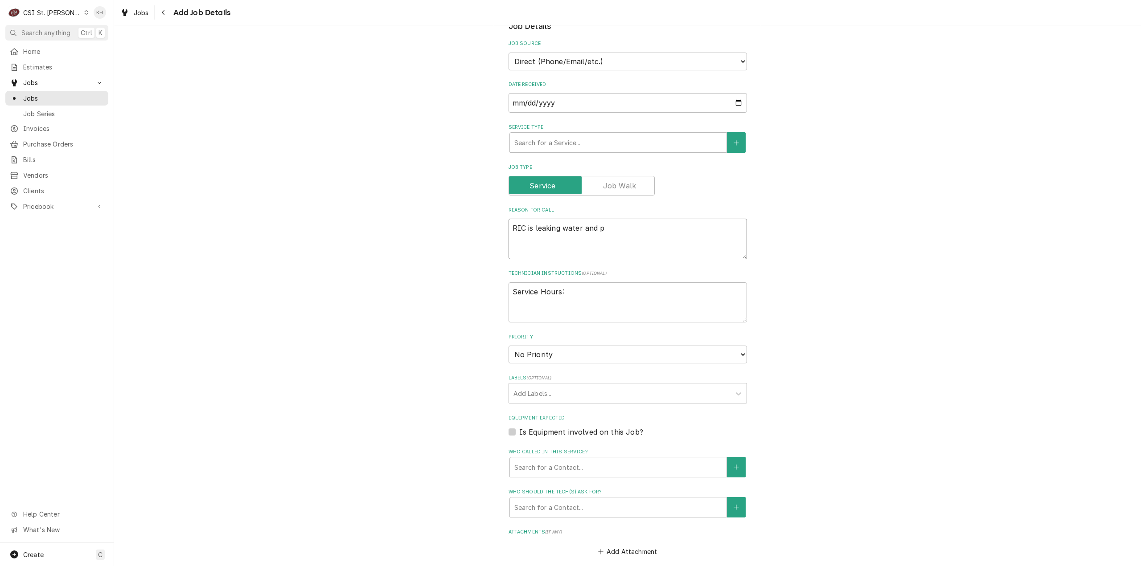
type textarea "RIC is leaking water and"
type textarea "x"
type textarea "RIC is leaking water and"
type textarea "x"
type textarea "RIC is leaking water an"
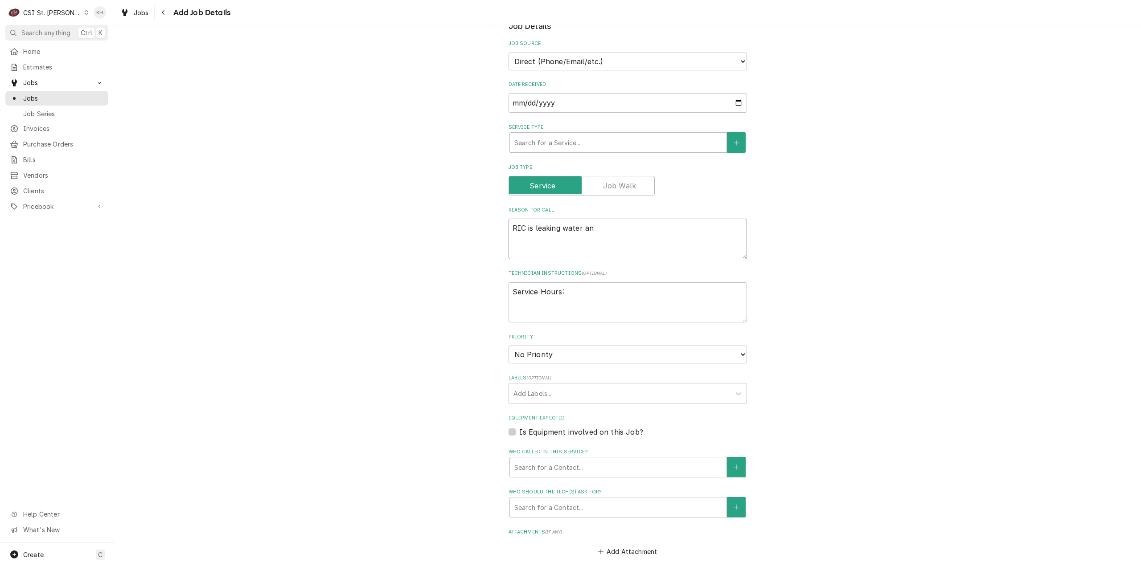
type textarea "x"
type textarea "RIC is leaking water a"
type textarea "x"
type textarea "RIC is leaking water"
type textarea "x"
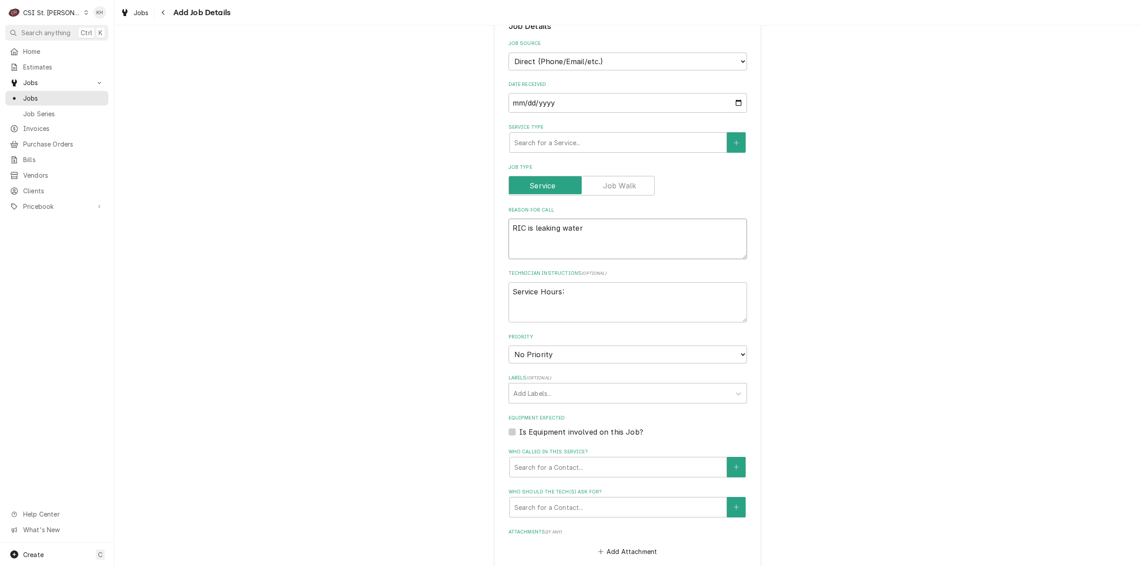
type textarea "RIC is leaking water"
type textarea "x"
type textarea "RIC is leaking wate"
type textarea "x"
type textarea "RIC is leaking wat"
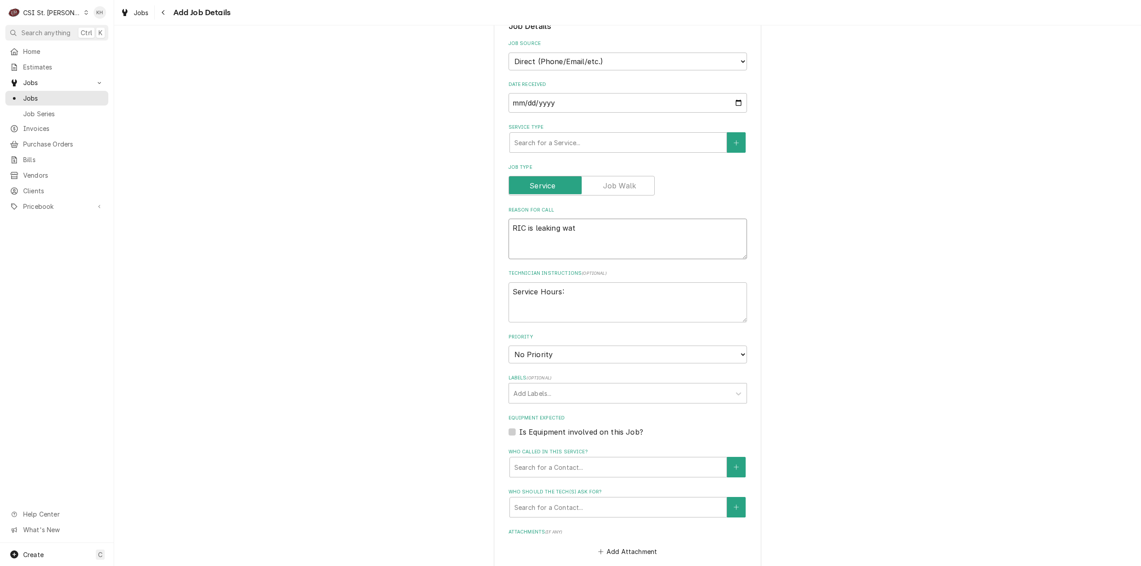
type textarea "x"
type textarea "RIC is leaking wa"
type textarea "x"
type textarea "RIC is leaking w"
type textarea "x"
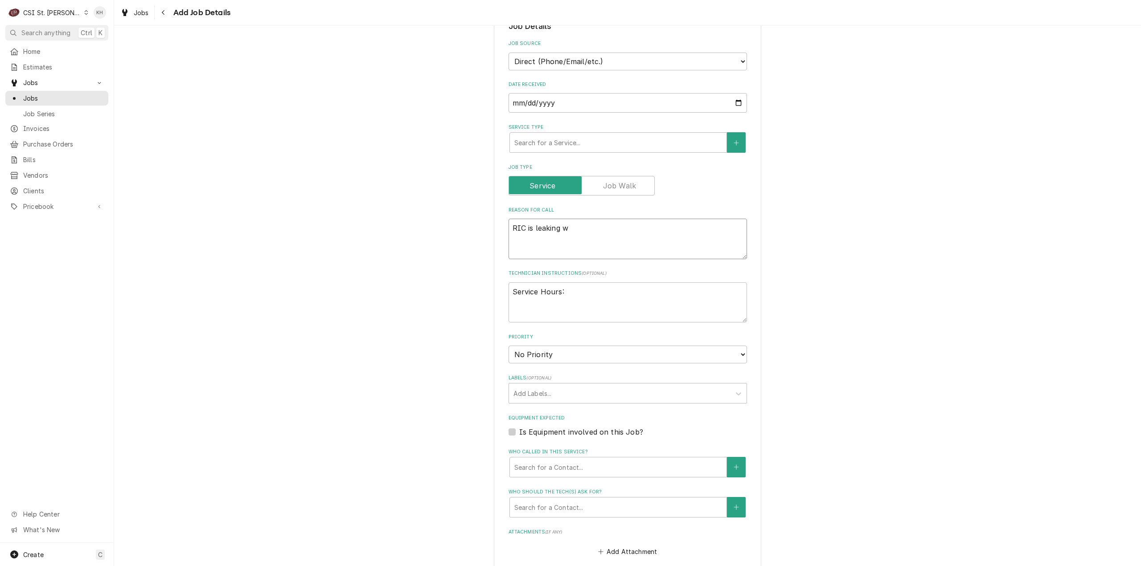
type textarea "RIC is leaking"
type textarea "x"
type textarea "RIC is leaking"
type textarea "x"
type textarea "RIC is leakin"
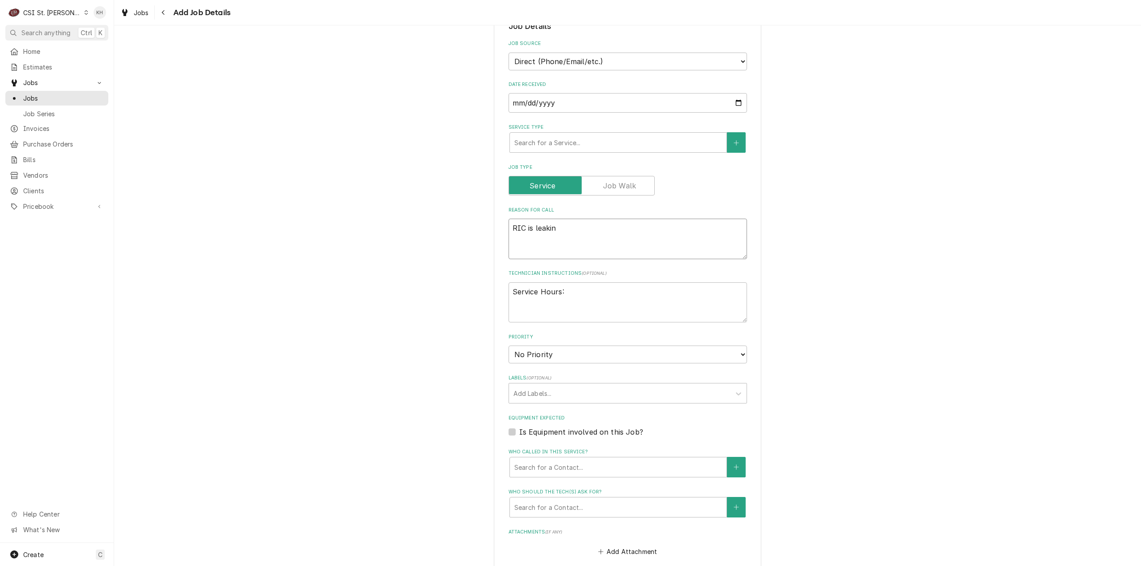
type textarea "x"
type textarea "RIC is leaki"
type textarea "x"
type textarea "RIC is lea"
type textarea "x"
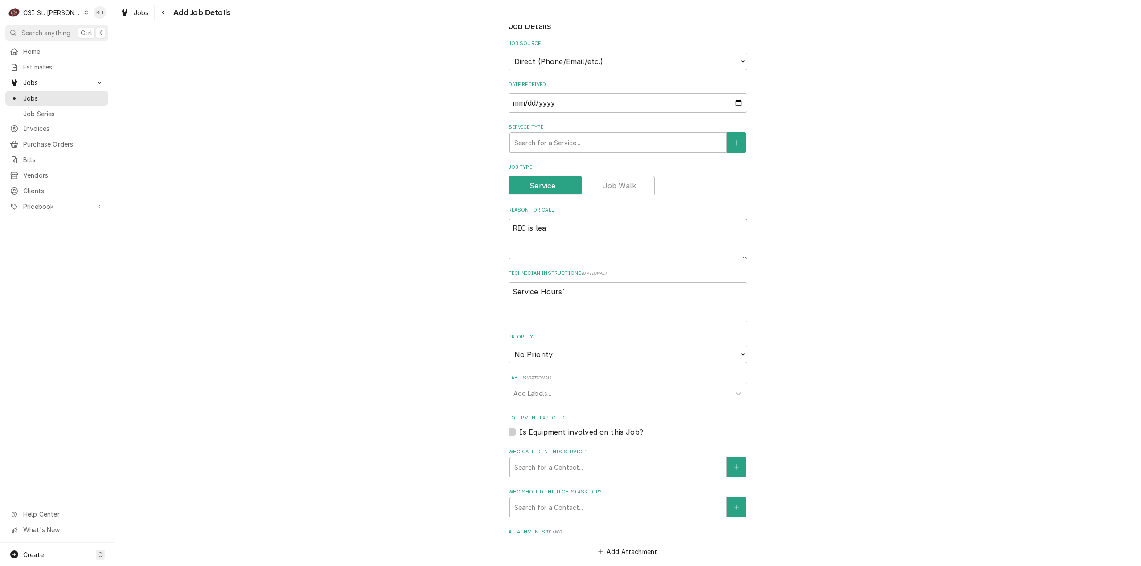
type textarea "RIC is le"
type textarea "x"
type textarea "RIC is l"
click at [594, 299] on textarea "Service Hours:" at bounding box center [627, 303] width 238 height 41
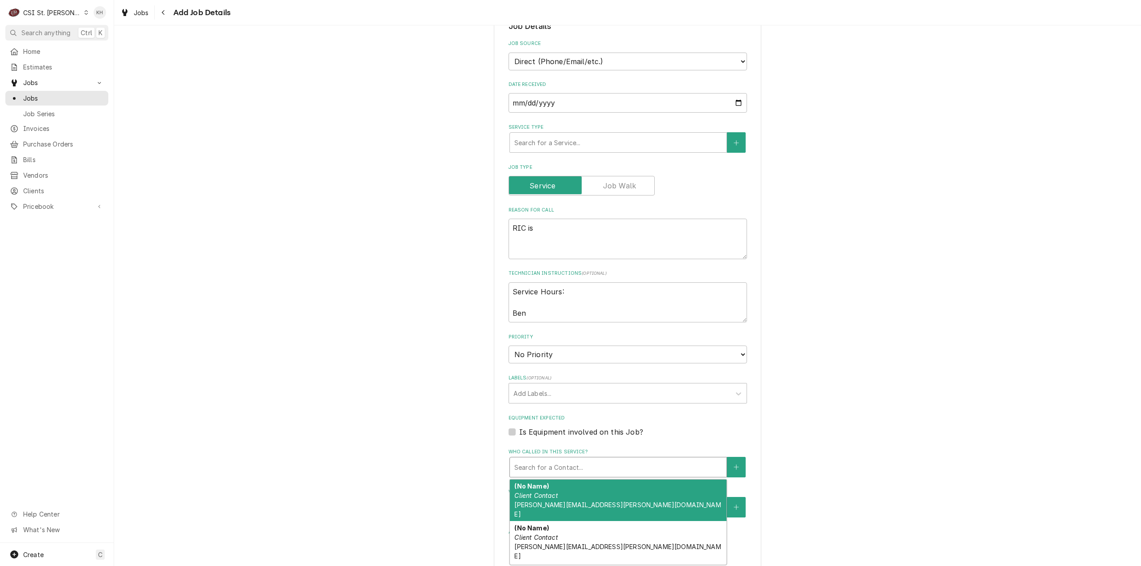
click at [567, 466] on div "Who called in this service?" at bounding box center [618, 467] width 208 height 16
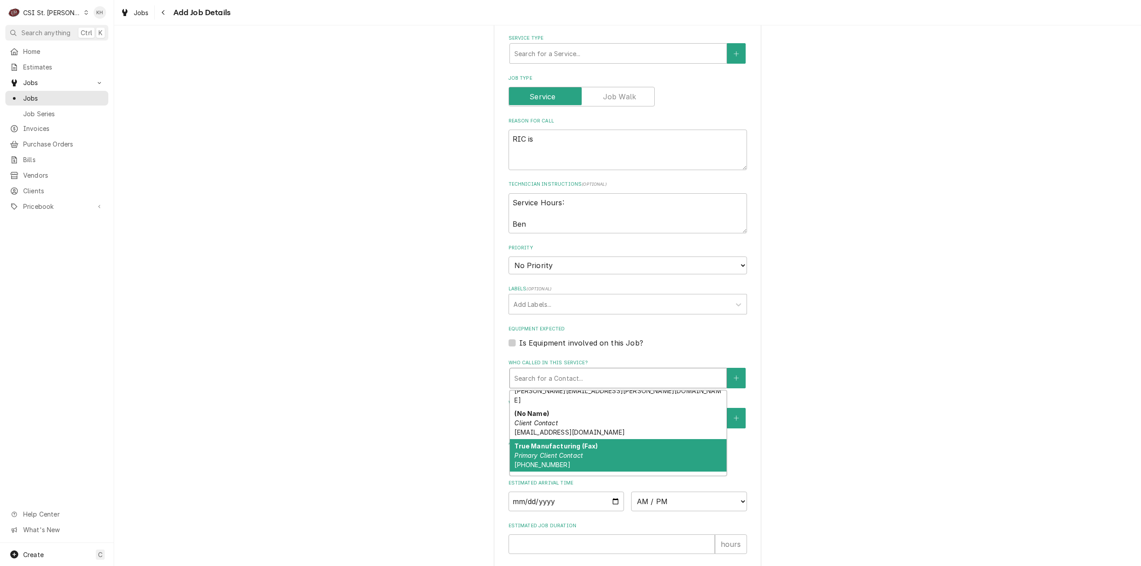
scroll to position [0, 0]
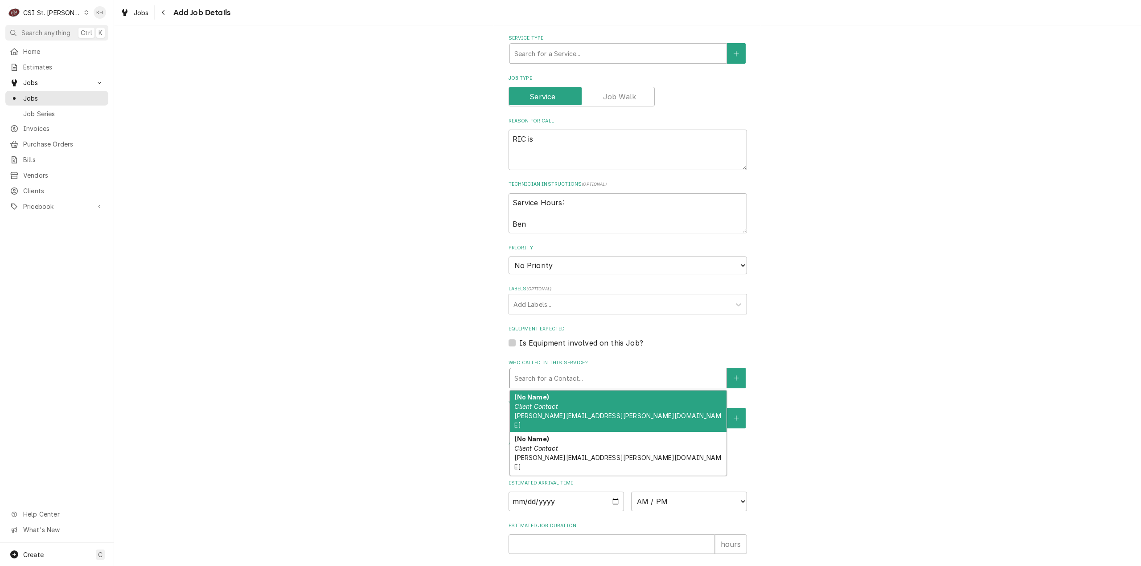
click at [409, 278] on div "Please provide the following information to create a job: Client Details Client…" at bounding box center [627, 197] width 1027 height 949
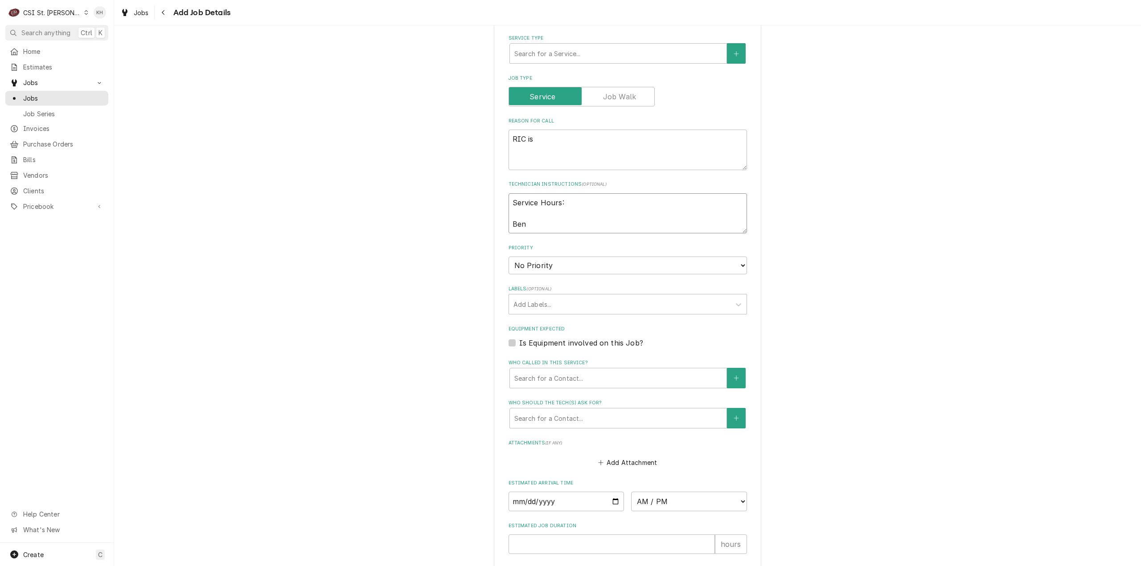
click at [609, 205] on textarea "Service Hours: Ben" at bounding box center [627, 213] width 238 height 41
drag, startPoint x: 523, startPoint y: 228, endPoint x: 544, endPoint y: 222, distance: 21.3
click at [528, 225] on textarea "Service Hours: 2pm - 8pm Ben" at bounding box center [627, 213] width 238 height 41
click at [617, 204] on textarea "Service Hours: 2pm - 8pm Ben" at bounding box center [627, 213] width 238 height 41
drag, startPoint x: 572, startPoint y: 232, endPoint x: 571, endPoint y: 226, distance: 5.9
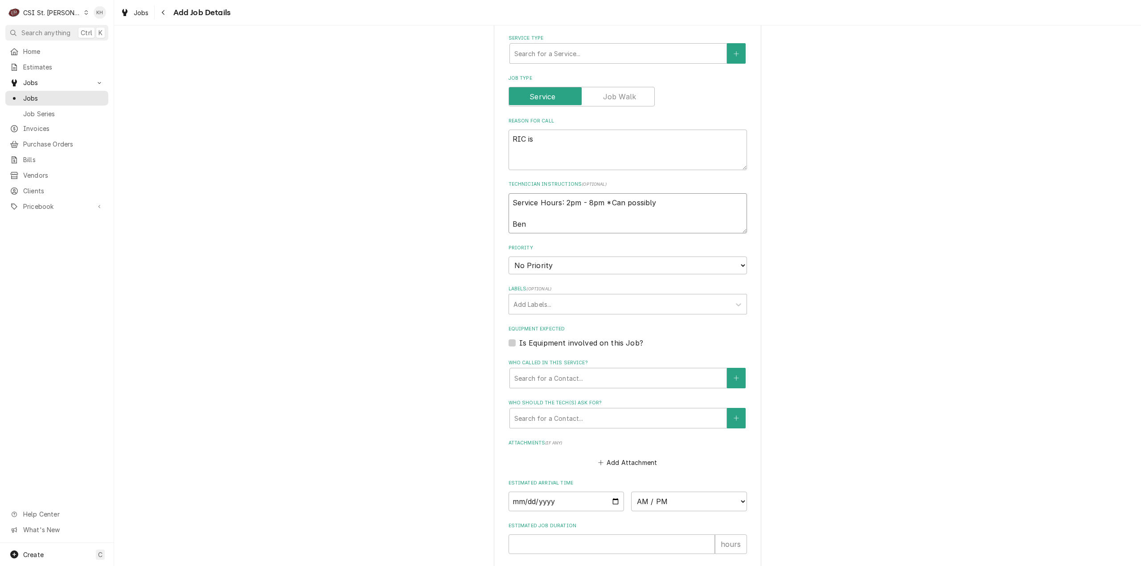
click at [571, 229] on textarea "Service Hours: 2pm - 8pm *Can possibly Ben" at bounding box center [627, 213] width 238 height 41
drag, startPoint x: 664, startPoint y: 203, endPoint x: 623, endPoint y: 208, distance: 41.8
click at [623, 208] on textarea "Service Hours: 2pm - 8pm *Can possibly Ben" at bounding box center [627, 213] width 238 height 41
click at [587, 148] on textarea "RIC is" at bounding box center [627, 150] width 238 height 41
click at [545, 221] on textarea "Service Hours: 2pm - 8pm *Can meet earlier with an hour notice Ben" at bounding box center [627, 213] width 238 height 41
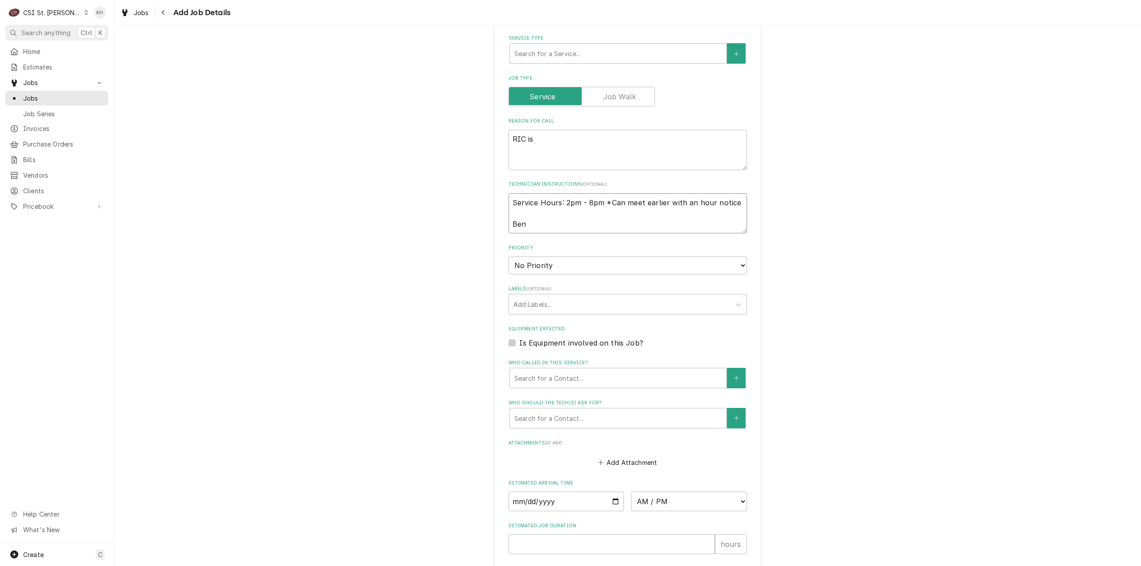
click at [564, 223] on textarea "Service Hours: 2pm - 8pm *Can meet earlier with an hour notice Ben" at bounding box center [627, 213] width 238 height 41
paste textarea "[PHONE_NUMBER]"
click at [551, 143] on textarea "RIC is" at bounding box center [627, 150] width 238 height 41
click at [715, 134] on textarea "RIC is pulling water at the bottom possibly from the condensor." at bounding box center [627, 150] width 238 height 41
click at [562, 263] on select "No Priority Urgent High Medium Low" at bounding box center [627, 266] width 238 height 18
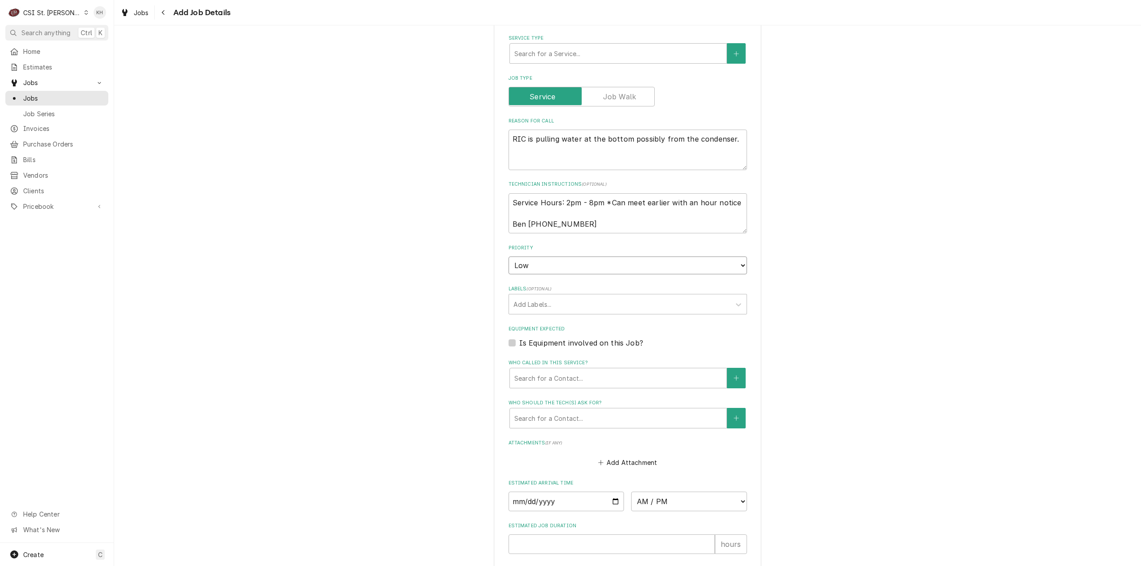
click at [508, 257] on select "No Priority Urgent High Medium Low" at bounding box center [627, 266] width 238 height 18
click at [554, 310] on div "Labels" at bounding box center [619, 304] width 213 height 16
drag, startPoint x: 508, startPoint y: 346, endPoint x: 516, endPoint y: 344, distance: 8.2
click at [519, 346] on label "Is Equipment involved on this Job?" at bounding box center [581, 343] width 124 height 11
click at [519, 346] on input "Equipment Expected" at bounding box center [638, 348] width 238 height 20
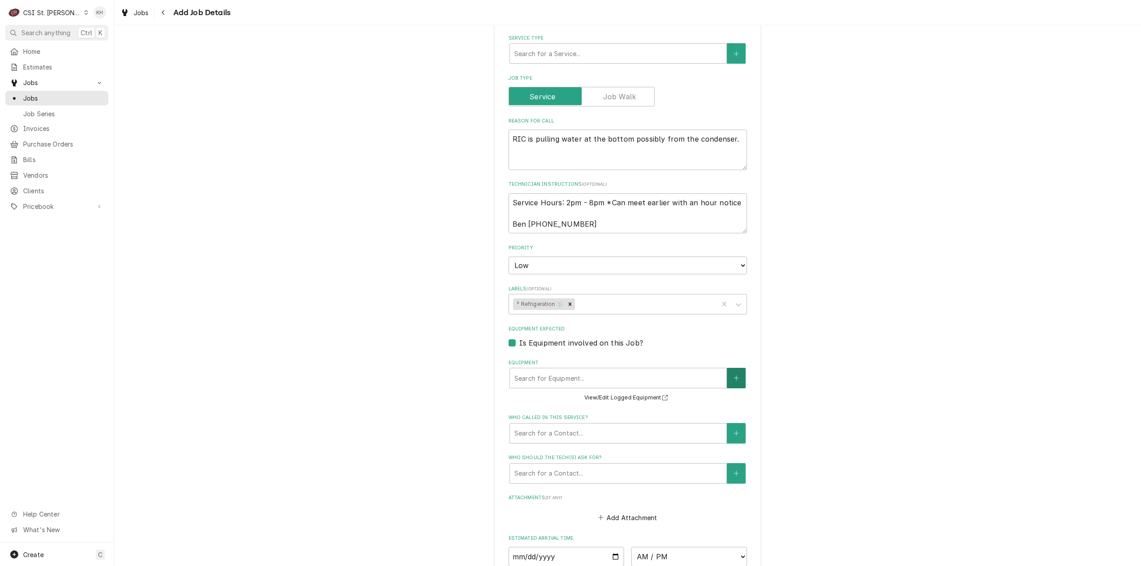
click at [728, 373] on button "Equipment" at bounding box center [736, 378] width 19 height 20
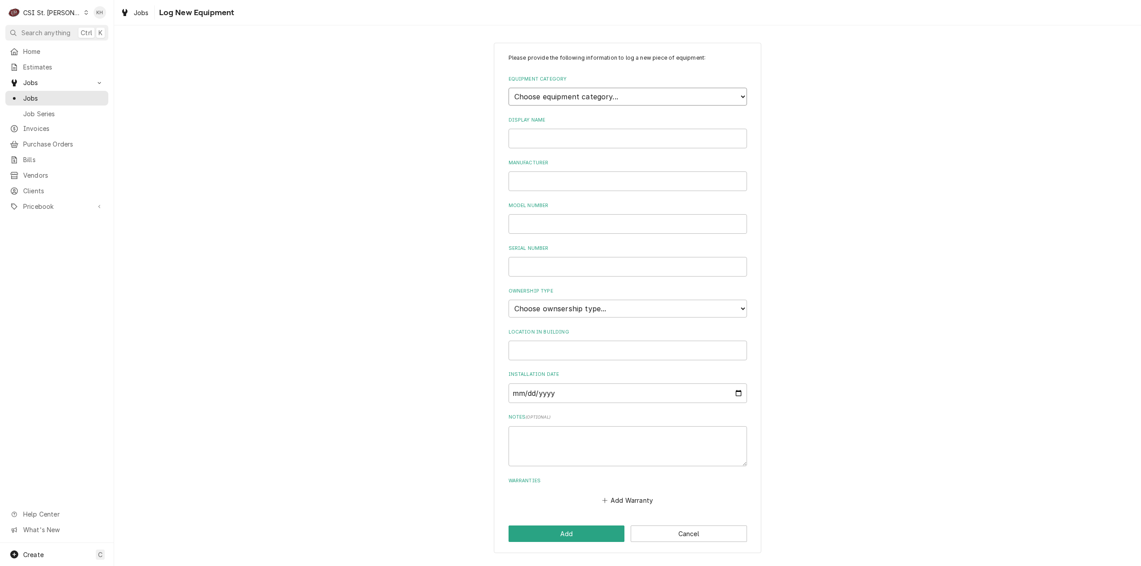
drag, startPoint x: 552, startPoint y: 95, endPoint x: 552, endPoint y: 105, distance: 9.8
click at [552, 96] on select "Choose equipment category... Cooking Equipment Fryers Ice Machines Ovens and Ra…" at bounding box center [627, 97] width 238 height 18
click at [508, 88] on select "Choose equipment category... Cooking Equipment Fryers Ice Machines Ovens and Ra…" at bounding box center [627, 97] width 238 height 18
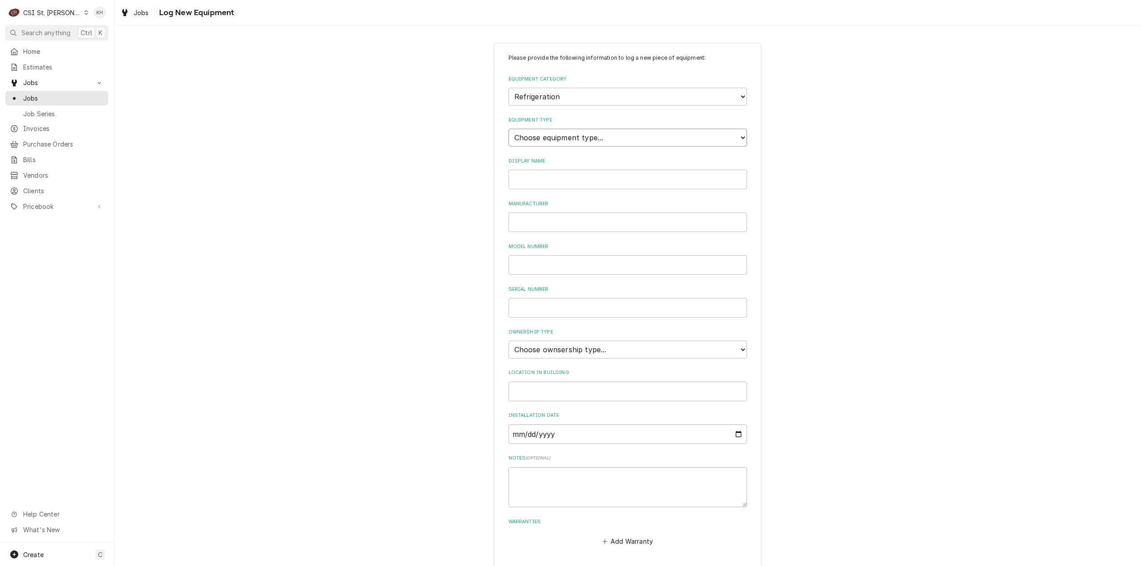
click at [555, 137] on select "Choose equipment type... Bar Refrigeration Blast Chiller Chef Base Freezer Chef…" at bounding box center [627, 138] width 238 height 18
click at [508, 129] on select "Choose equipment type... Bar Refrigeration Blast Chiller Chef Base Freezer Chef…" at bounding box center [627, 138] width 238 height 18
click at [573, 188] on div "Please provide the following information to log a new piece of equipment: Equip…" at bounding box center [627, 301] width 238 height 494
click at [575, 184] on input "Display Name" at bounding box center [627, 180] width 238 height 20
click at [582, 221] on input "Manufacturer" at bounding box center [627, 223] width 238 height 20
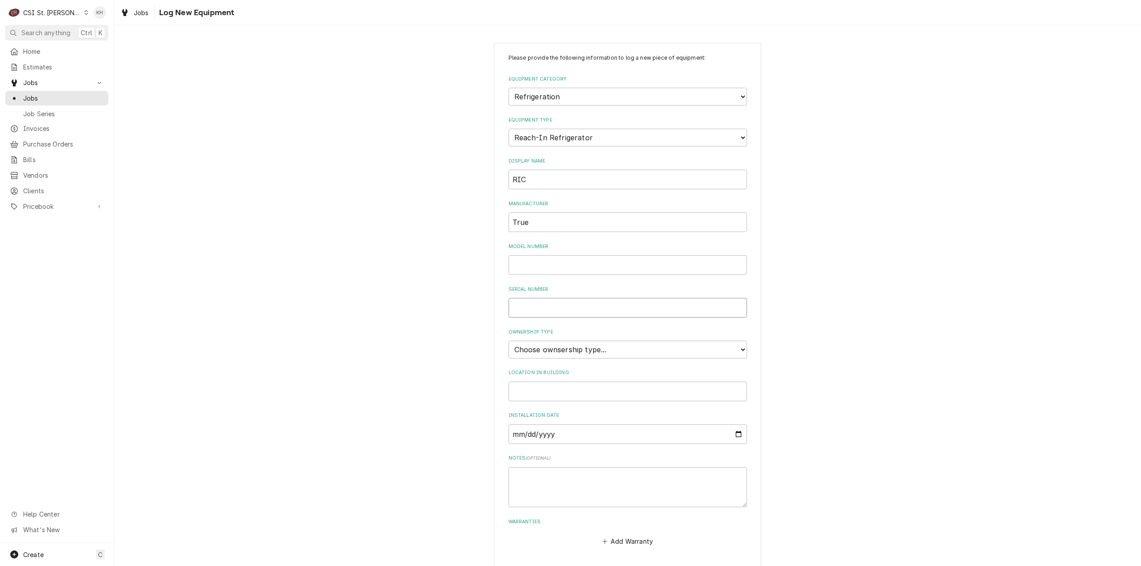
click at [616, 299] on input "Serial Number" at bounding box center [627, 308] width 238 height 20
paste input "11194715"
drag, startPoint x: 609, startPoint y: 349, endPoint x: 607, endPoint y: 356, distance: 7.0
click at [609, 349] on select "Choose ownsership type... Unknown Owned Leased Rented" at bounding box center [627, 350] width 238 height 18
click at [508, 341] on select "Choose ownsership type... Unknown Owned Leased Rented" at bounding box center [627, 350] width 238 height 18
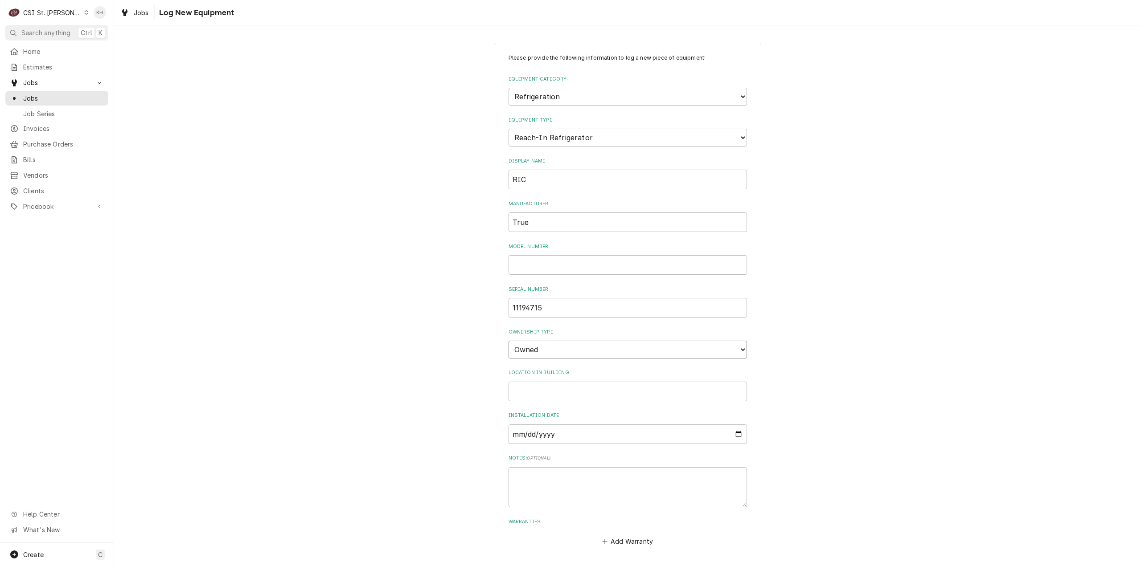
scroll to position [35, 0]
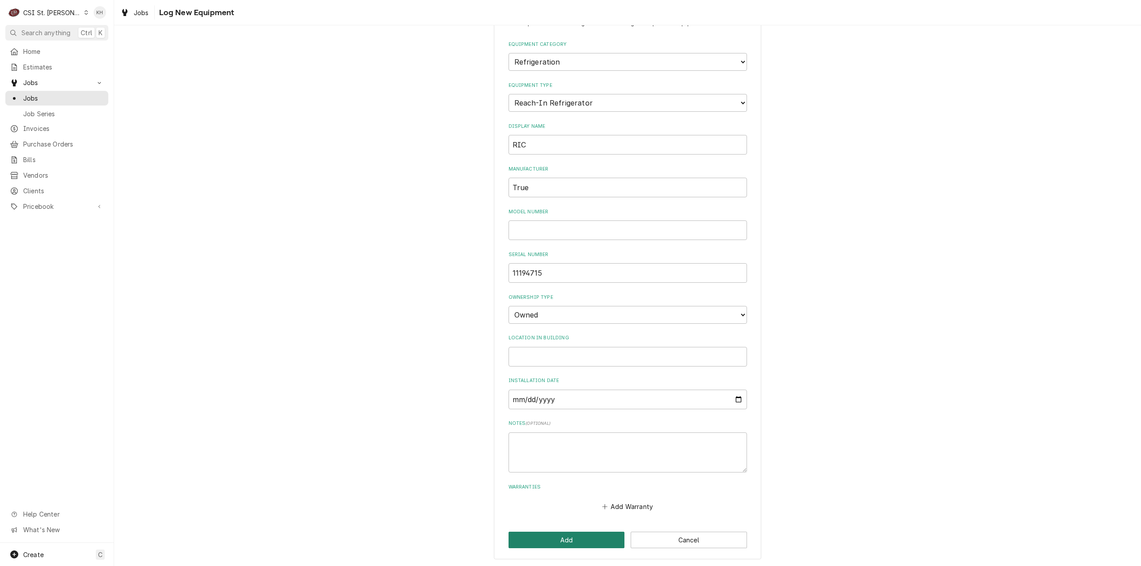
click at [561, 535] on button "Add" at bounding box center [566, 540] width 116 height 16
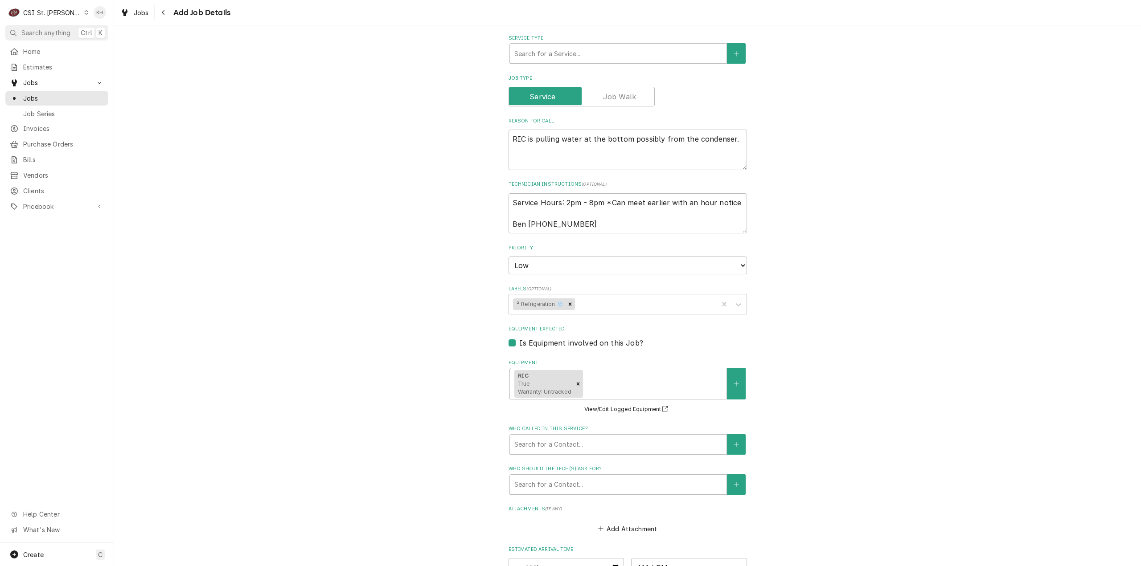
click at [908, 349] on div "Please provide the following information to create a job: Client Details Client…" at bounding box center [627, 230] width 1027 height 1015
click at [558, 443] on div "Who called in this service?" at bounding box center [618, 445] width 208 height 16
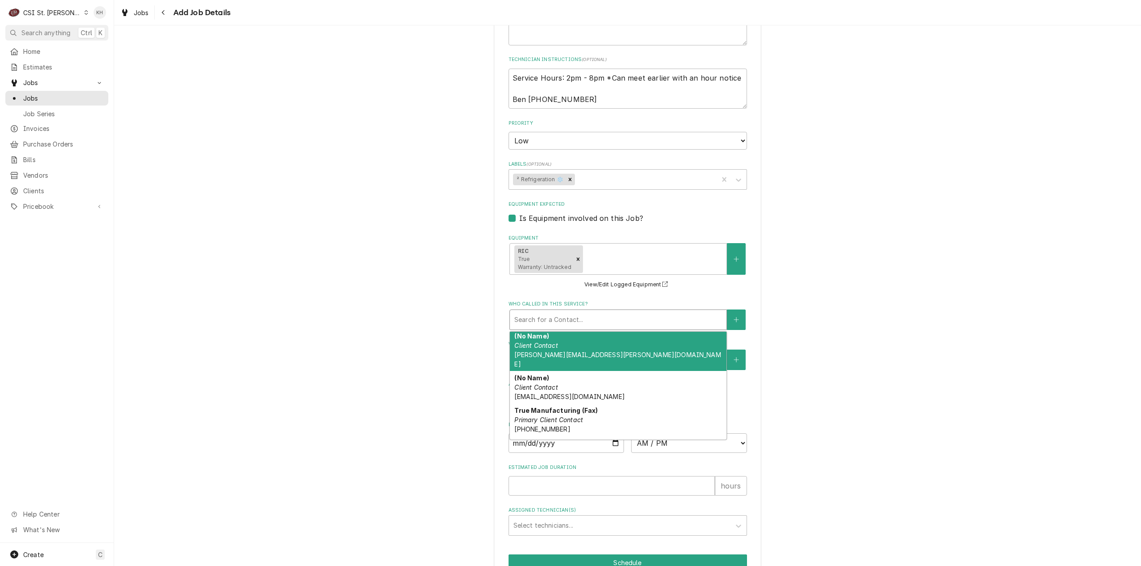
scroll to position [485, 0]
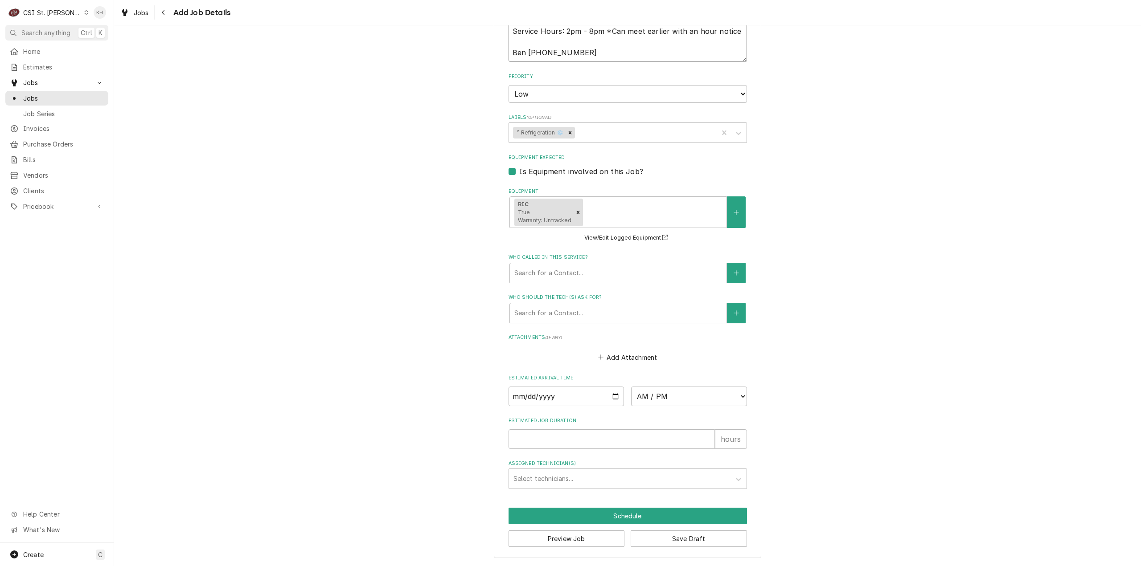
drag, startPoint x: 576, startPoint y: 51, endPoint x: 489, endPoint y: 49, distance: 86.5
click at [489, 49] on div "Please provide the following information to create a job: Client Details Client…" at bounding box center [627, 58] width 1027 height 1015
click at [610, 52] on textarea "Service Hours: 2pm - 8pm *Can meet earlier with an hour notice Ben [PHONE_NUMBE…" at bounding box center [627, 42] width 238 height 41
click at [576, 51] on textarea "Service Hours: 2pm - 8pm *Can meet earlier with an hour notice Ben [PHONE_NUMBE…" at bounding box center [627, 42] width 238 height 41
click at [575, 50] on textarea "Service Hours: 2pm - 8pm *Can meet earlier with an hour notice Ben [PHONE_NUMBE…" at bounding box center [627, 42] width 238 height 41
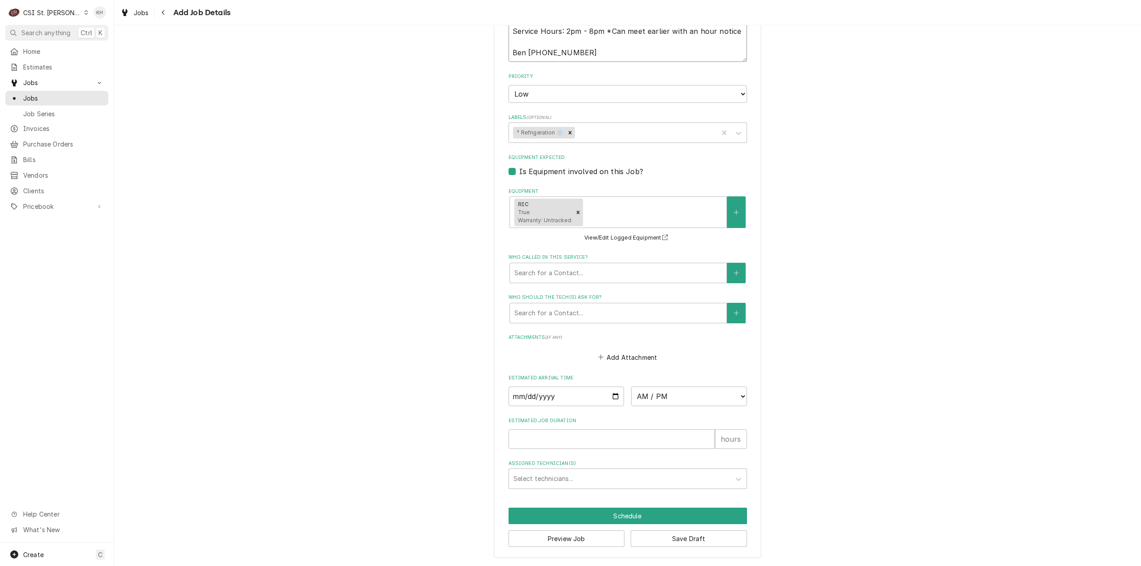
drag, startPoint x: 574, startPoint y: 51, endPoint x: 524, endPoint y: 51, distance: 50.8
click at [524, 51] on textarea "Service Hours: 2pm - 8pm *Can meet earlier with an hour notice Ben [PHONE_NUMBE…" at bounding box center [627, 42] width 238 height 41
click at [734, 274] on icon "Create New Contact" at bounding box center [735, 273] width 5 height 6
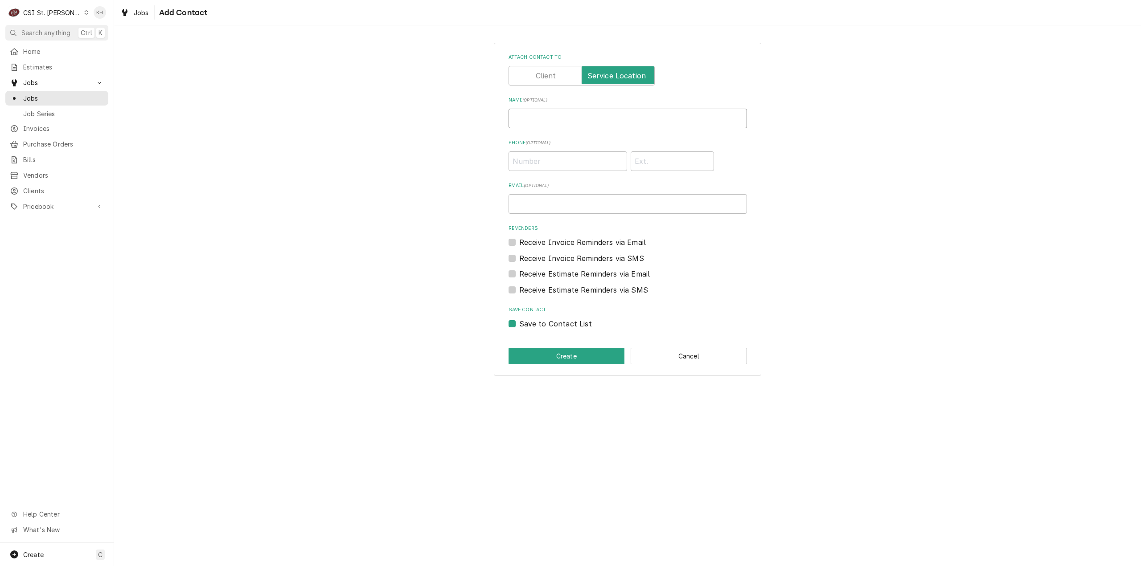
click at [572, 120] on input "Name ( optional )" at bounding box center [627, 119] width 238 height 20
click at [561, 157] on input "Phone ( optional )" at bounding box center [567, 162] width 119 height 20
paste input "[PHONE_NUMBER]"
click at [602, 354] on button "Create" at bounding box center [566, 356] width 116 height 16
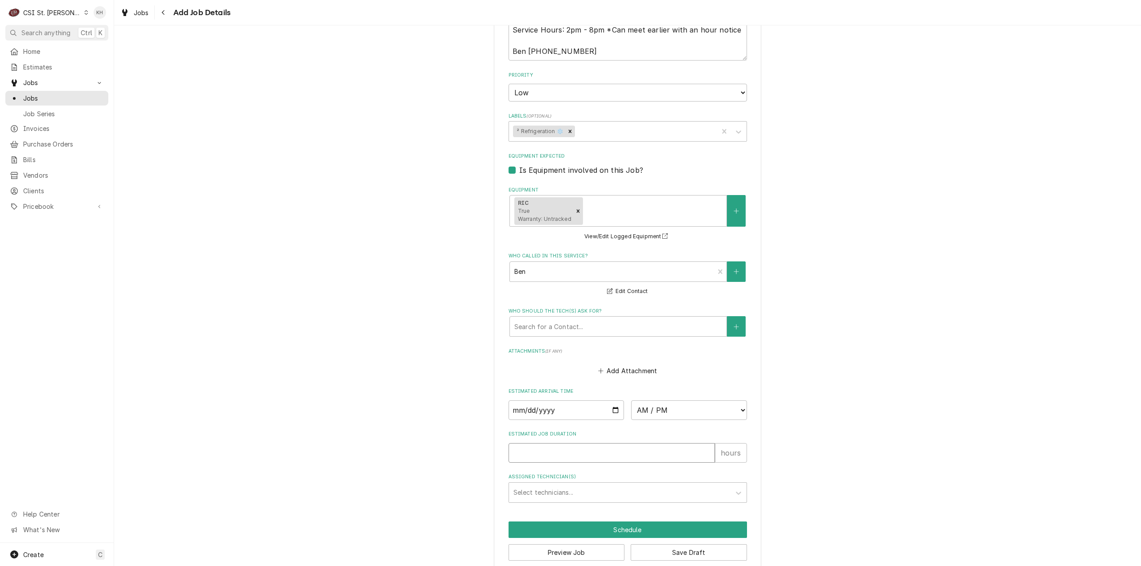
click at [582, 451] on input "Estimated Job Duration" at bounding box center [611, 453] width 206 height 20
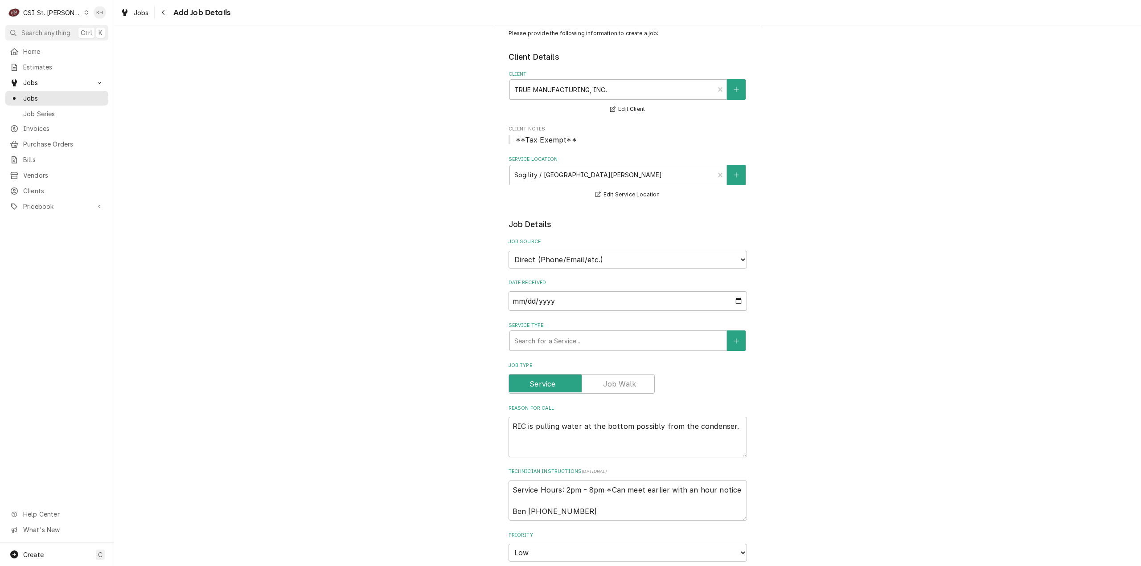
scroll to position [0, 0]
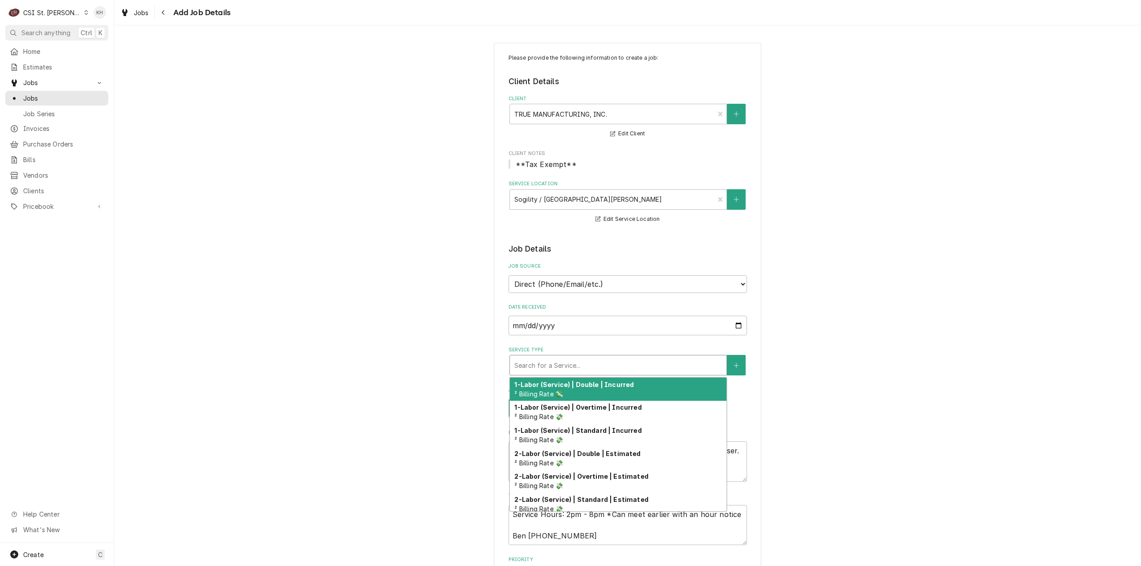
click at [612, 364] on div "Service Type" at bounding box center [618, 365] width 208 height 16
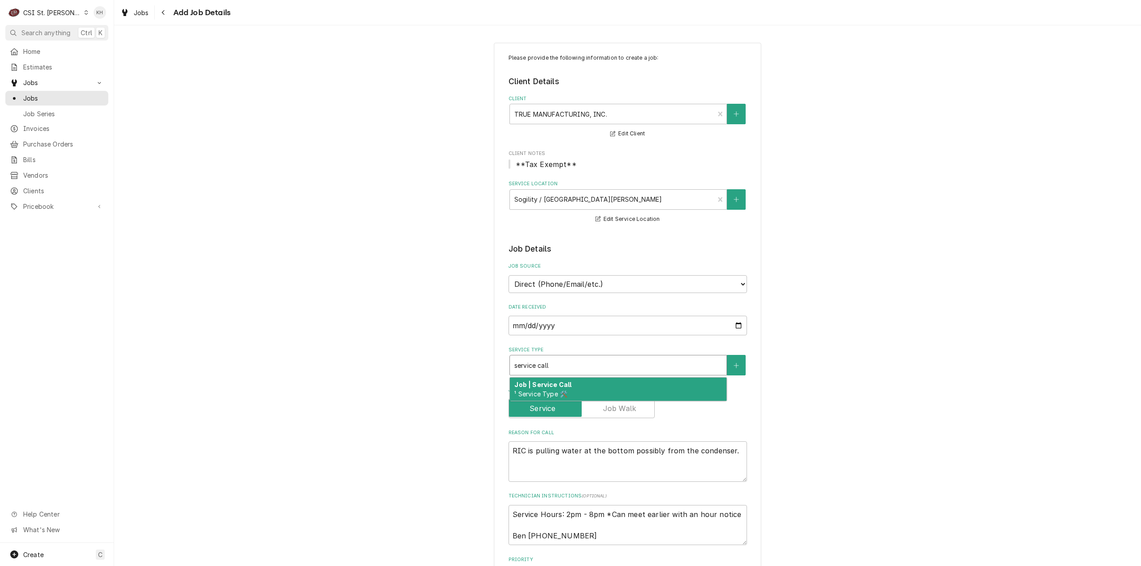
click at [608, 385] on div "Job | Service Call ¹ Service Type 🛠️" at bounding box center [618, 389] width 217 height 23
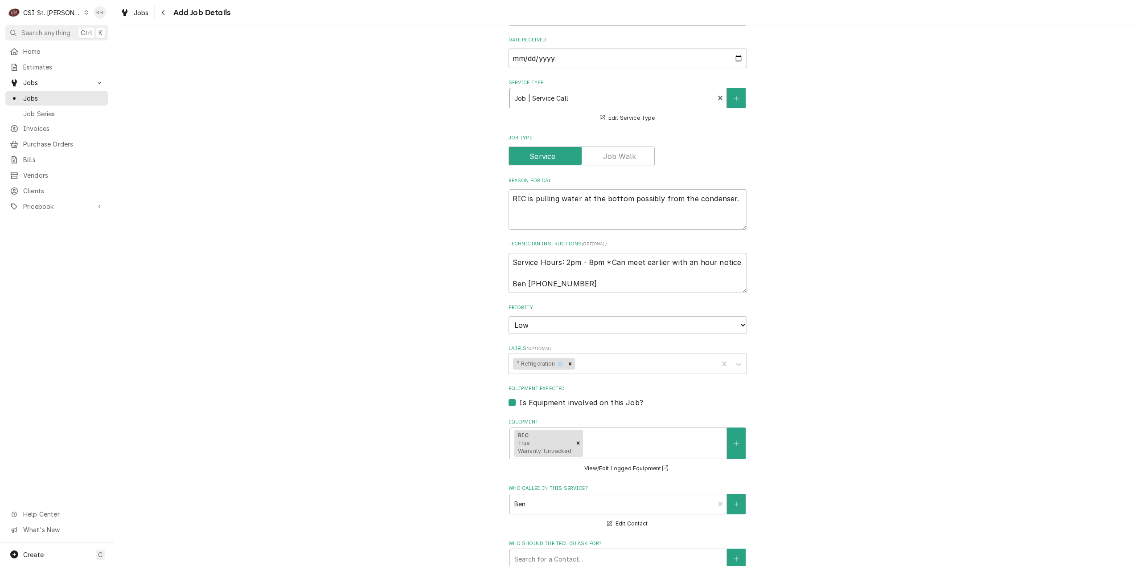
scroll to position [515, 0]
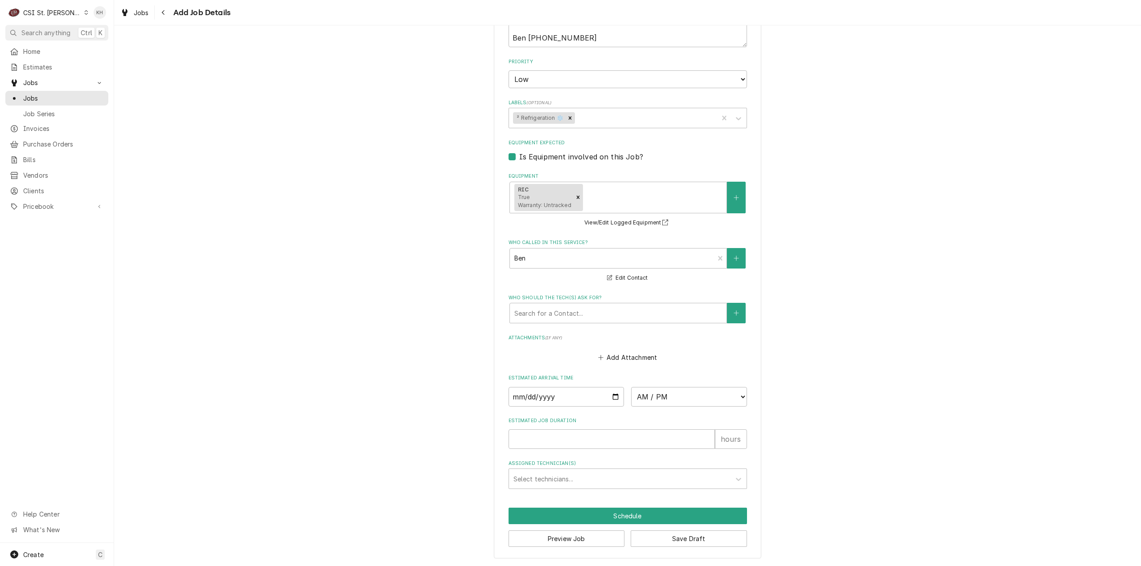
drag, startPoint x: 844, startPoint y: 285, endPoint x: 36, endPoint y: 294, distance: 808.4
click at [842, 285] on div "Please provide the following information to create a job: Client Details Client…" at bounding box center [627, 43] width 1027 height 1045
click at [587, 541] on button "Preview Job" at bounding box center [566, 539] width 116 height 16
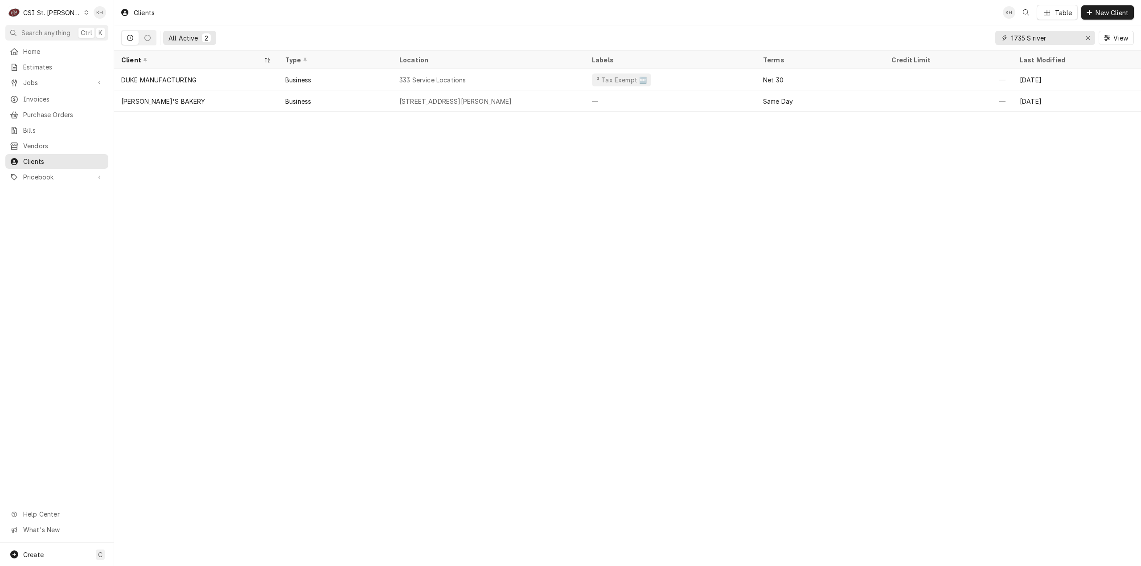
drag, startPoint x: 1066, startPoint y: 39, endPoint x: 1004, endPoint y: 36, distance: 61.6
click at [1004, 36] on div "1735 S river" at bounding box center [1045, 38] width 100 height 14
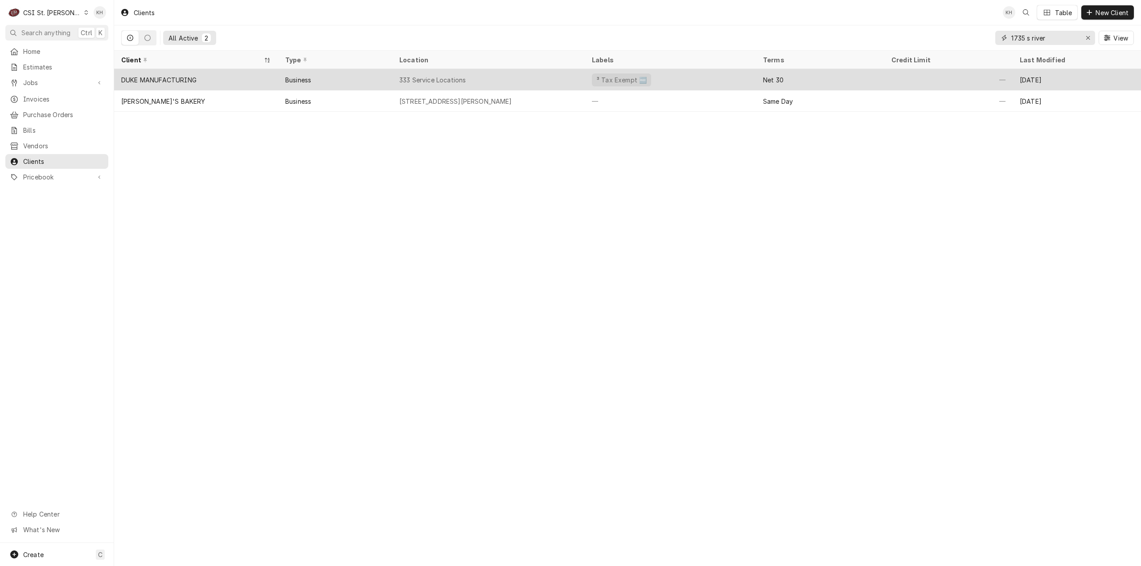
drag, startPoint x: 1058, startPoint y: 41, endPoint x: 896, endPoint y: 68, distance: 165.0
click at [895, 67] on div "Clients KH Table New Client All Active 2 1735 s river View Client Type Location…" at bounding box center [627, 283] width 1027 height 566
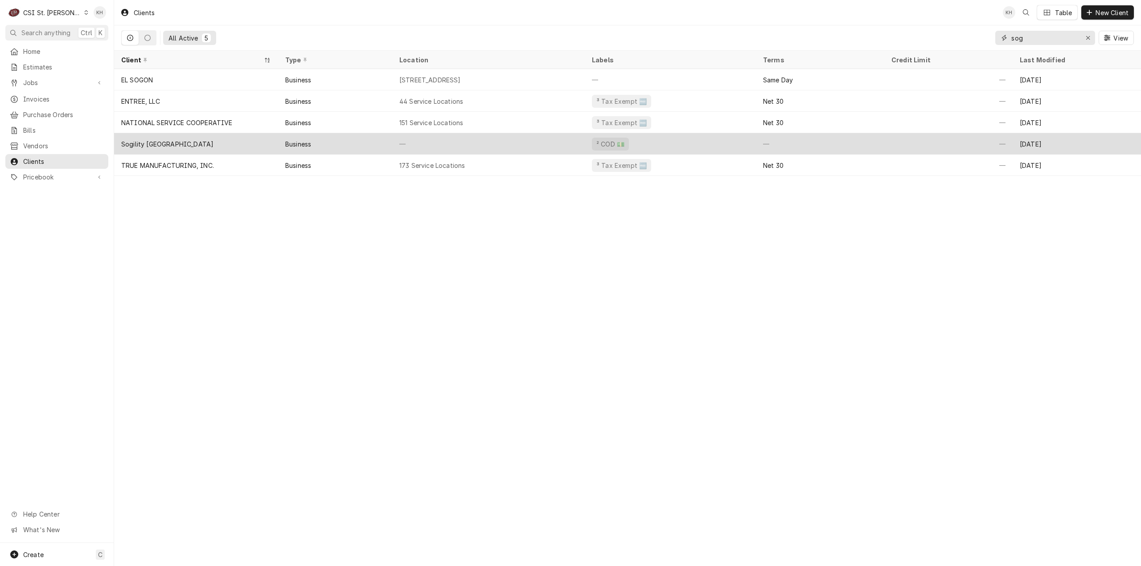
type input "sog"
click at [392, 147] on div "—" at bounding box center [488, 143] width 193 height 21
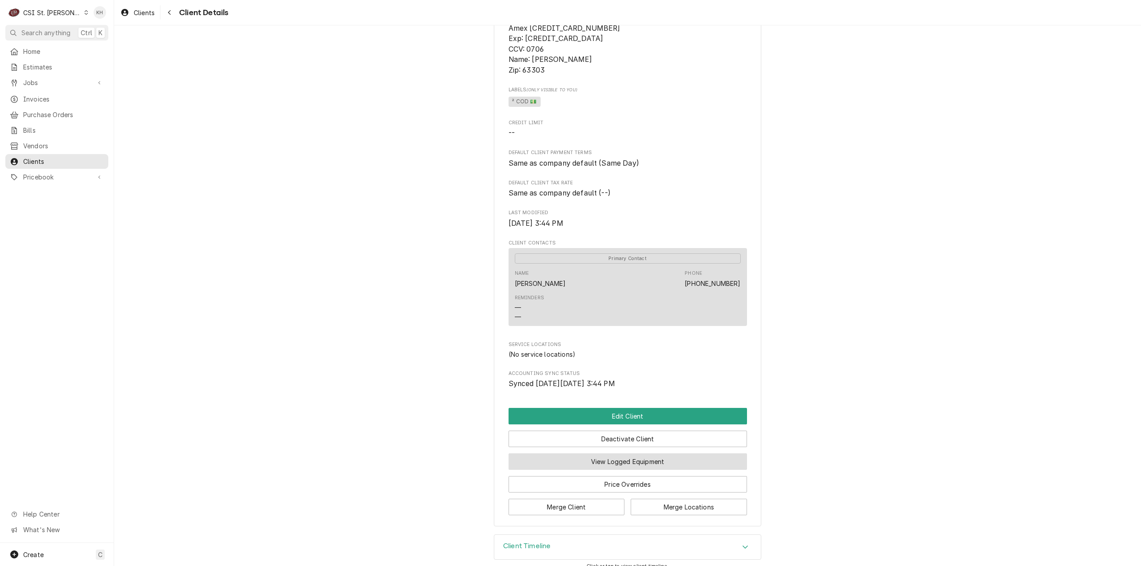
scroll to position [171, 0]
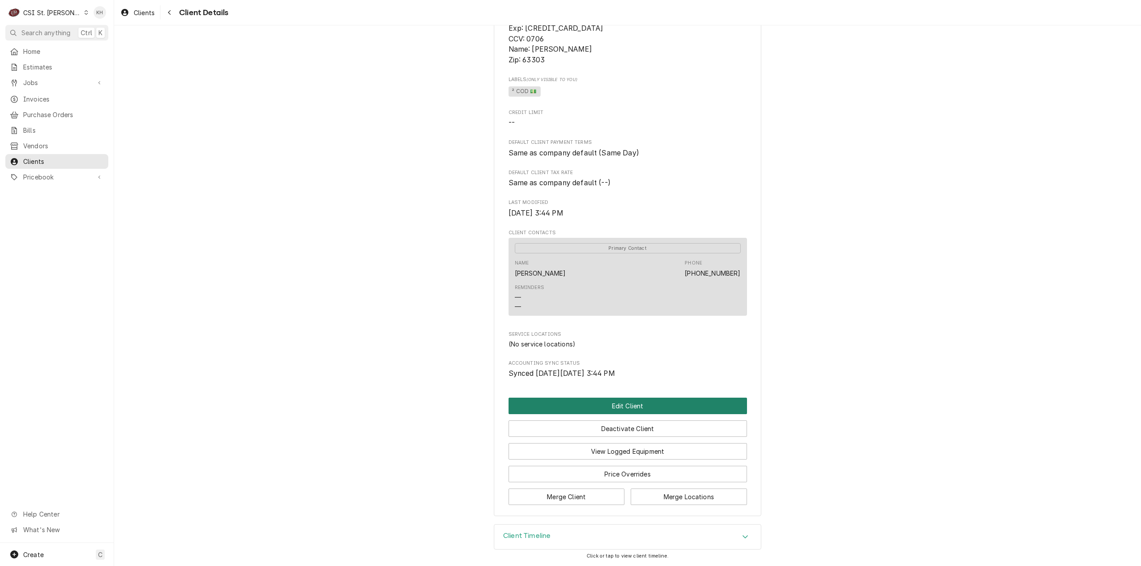
click at [625, 408] on button "Edit Client" at bounding box center [627, 406] width 238 height 16
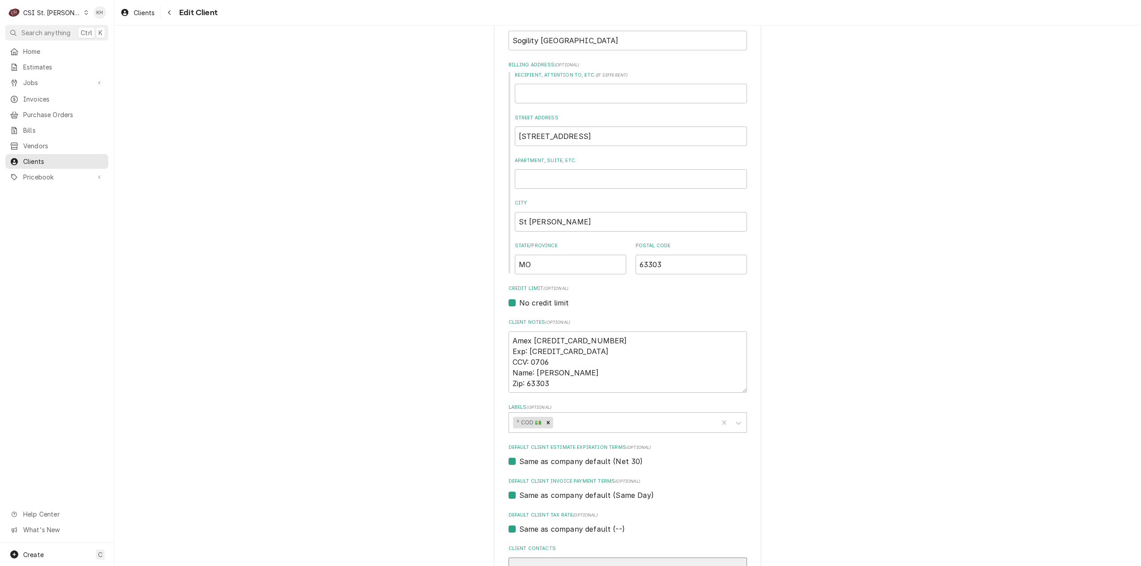
scroll to position [312, 0]
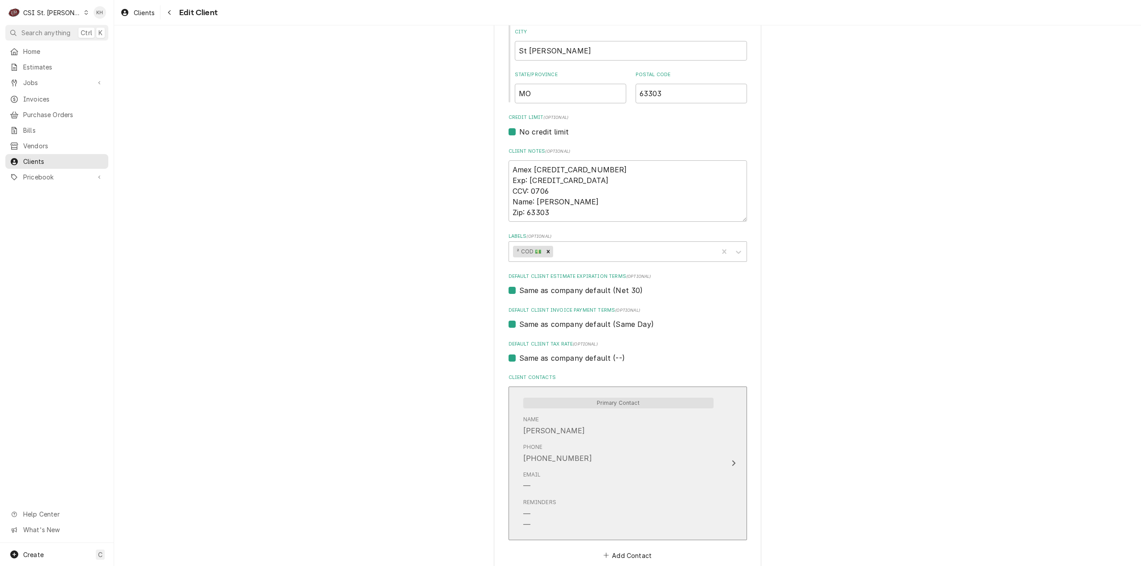
drag, startPoint x: 595, startPoint y: 456, endPoint x: 525, endPoint y: 450, distance: 69.8
click at [525, 450] on div "Phone (314) 277-8130" at bounding box center [618, 454] width 190 height 28
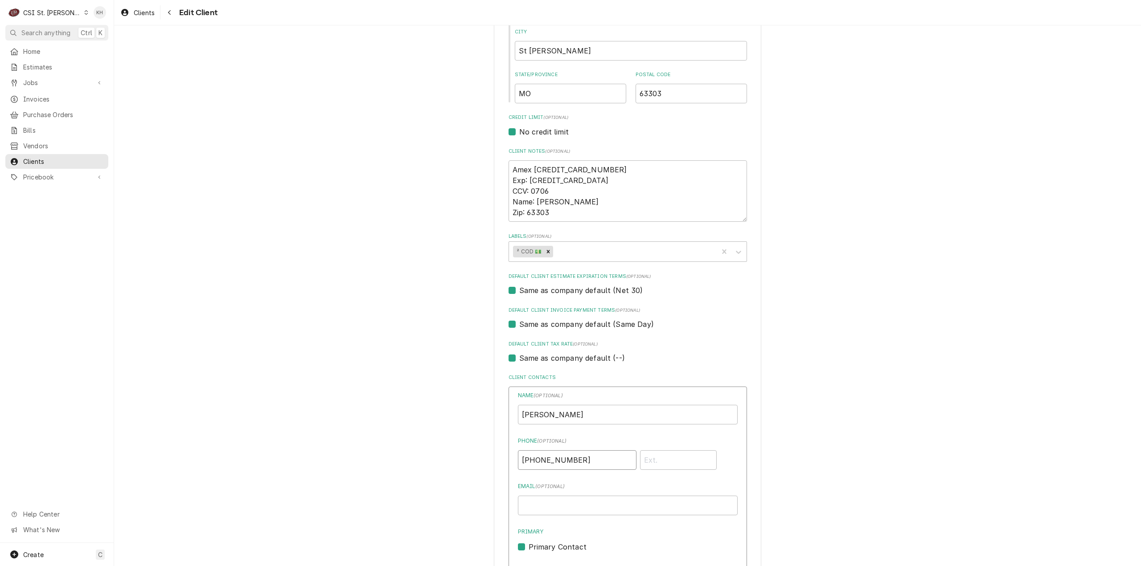
drag, startPoint x: 579, startPoint y: 462, endPoint x: 422, endPoint y: 442, distance: 158.1
click at [422, 442] on div "Please provide the following information about your client: Client Type Industr…" at bounding box center [627, 279] width 1027 height 1113
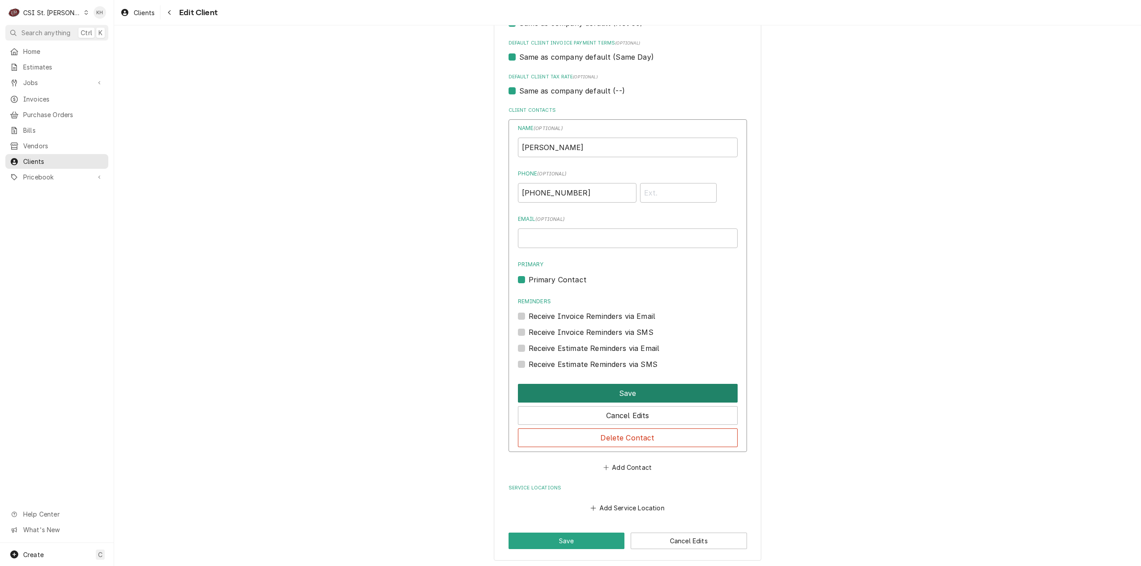
click at [606, 391] on button "Save" at bounding box center [628, 393] width 220 height 19
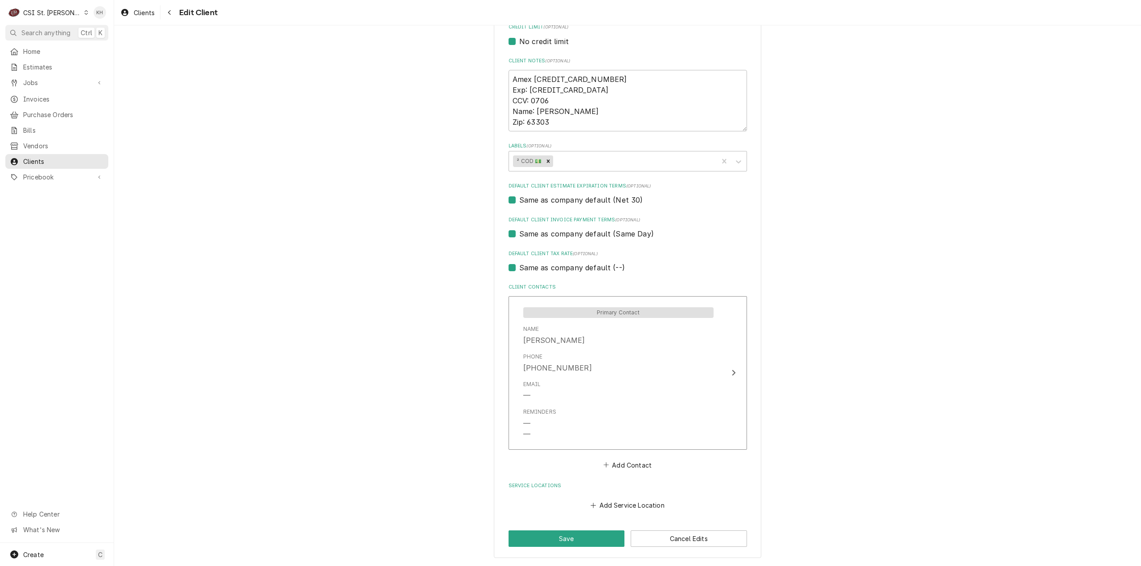
scroll to position [401, 0]
click at [604, 507] on button "Add Service Location" at bounding box center [627, 506] width 77 height 12
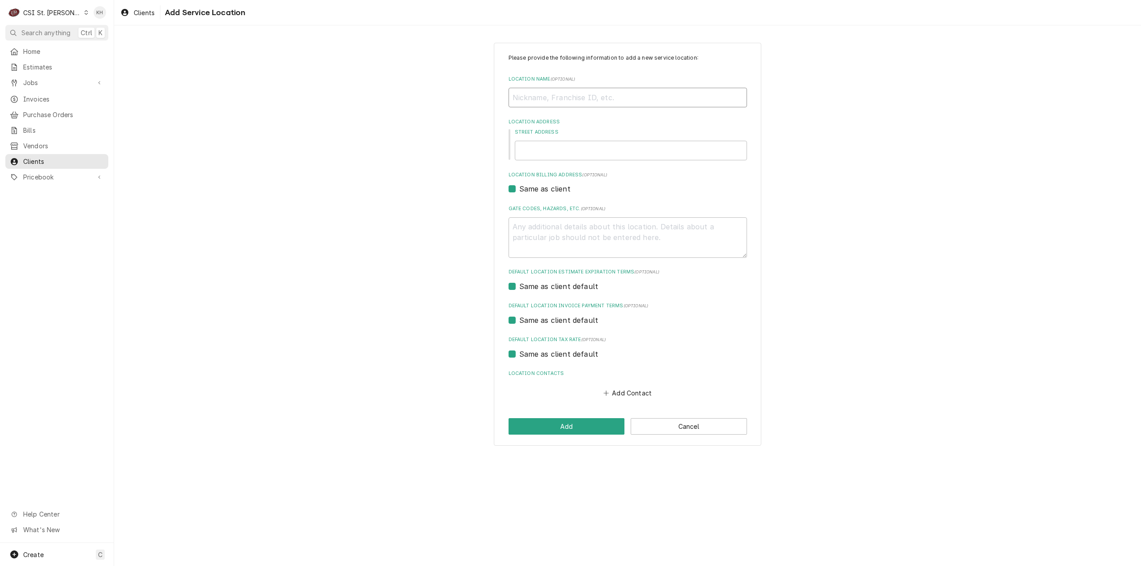
click at [594, 96] on input "Location Name ( optional )" at bounding box center [627, 98] width 238 height 20
type textarea "x"
type input "S"
type textarea "x"
type input "So"
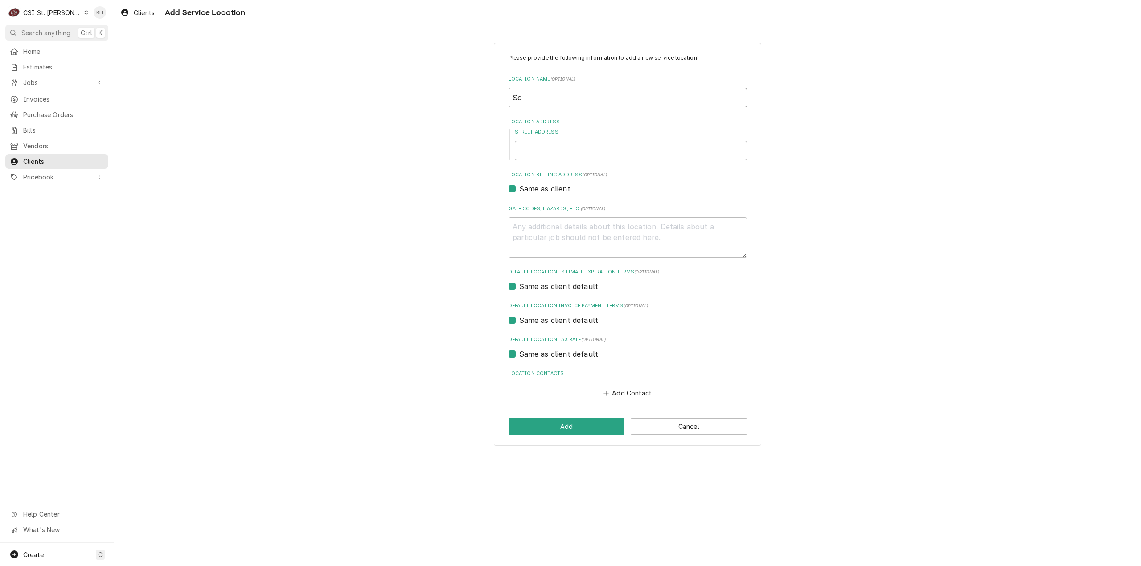
type textarea "x"
type input "Sog"
type textarea "x"
type input "Sogi"
type textarea "x"
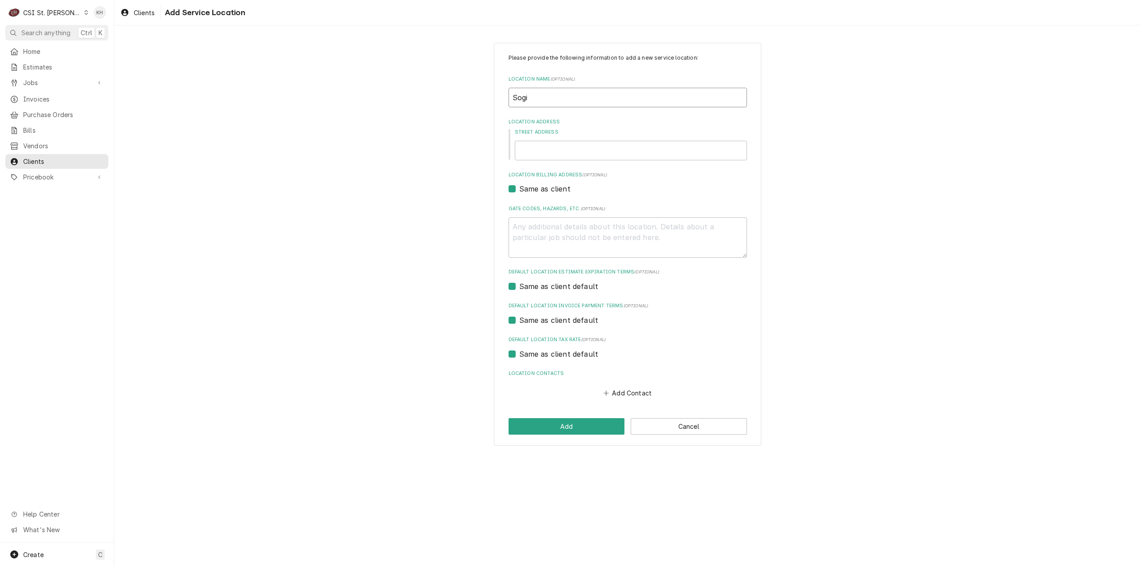
type input "Sogil"
type textarea "x"
type input "Sogili"
type textarea "x"
type input "Sogilit"
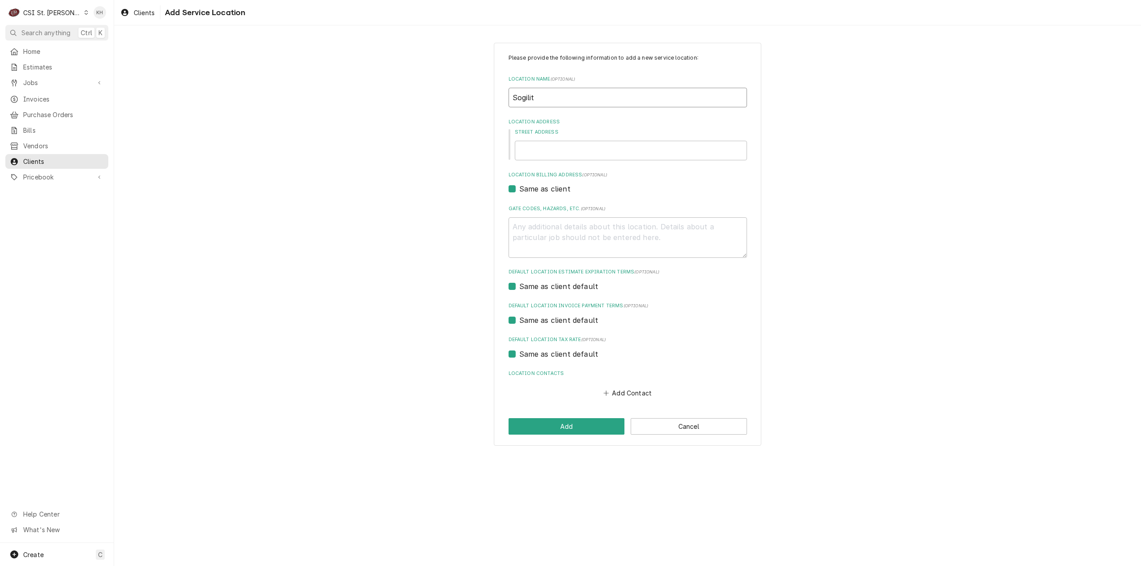
type textarea "x"
type input "Sogility"
type textarea "x"
type input "Sogility"
type textarea "x"
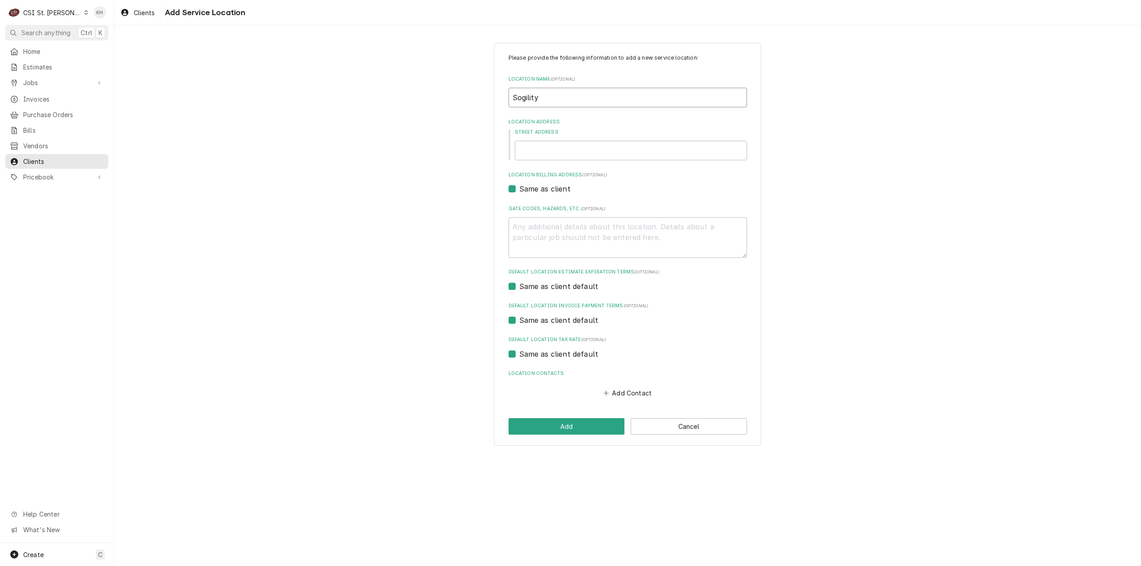
type input "Sogility S"
type textarea "x"
type input "Sogility St"
type textarea "x"
type input "Sogility St"
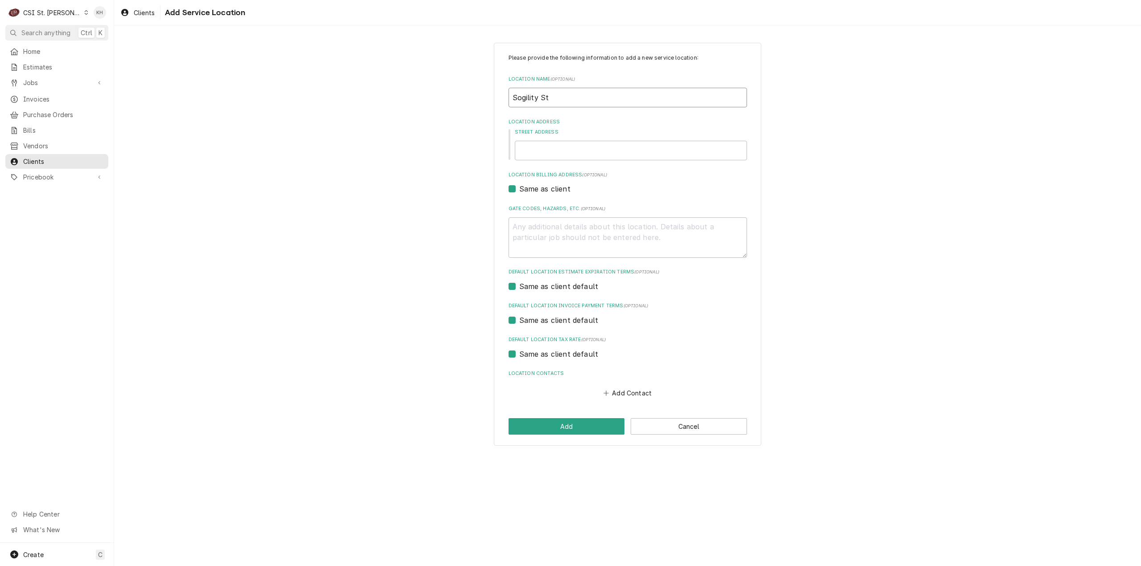
type textarea "x"
type input "Sogility St L"
type textarea "x"
type input "Sogility St Lo"
type textarea "x"
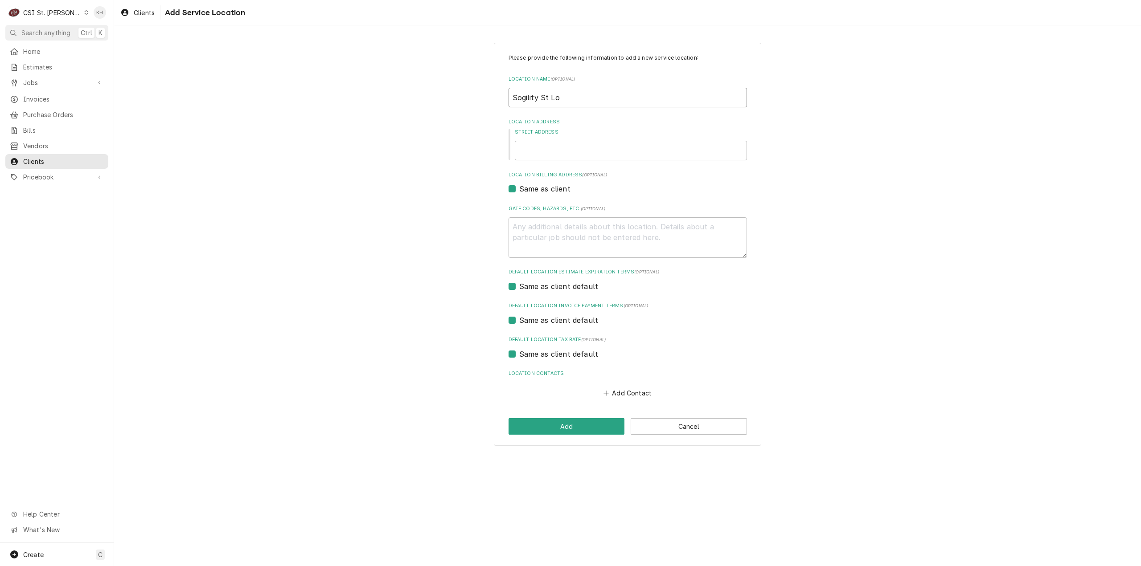
type input "Sogility St Lou"
type textarea "x"
type input "Sogility St Loui"
type textarea "x"
type input "Sogility St Louis"
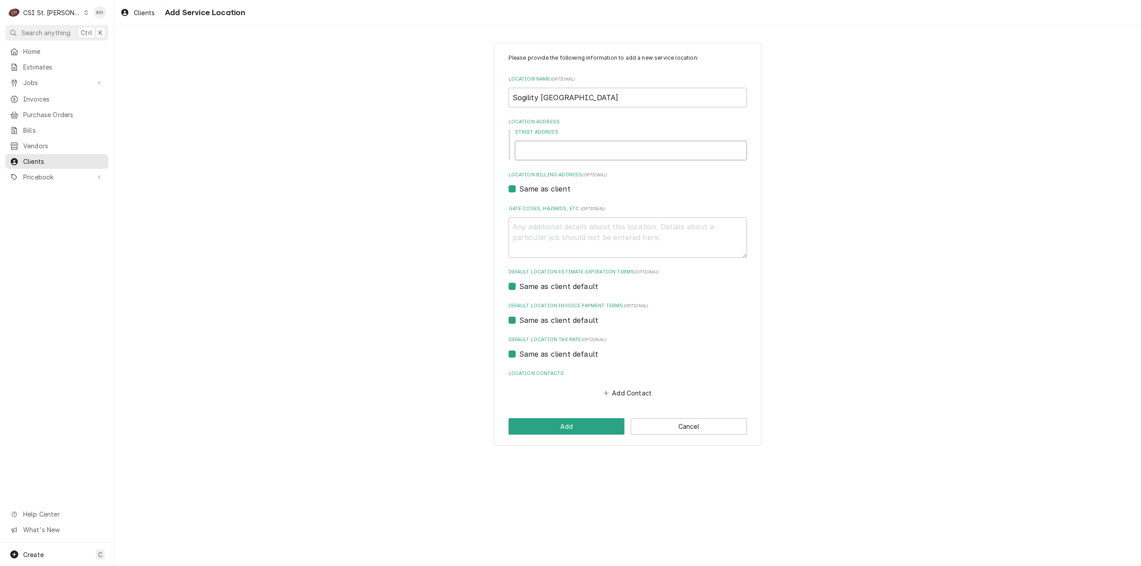
type textarea "x"
type input "1"
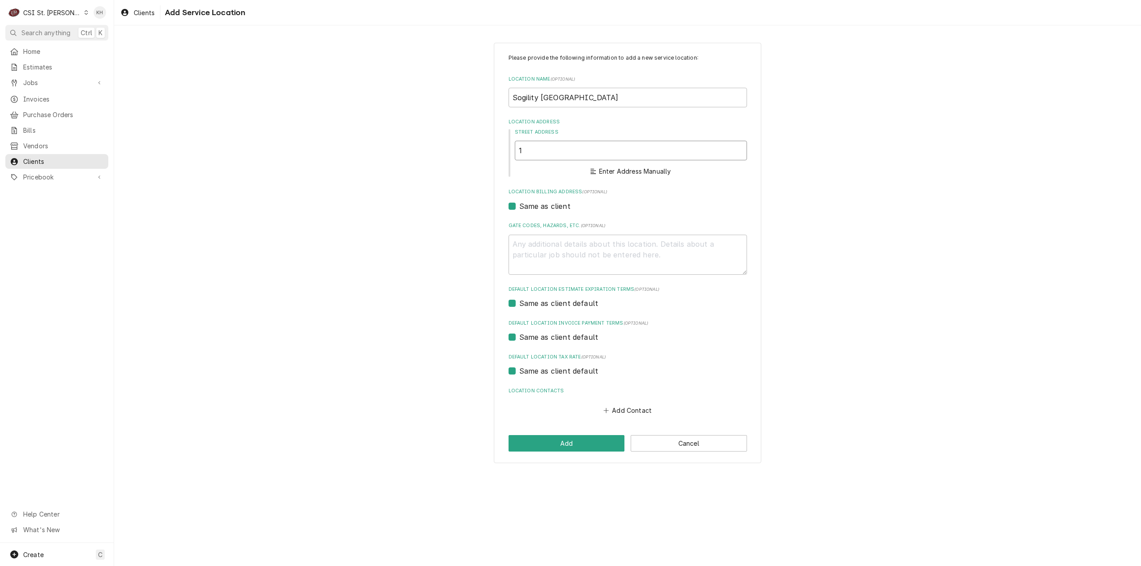
type textarea "x"
type input "17"
type textarea "x"
type input "173"
type textarea "x"
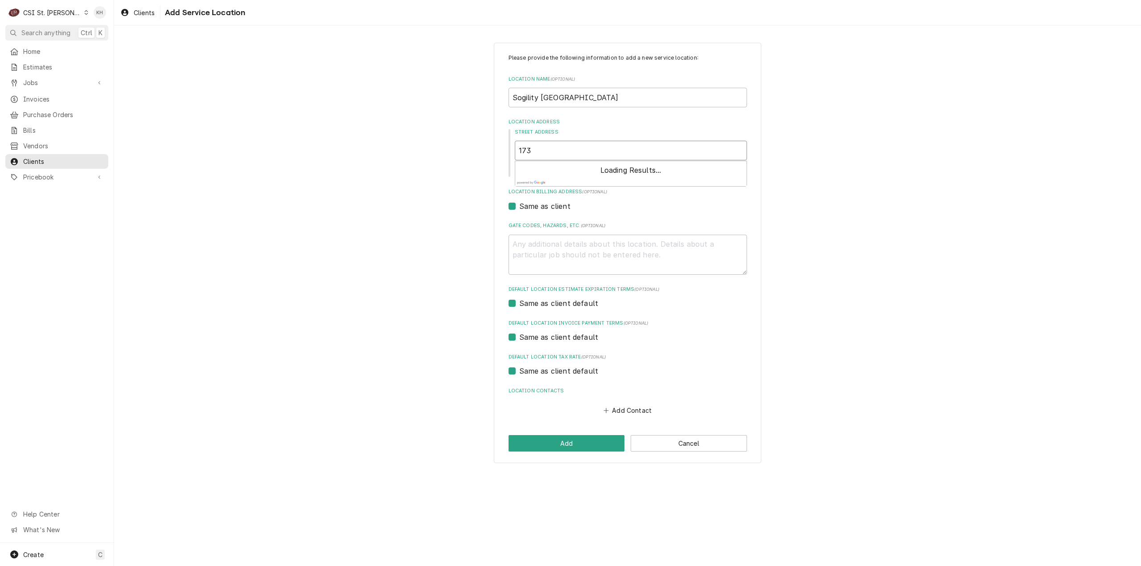
type input "1735"
type textarea "x"
type input "1735"
type textarea "x"
type input "1735 s"
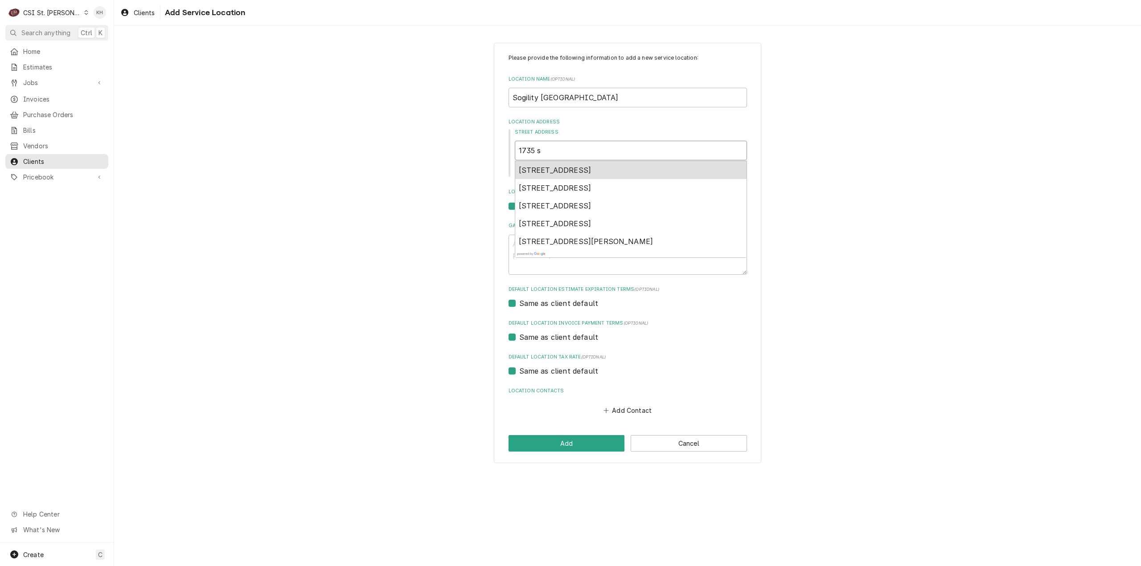
type textarea "x"
type input "1735 s"
type textarea "x"
type input "1735 s r"
type textarea "x"
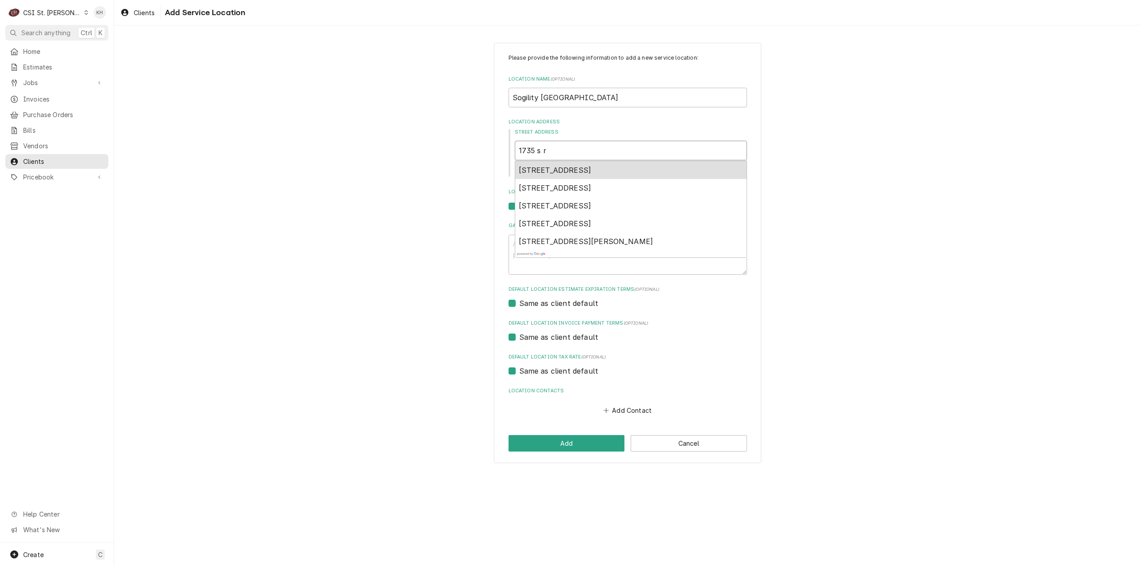
type input "1735 s ri"
type textarea "x"
type input "1735 s riv"
type textarea "x"
type input "1735 s rive"
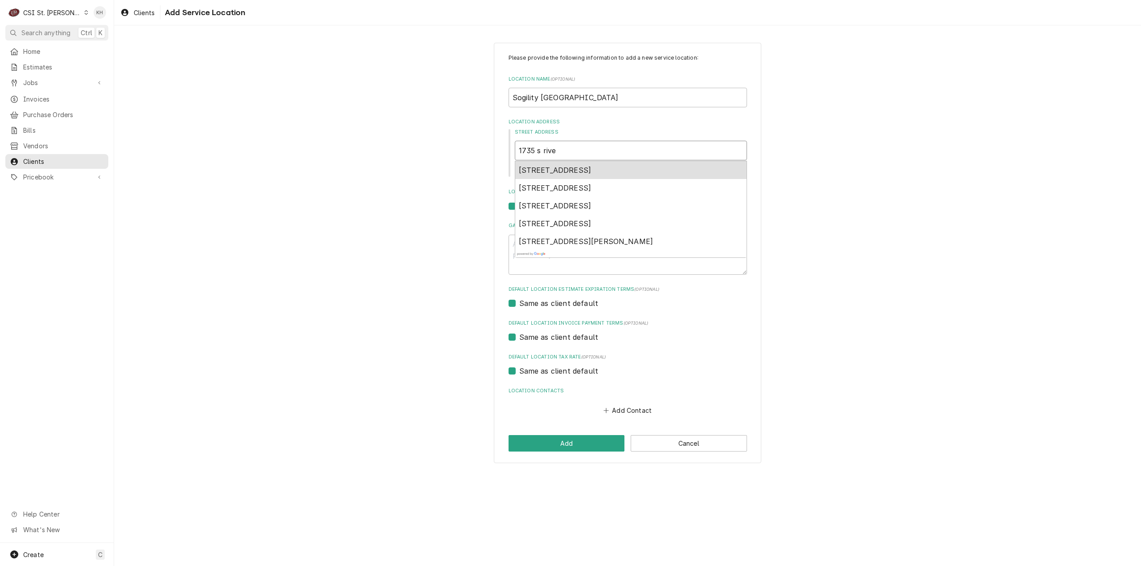
type textarea "x"
type input "1735 s river"
click at [618, 170] on span "1735 South River Road, Saint Charles, MO, USA" at bounding box center [586, 170] width 135 height 9
type textarea "x"
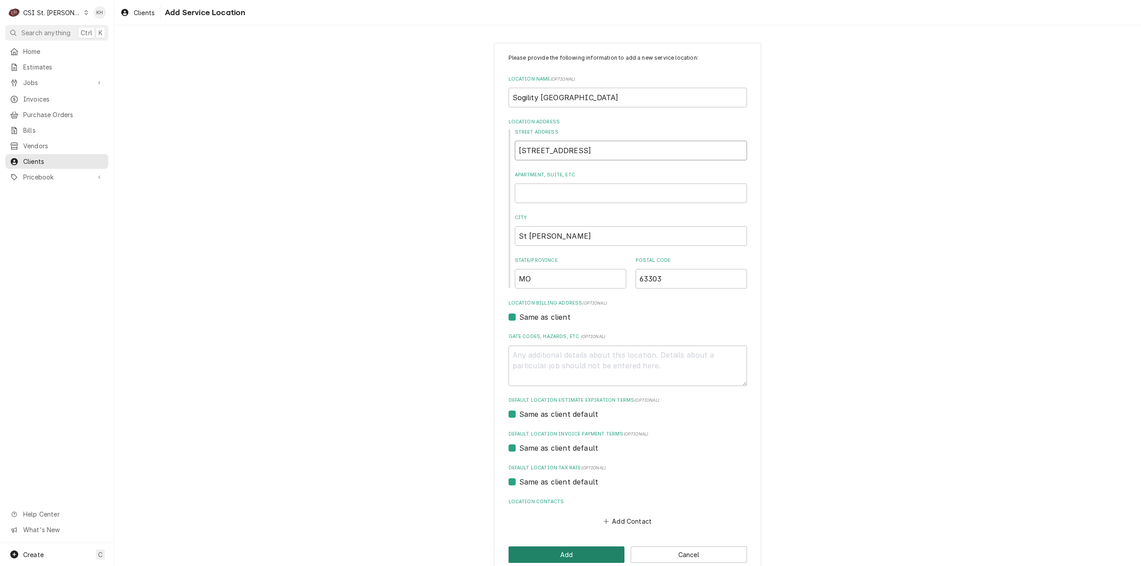
type input "1735 S River Rd"
click at [558, 553] on button "Add" at bounding box center [566, 555] width 116 height 16
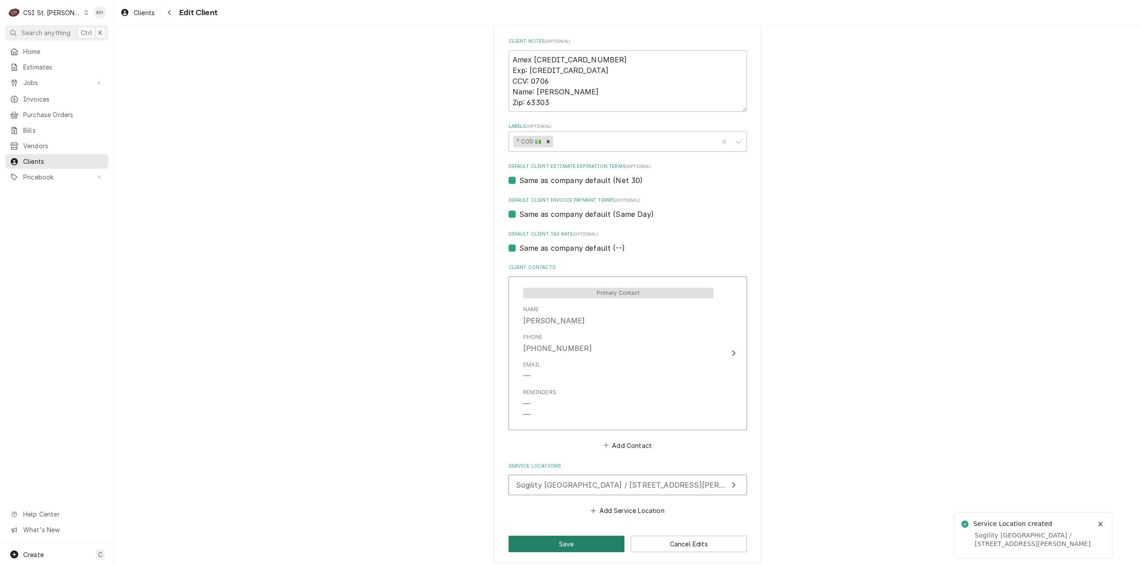
scroll to position [427, 0]
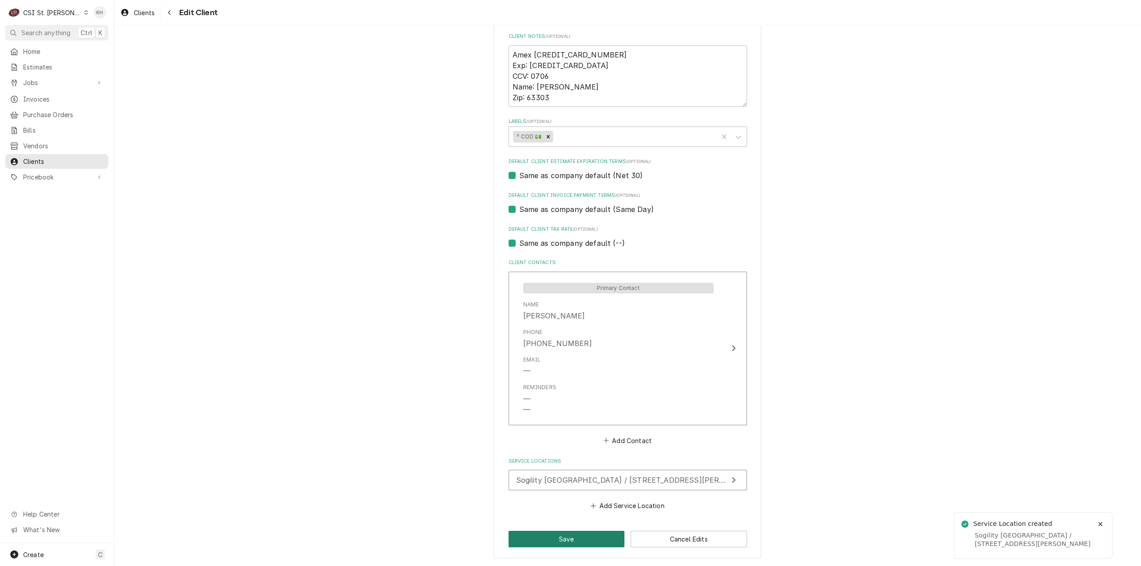
click at [561, 534] on button "Save" at bounding box center [566, 539] width 116 height 16
type textarea "x"
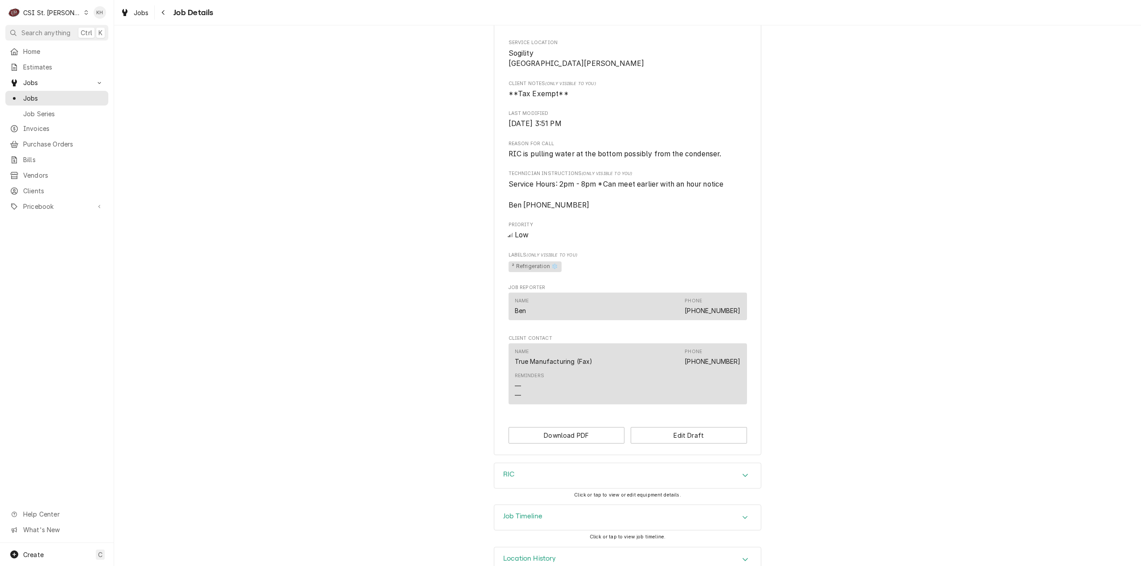
scroll to position [233, 0]
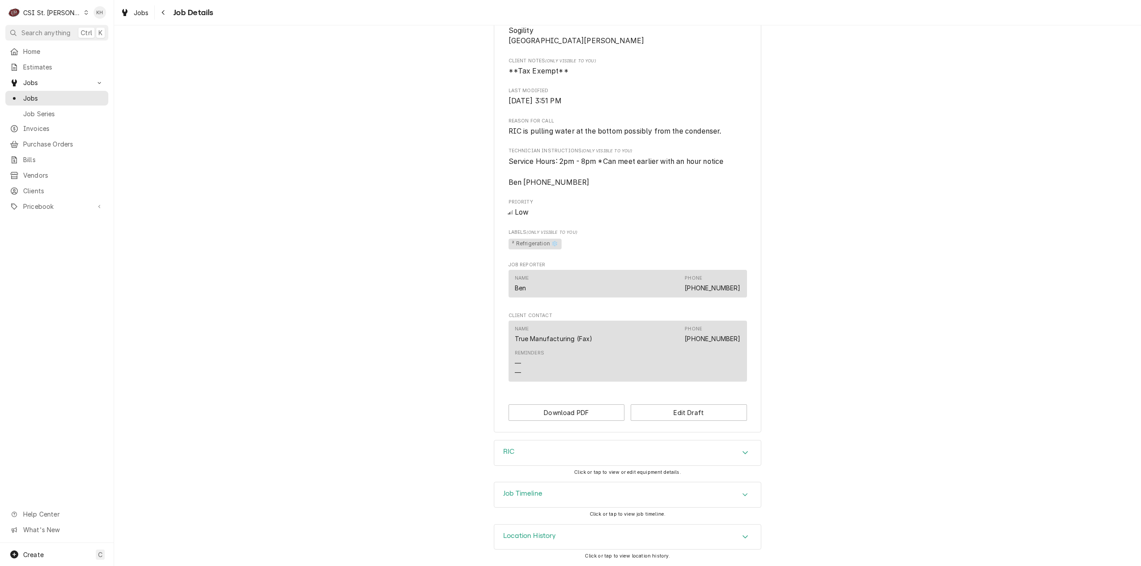
click at [552, 451] on div "RIC" at bounding box center [627, 453] width 266 height 25
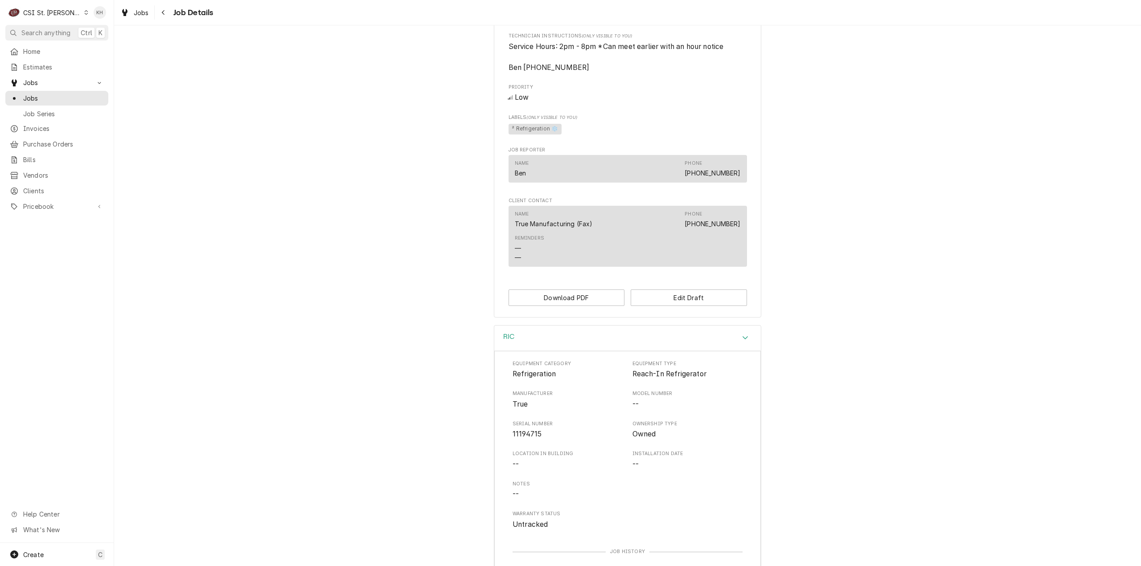
scroll to position [401, 0]
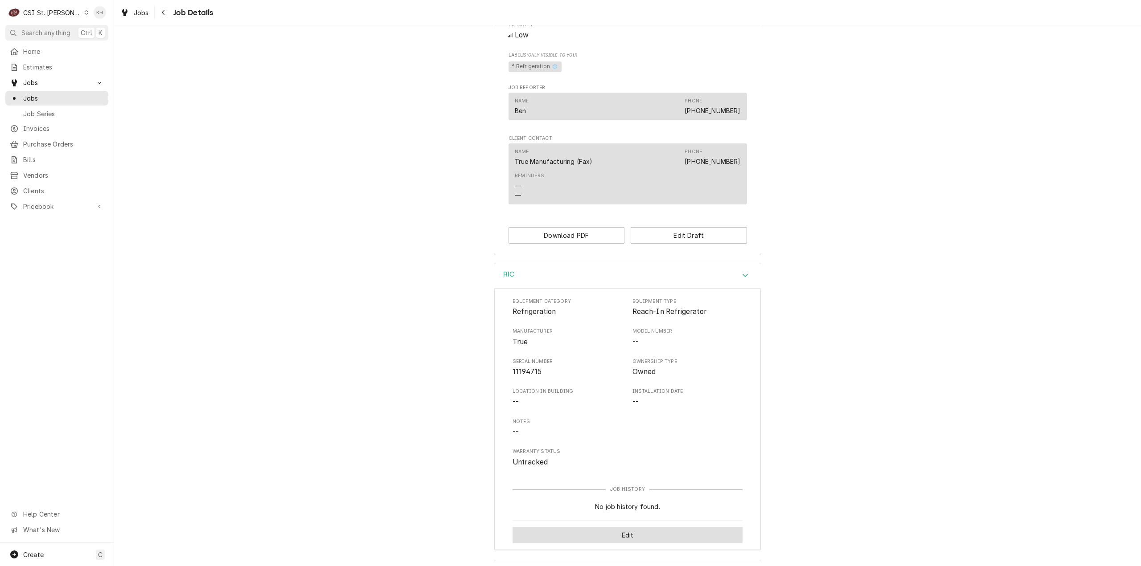
click at [614, 544] on button "Edit" at bounding box center [627, 535] width 230 height 16
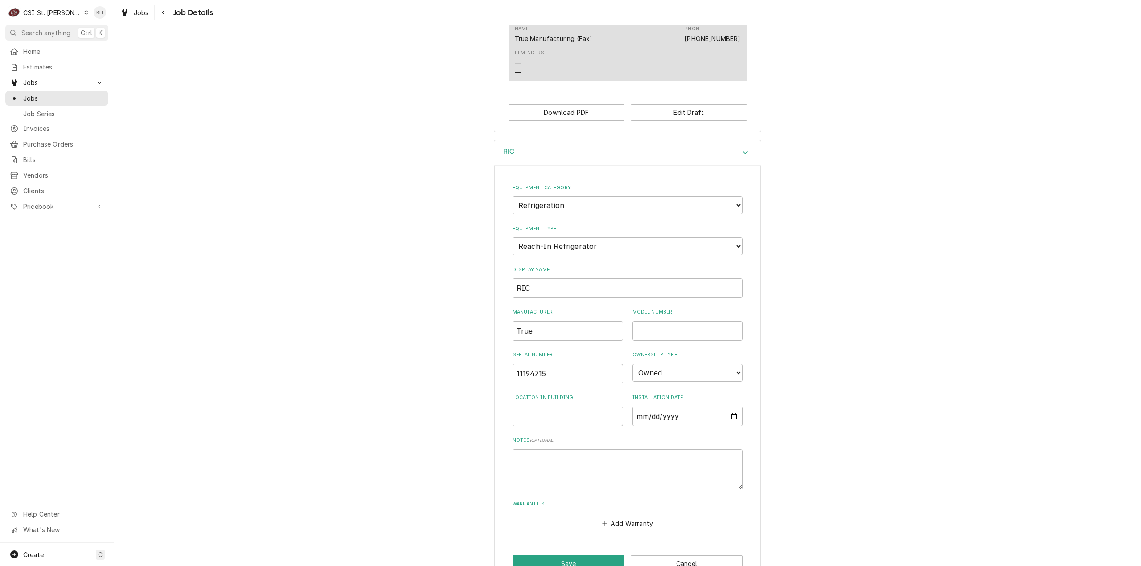
scroll to position [639, 0]
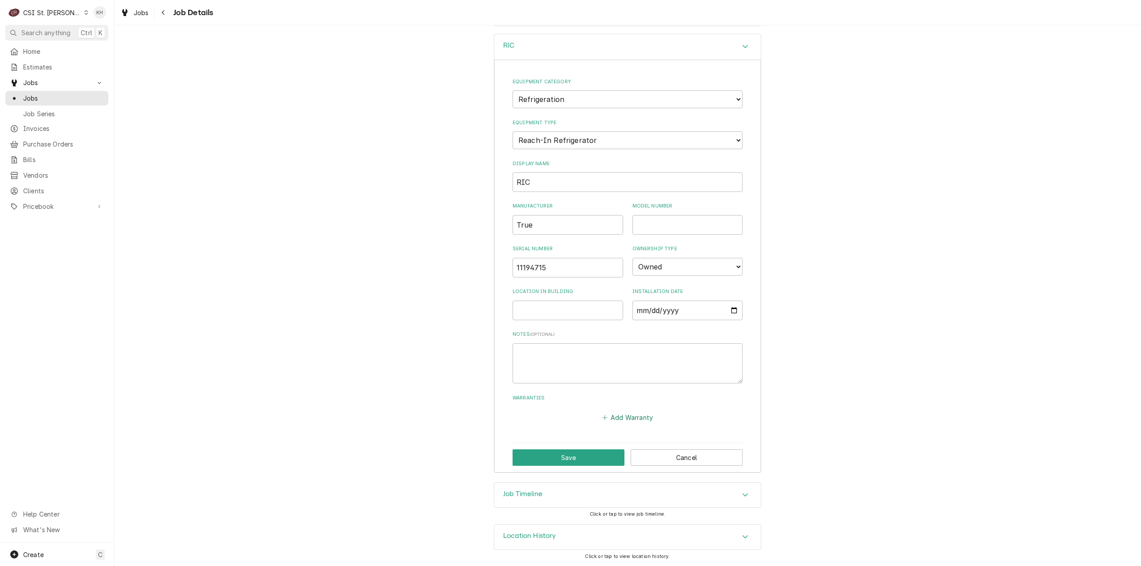
click at [636, 415] on button "Add Warranty" at bounding box center [627, 418] width 54 height 12
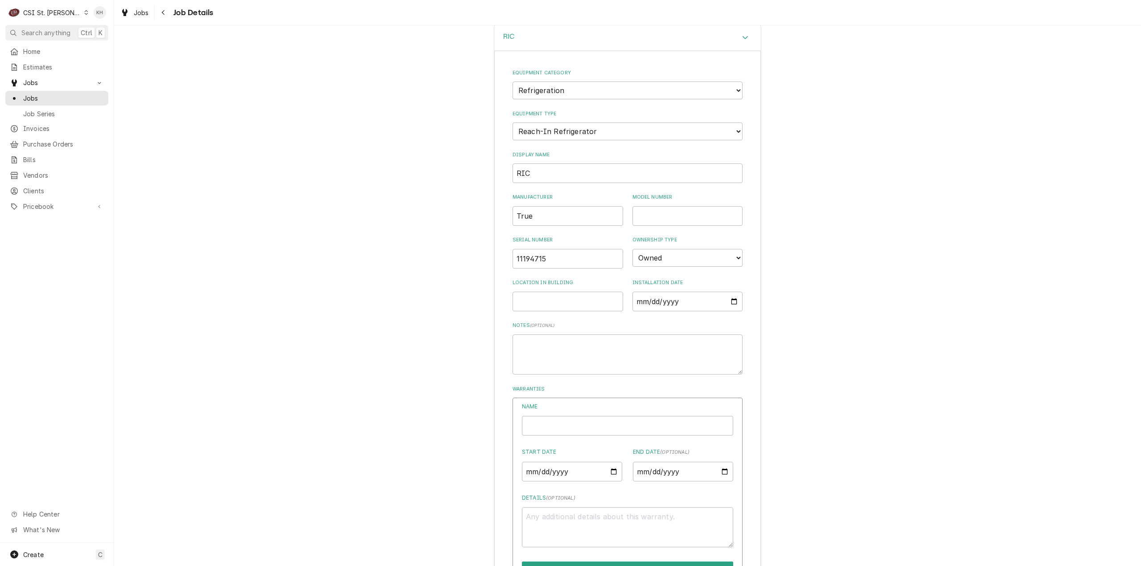
scroll to position [728, 0]
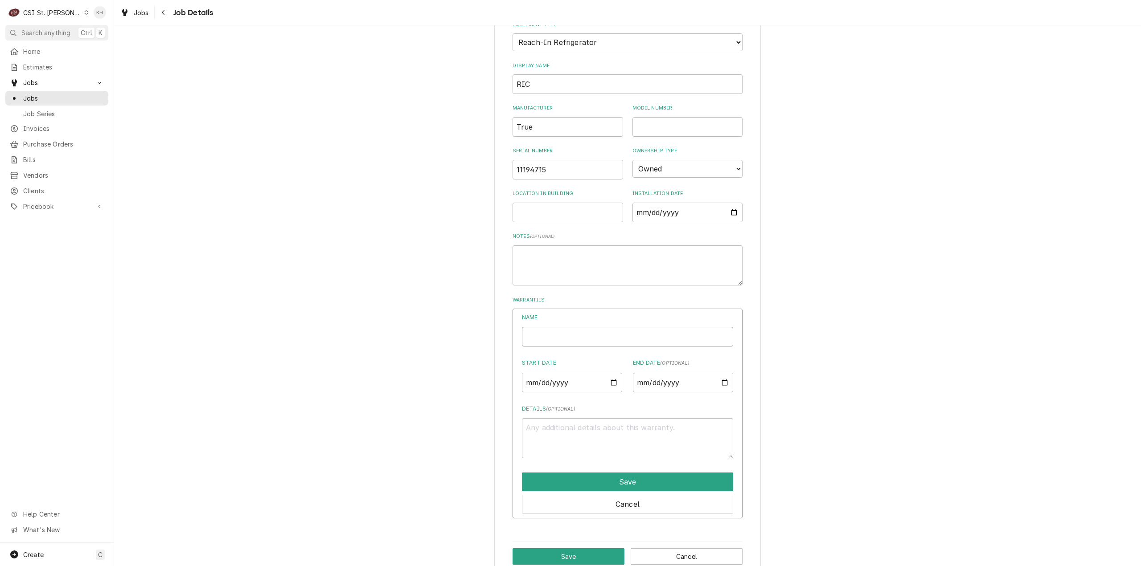
click at [615, 343] on input "Name" at bounding box center [627, 337] width 211 height 20
type textarea "x"
type input "J"
type textarea "x"
type input "[PERSON_NAME]"
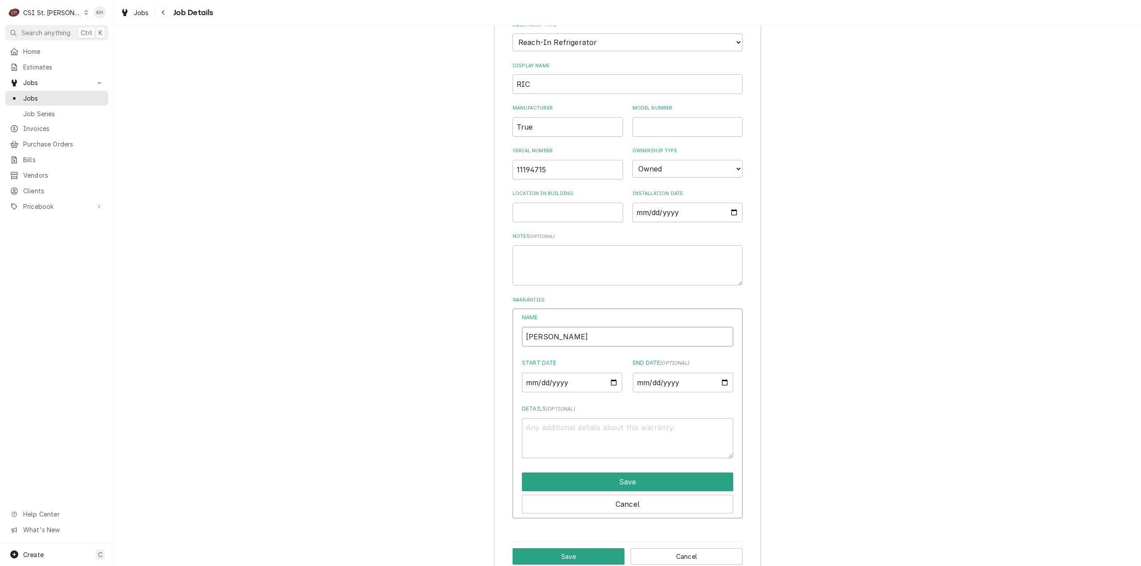
type textarea "x"
type input "[PERSON_NAME]"
type textarea "x"
type input "Jaso"
type textarea "x"
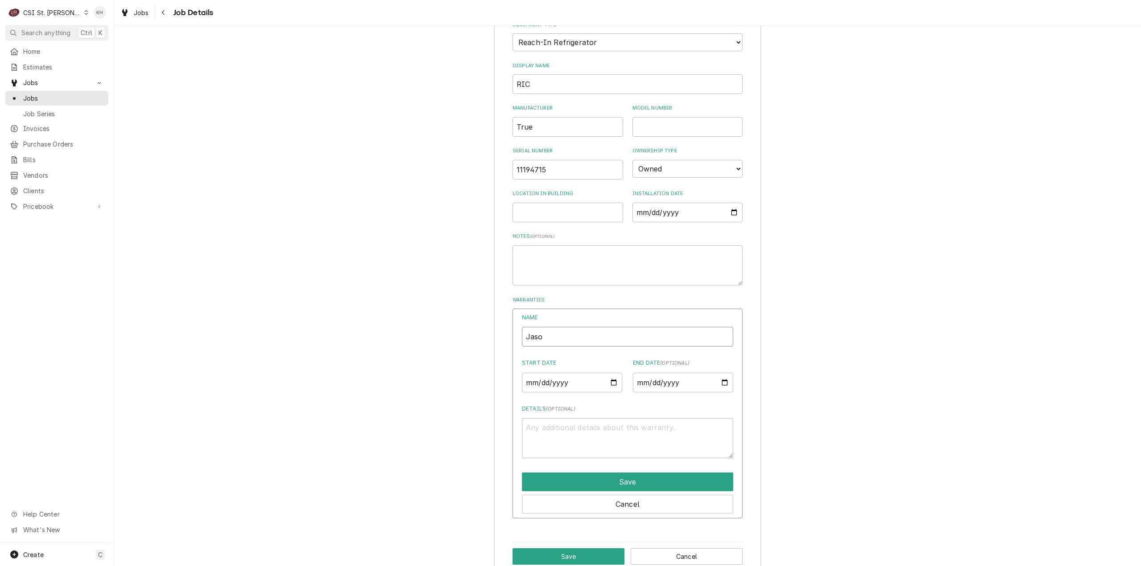
type input "[PERSON_NAME]"
type textarea "x"
type input "[PERSON_NAME]"
type textarea "x"
type input "[PERSON_NAME] @"
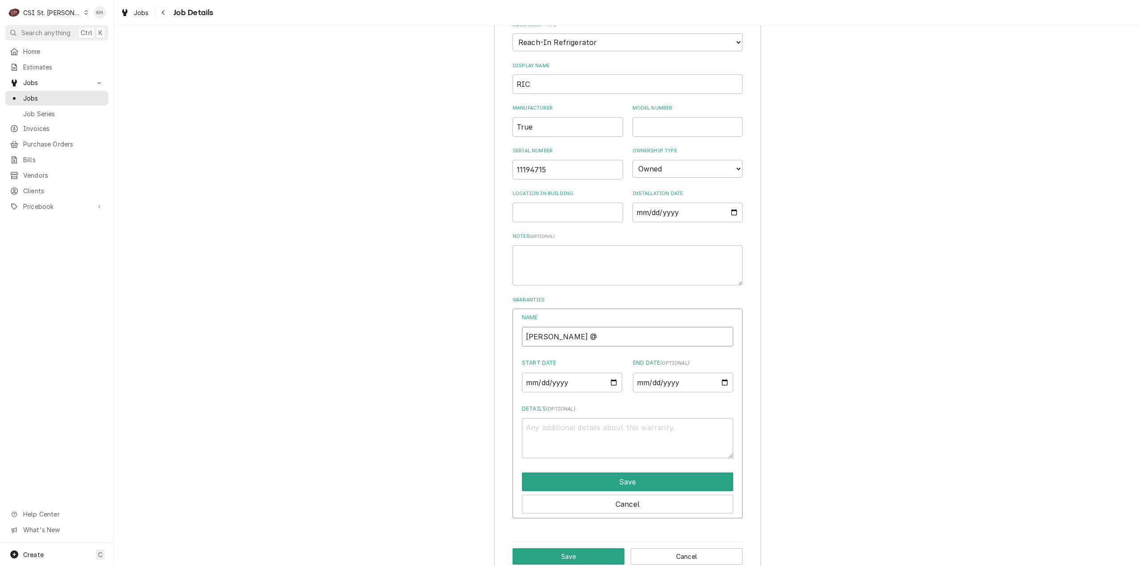
type textarea "x"
type input "[PERSON_NAME] @"
type textarea "x"
type input "[PERSON_NAME] @ T"
type textarea "x"
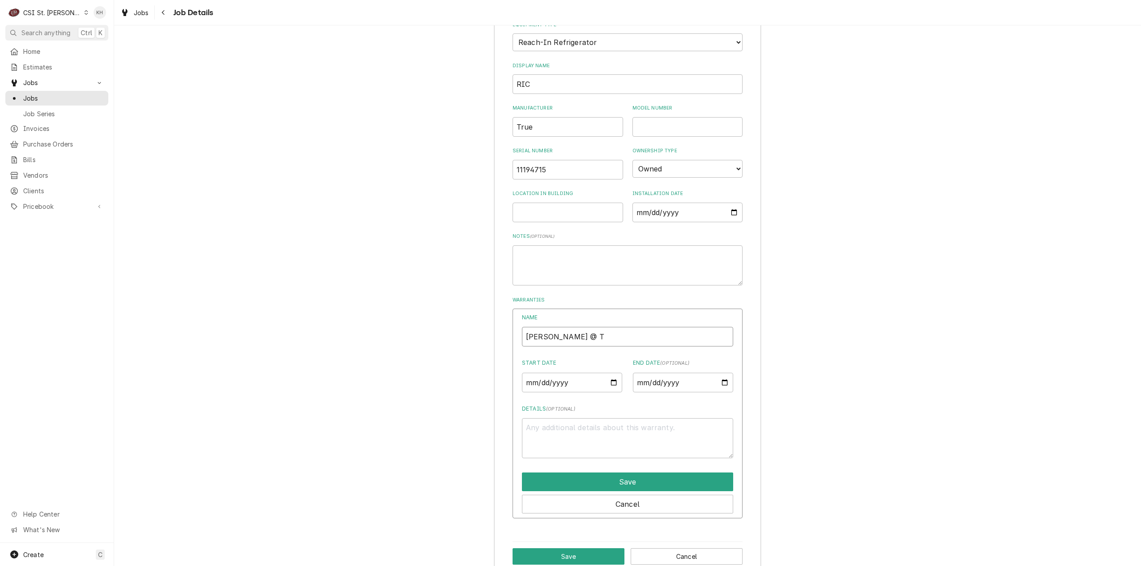
type input "[PERSON_NAME] @ Tr"
type textarea "x"
type input "[PERSON_NAME] @ Tru"
type textarea "x"
type input "[PERSON_NAME] @ True"
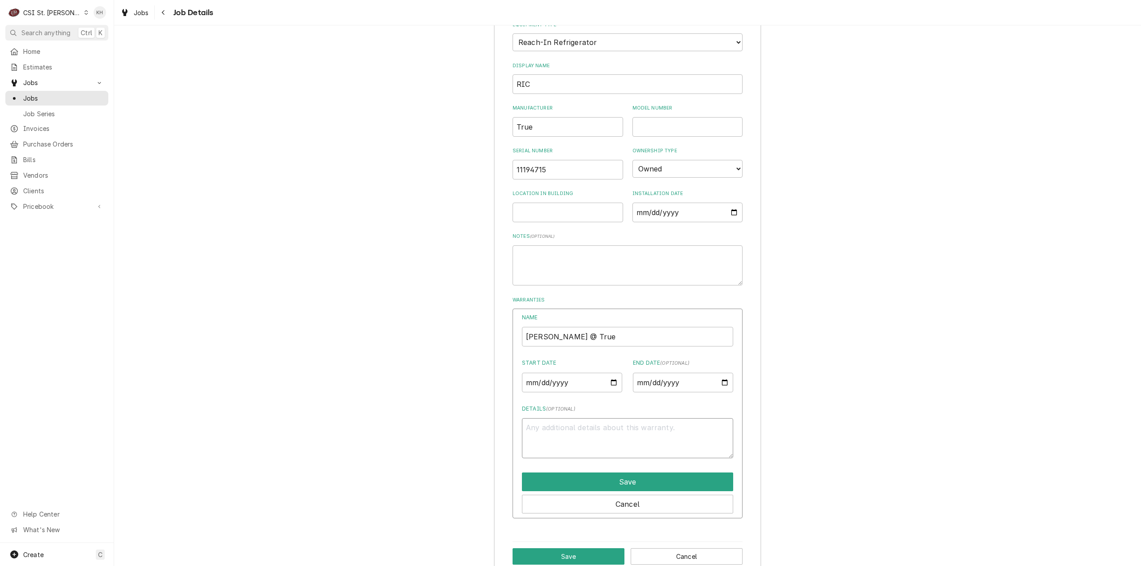
click at [617, 443] on textarea "Details ( optional )" at bounding box center [627, 438] width 211 height 41
click at [619, 448] on textarea "Details ( optional )" at bounding box center [627, 438] width 211 height 41
type textarea "x"
type textarea "7"
type textarea "x"
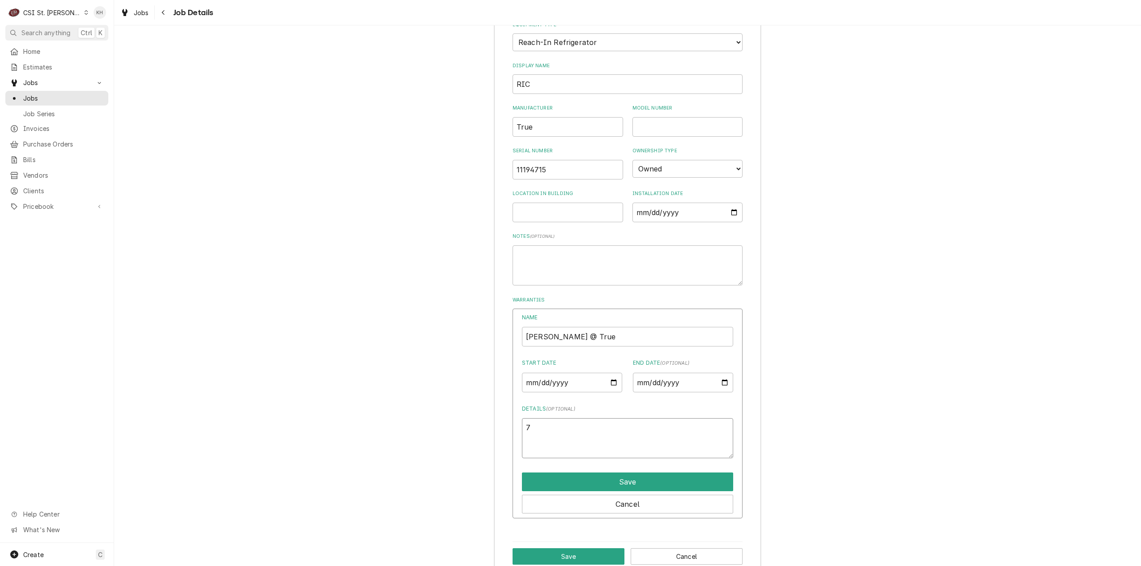
type textarea "7"
type textarea "x"
type textarea "7 Y"
type textarea "x"
type textarea "7 Ye"
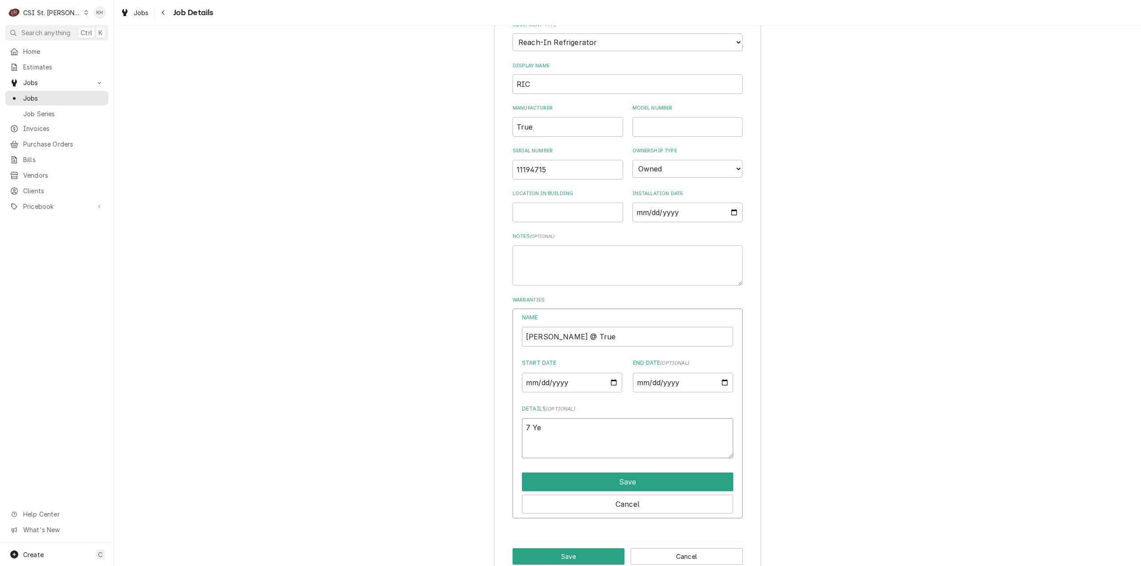
type textarea "x"
type textarea "7 Yea"
type textarea "x"
type textarea "7 Year"
type textarea "x"
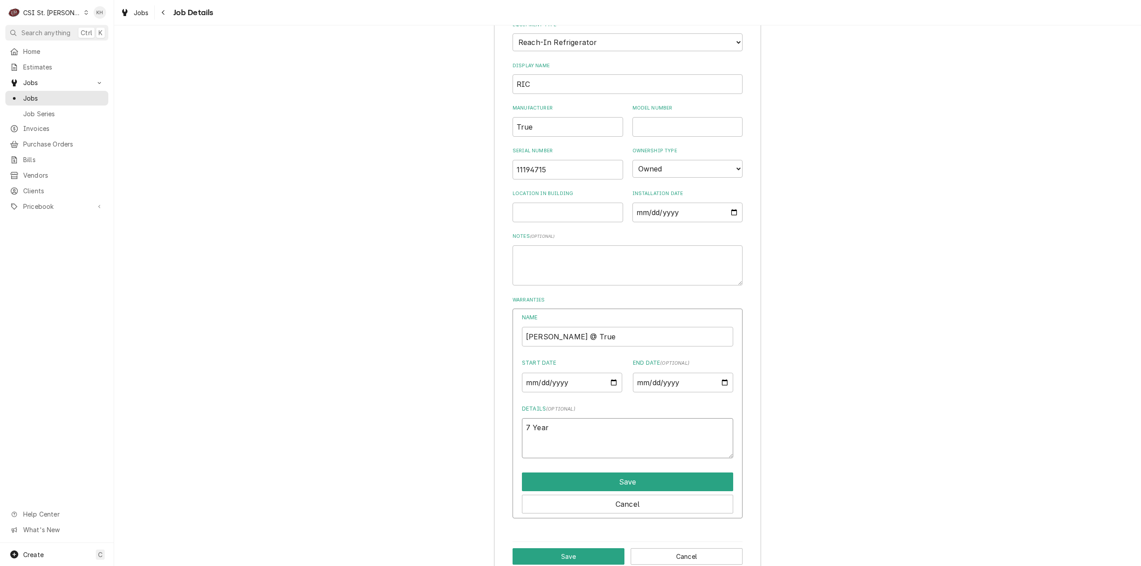
type textarea "7 Year"
type textarea "x"
type textarea "7 Year W"
type textarea "x"
type textarea "7 Year Wa"
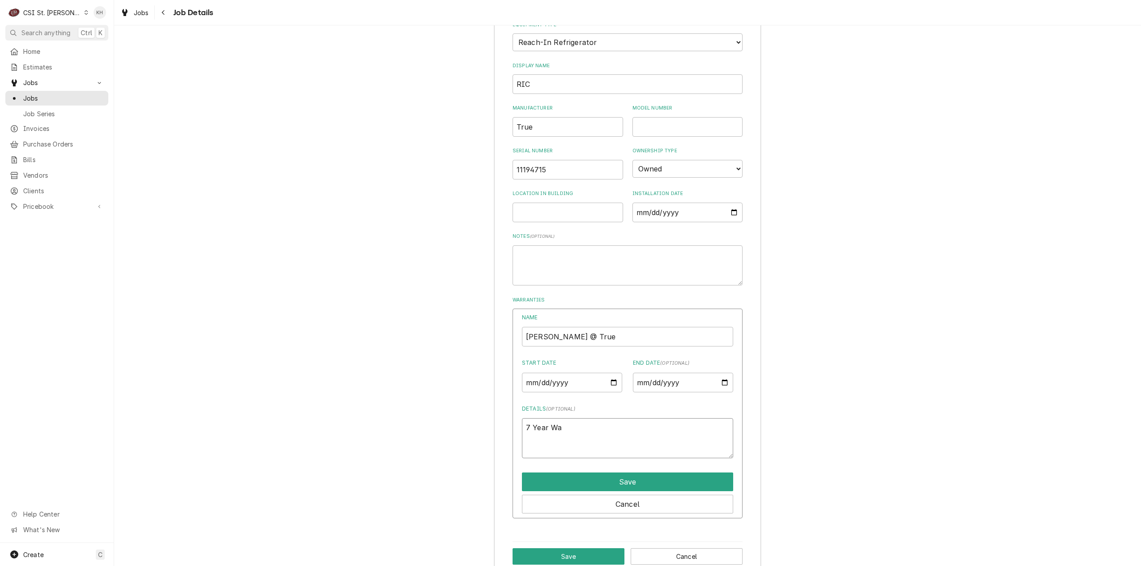
type textarea "x"
type textarea "7 Year War"
type textarea "x"
type textarea "7 Year Warr"
type textarea "x"
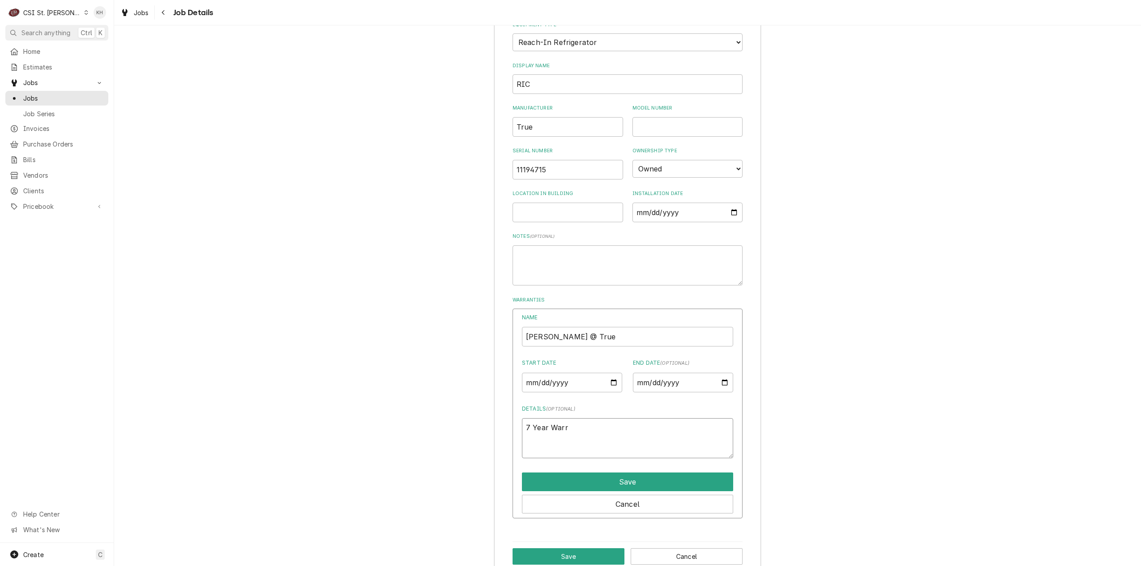
type textarea "7 Year Warra"
type textarea "x"
type textarea "7 Year Warran"
type textarea "x"
type textarea "7 Year Warrant"
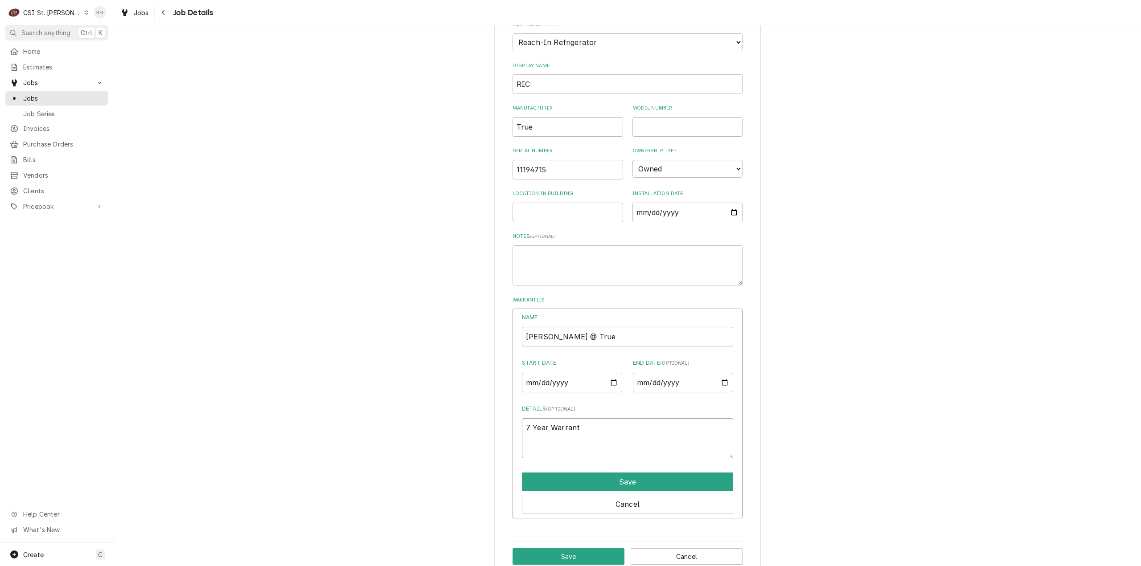
type textarea "x"
type textarea "7 Year Warranty"
type textarea "x"
type textarea "7 Year Warranty"
click at [611, 390] on input "Start Date" at bounding box center [572, 383] width 100 height 20
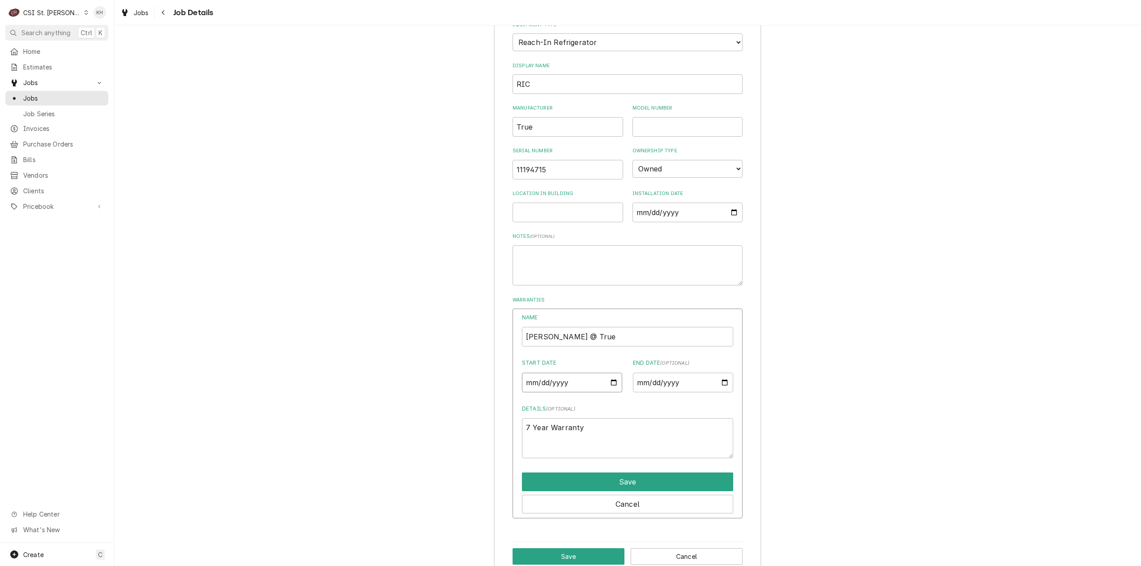
type textarea "x"
type input "[DATE]"
type textarea "x"
type input "[DATE]"
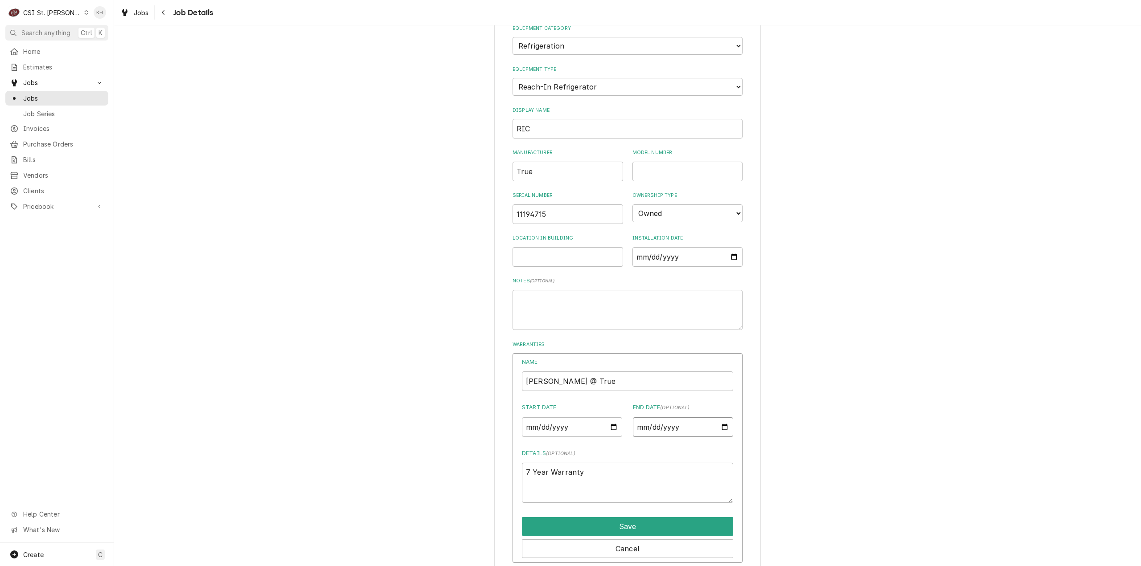
click at [720, 436] on input "End Date ( optional )" at bounding box center [683, 428] width 100 height 20
type textarea "x"
type input "[DATE]"
type textarea "x"
type input "[DATE]"
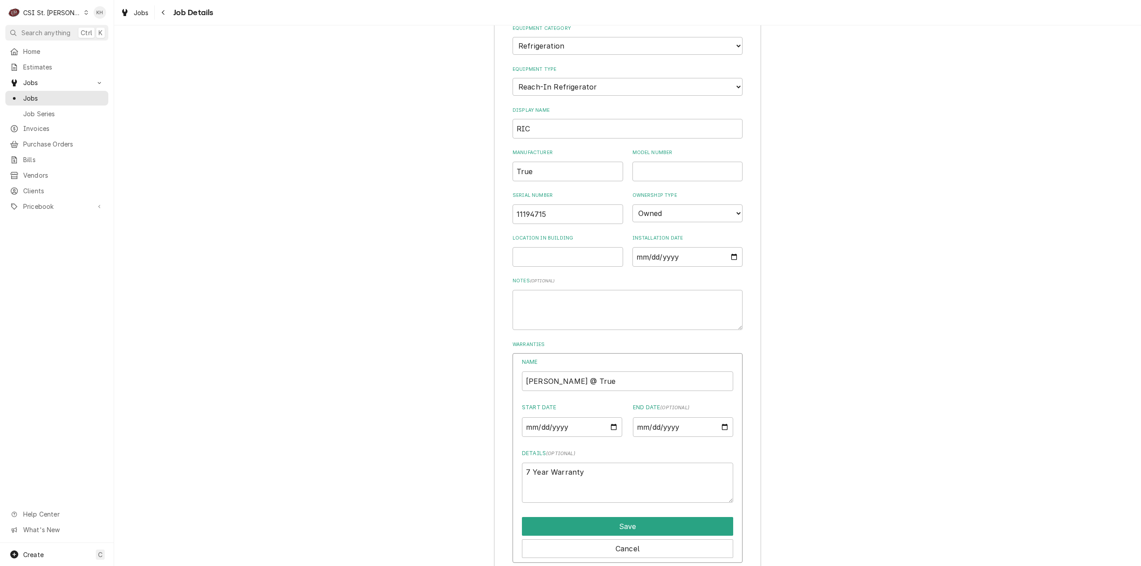
click at [846, 435] on div "RIC Equipment Category Choose equipment category... Cooking Equipment Fryers Ic…" at bounding box center [627, 303] width 1027 height 646
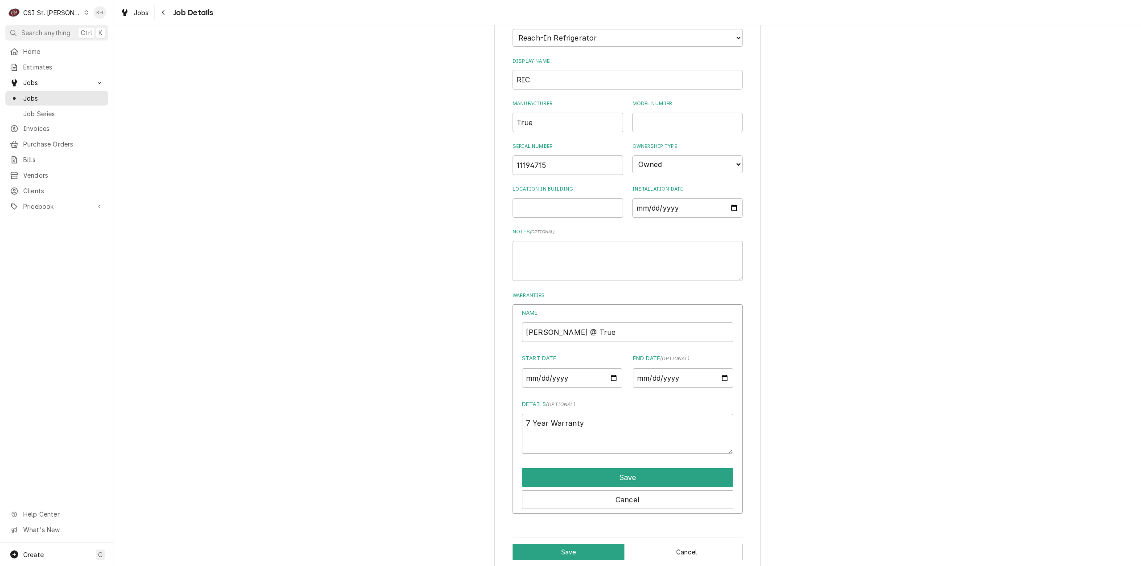
scroll to position [837, 0]
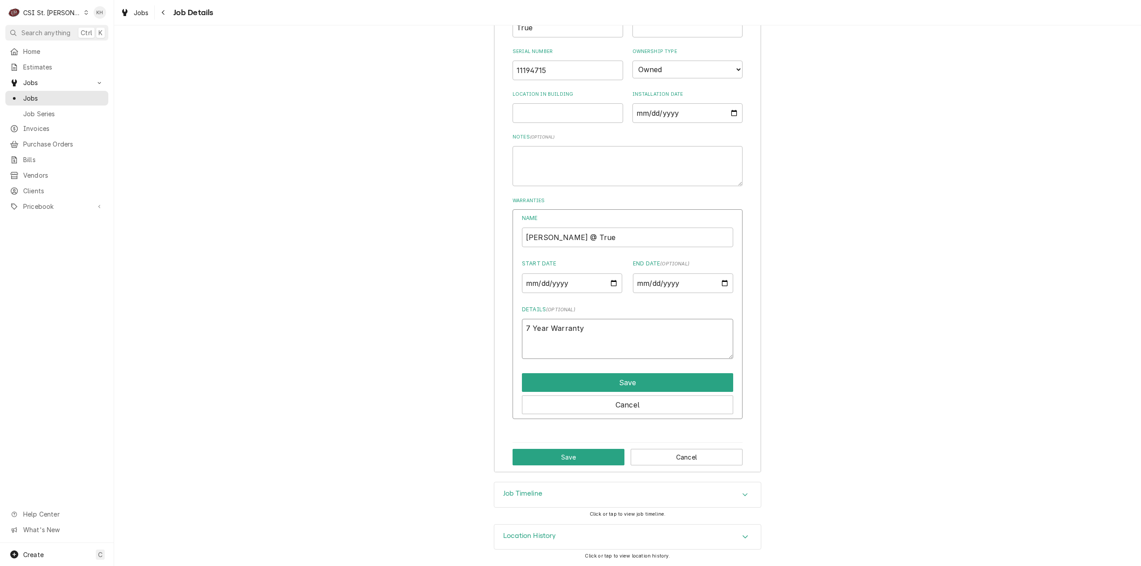
click at [591, 331] on textarea "7 Year Warranty" at bounding box center [627, 339] width 211 height 41
type textarea "x"
type textarea "7 Year Warranty f"
type textarea "x"
type textarea "7 Year Warranty fr"
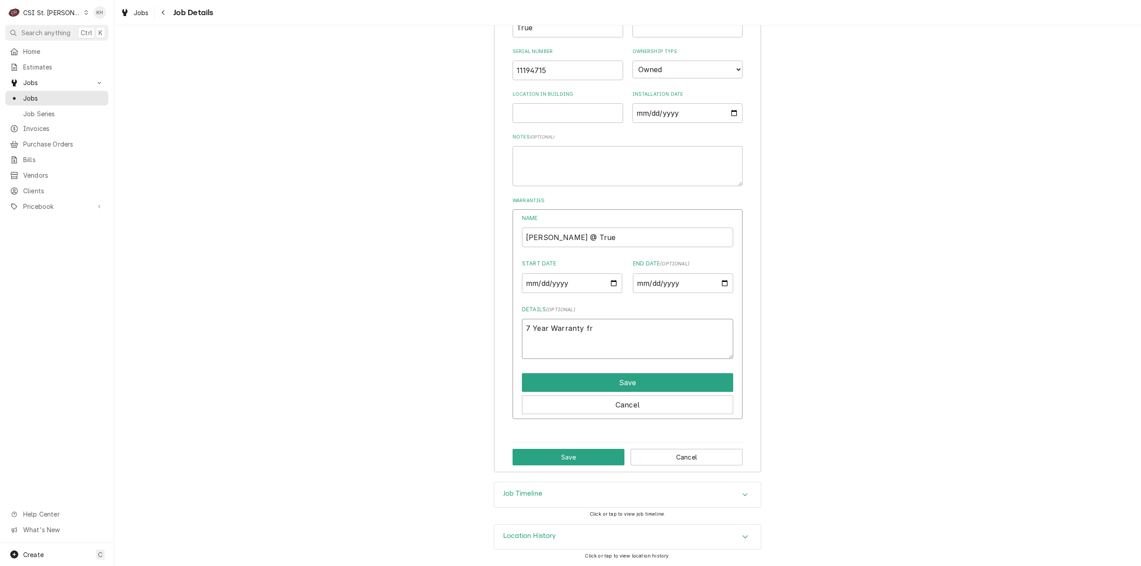
type textarea "x"
type textarea "7 Year Warranty fro"
type textarea "x"
type textarea "7 Year Warranty from"
type textarea "x"
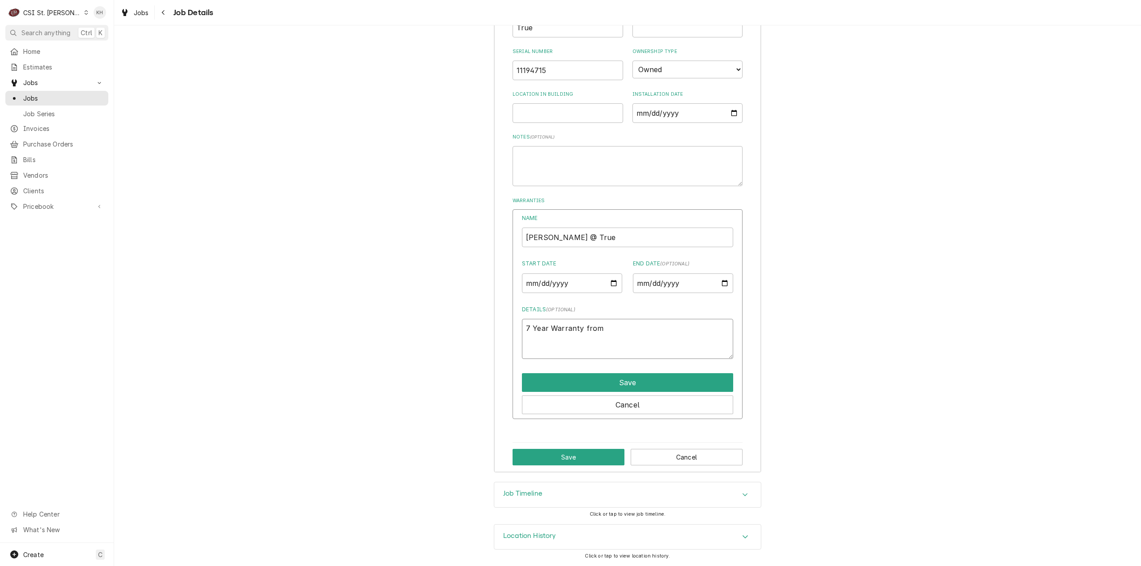
type textarea "7 Year Warranty from"
type textarea "x"
type textarea "7 Year Warranty from A"
type textarea "x"
type textarea "7 Year Warranty from Au"
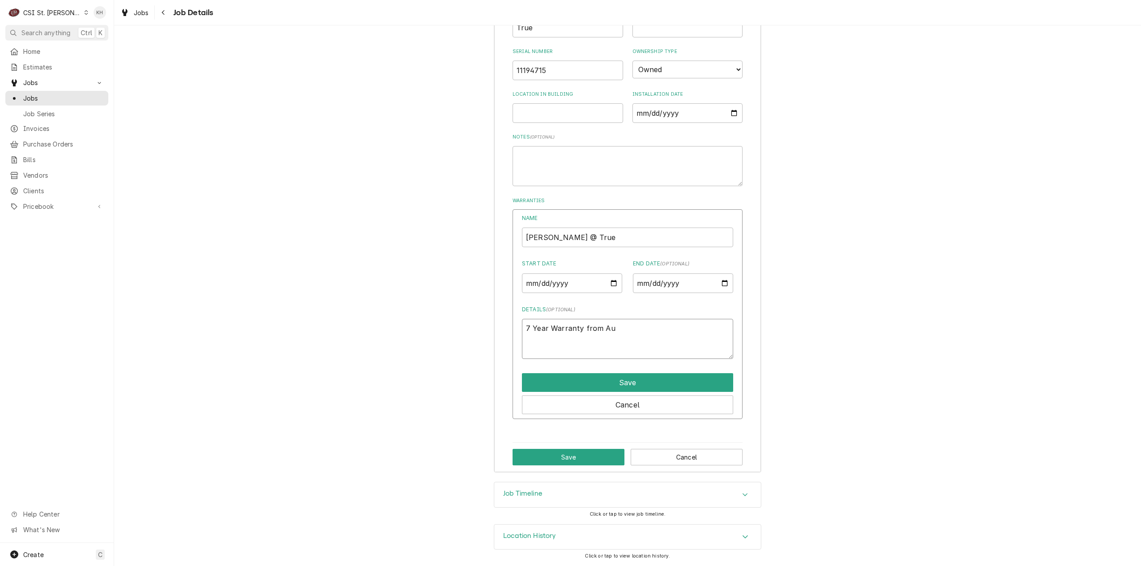
type textarea "x"
type textarea "7 Year Warranty from Aug"
type textarea "x"
type textarea "7 Year Warranty from Augu"
type textarea "x"
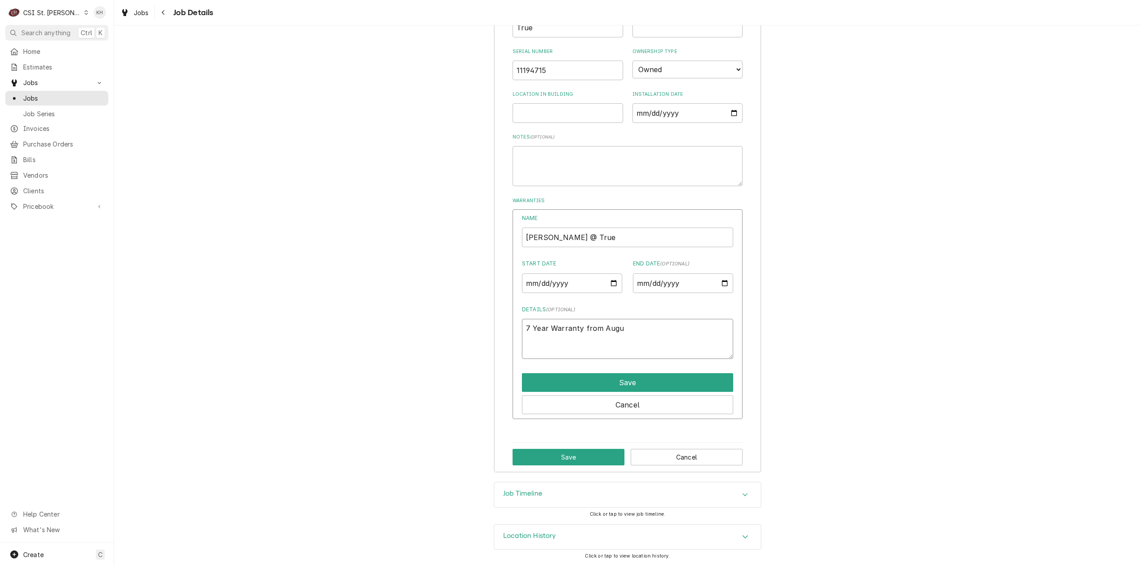
type textarea "7 Year Warranty from Augus"
type textarea "x"
type textarea "7 Year Warranty from August"
type textarea "x"
type textarea "7 Year Warranty from August"
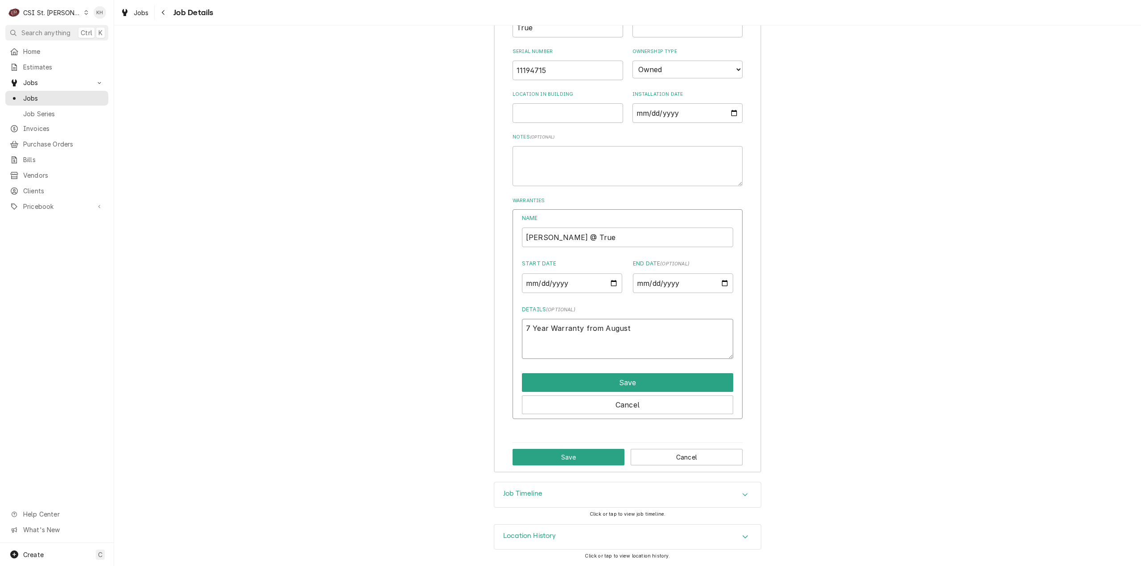
type textarea "x"
type textarea "7 Year Warranty from August o"
type textarea "x"
type textarea "7 Year Warranty from August of"
type textarea "x"
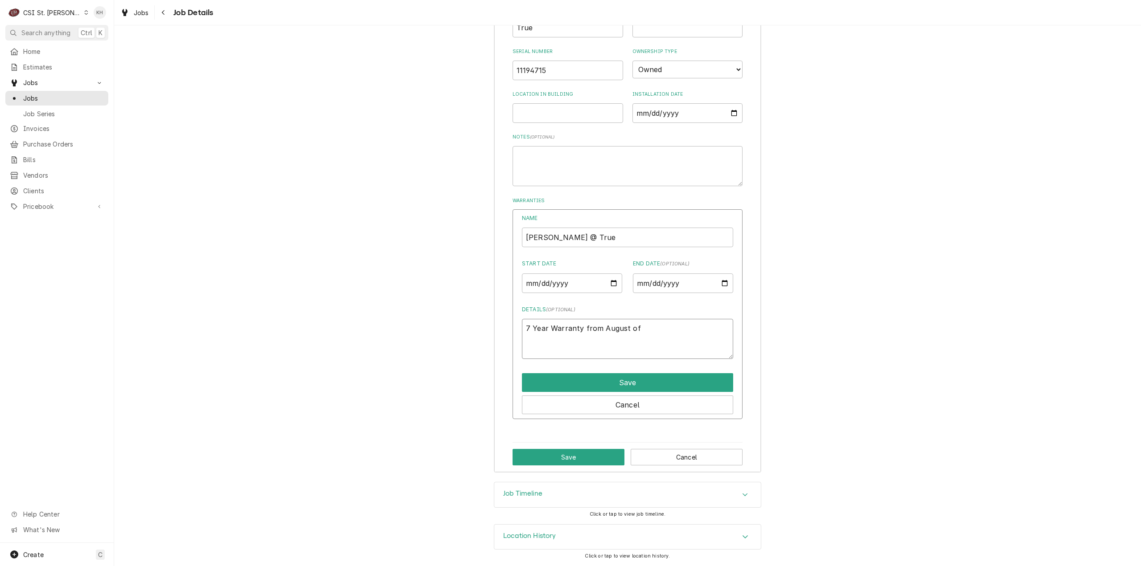
type textarea "7 Year Warranty from August of"
type textarea "x"
type textarea "7 Year Warranty from August of 20"
type textarea "x"
type textarea "7 Year Warranty from August of 202"
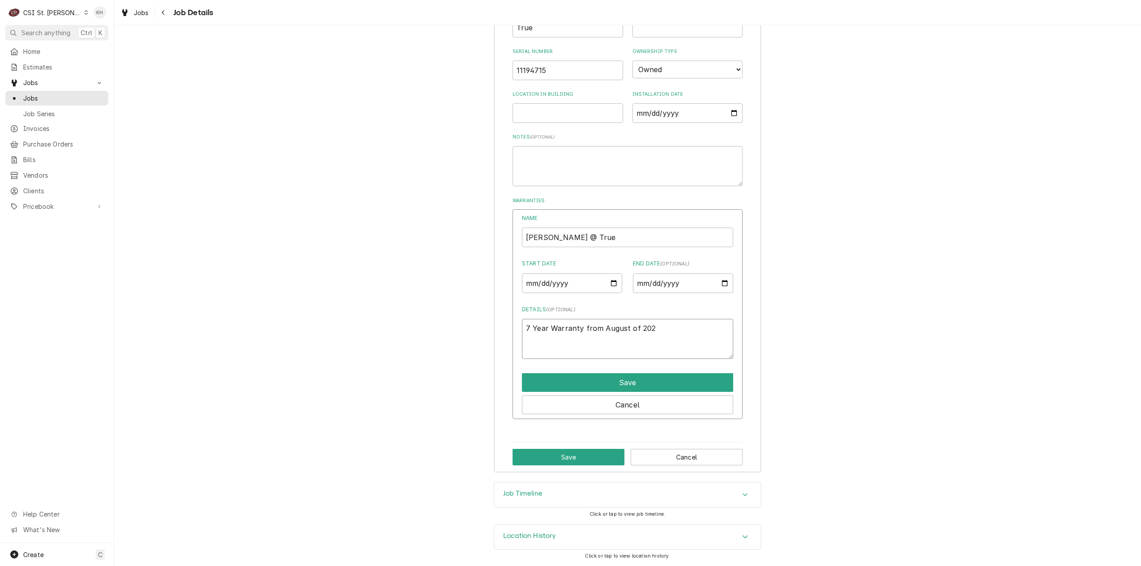
type textarea "x"
type textarea "7 Year Warranty from [DATE]"
click at [619, 385] on button "Save" at bounding box center [627, 382] width 211 height 19
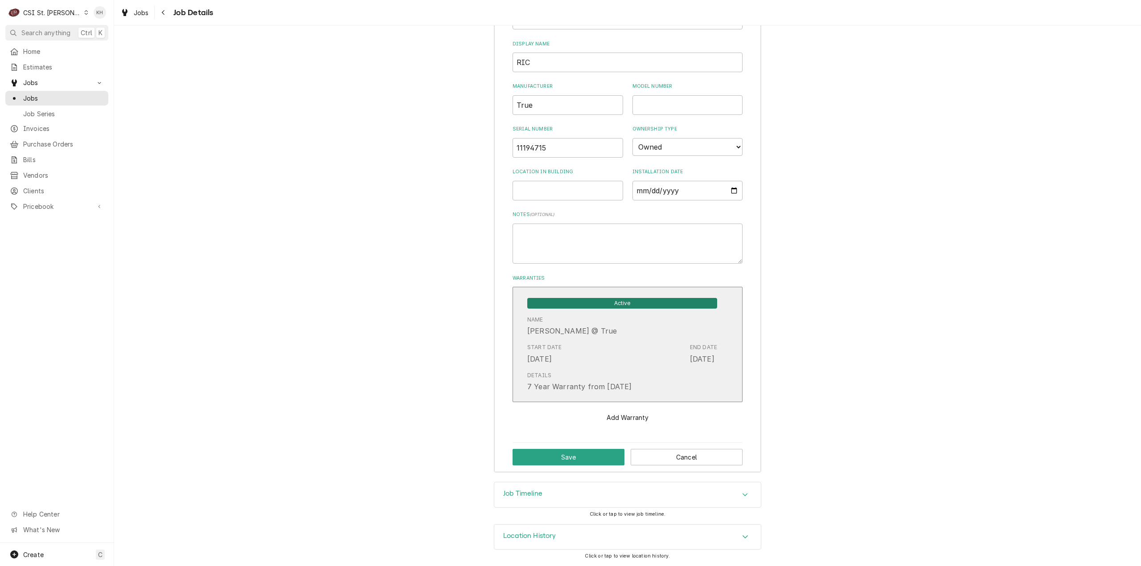
scroll to position [758, 0]
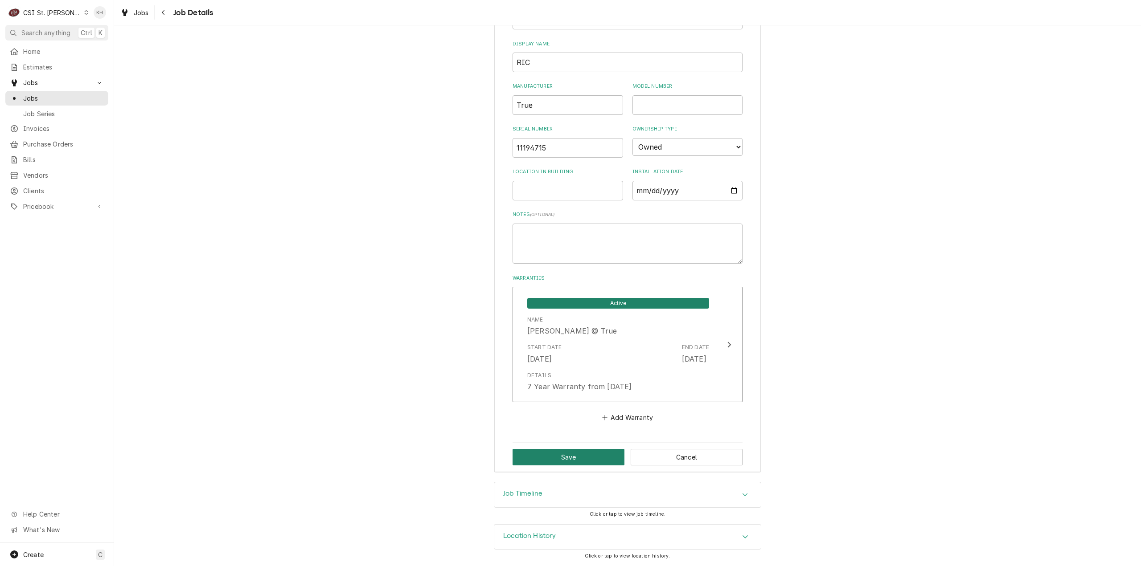
drag, startPoint x: 596, startPoint y: 459, endPoint x: 574, endPoint y: 483, distance: 31.8
click at [590, 458] on button "Save" at bounding box center [568, 457] width 112 height 16
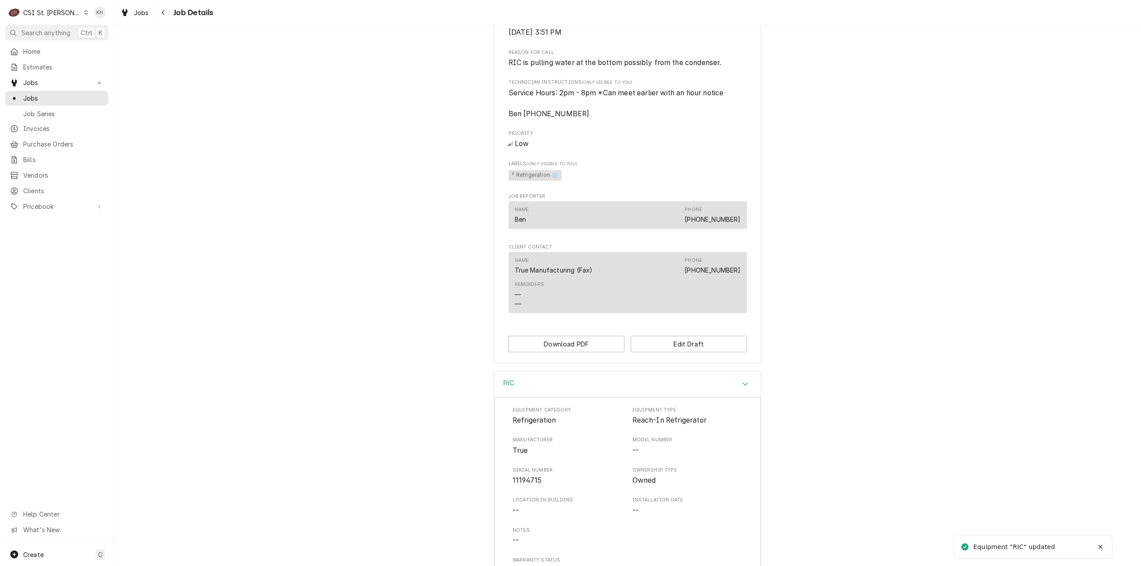
scroll to position [0, 0]
